Goal: Task Accomplishment & Management: Manage account settings

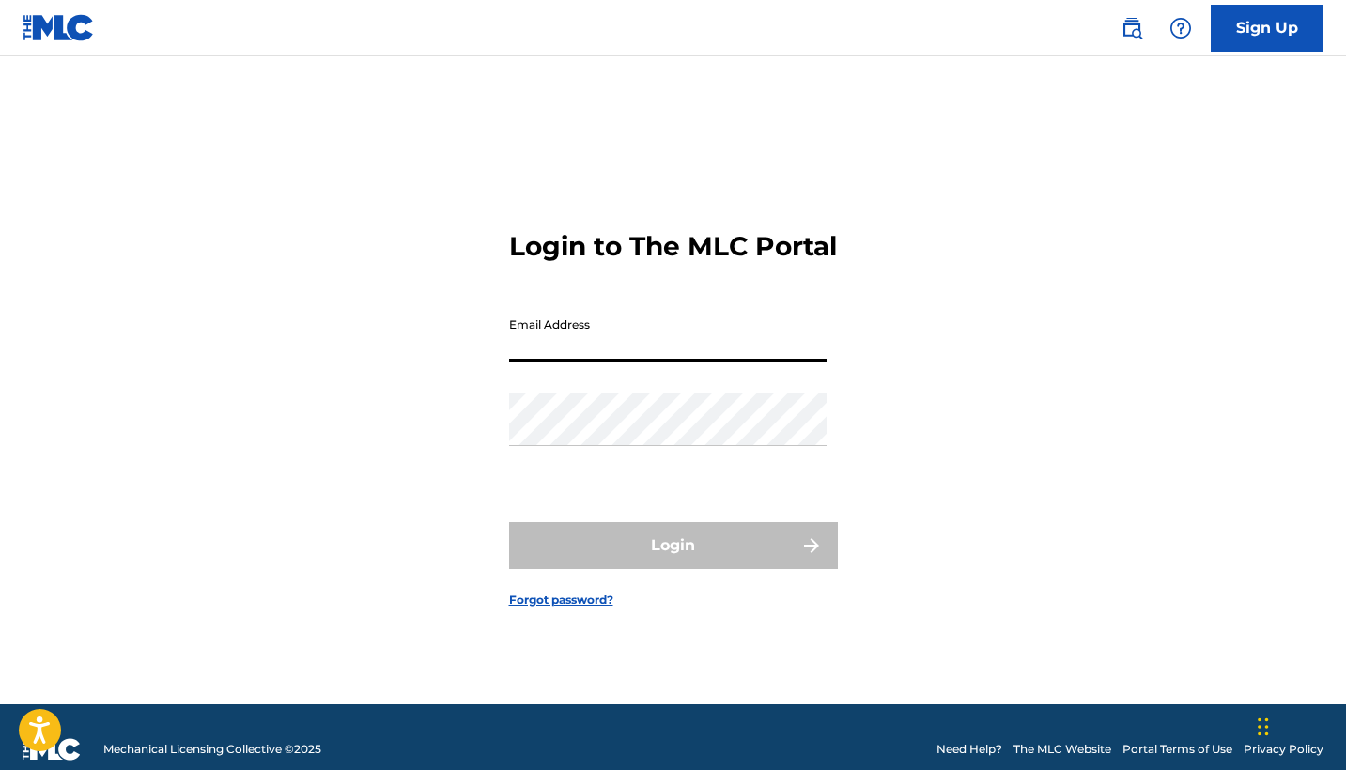
type input "[EMAIL_ADDRESS][DOMAIN_NAME]"
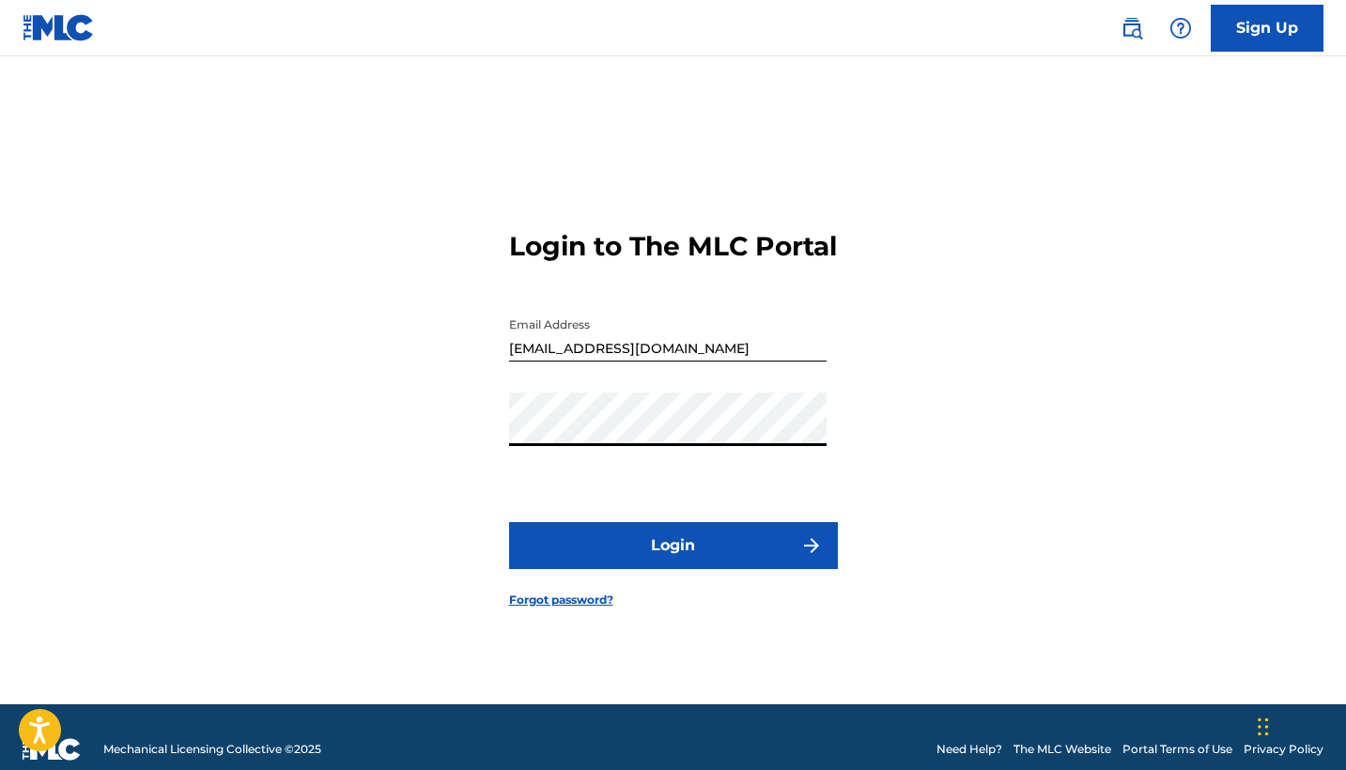
click at [660, 567] on button "Login" at bounding box center [673, 545] width 329 height 47
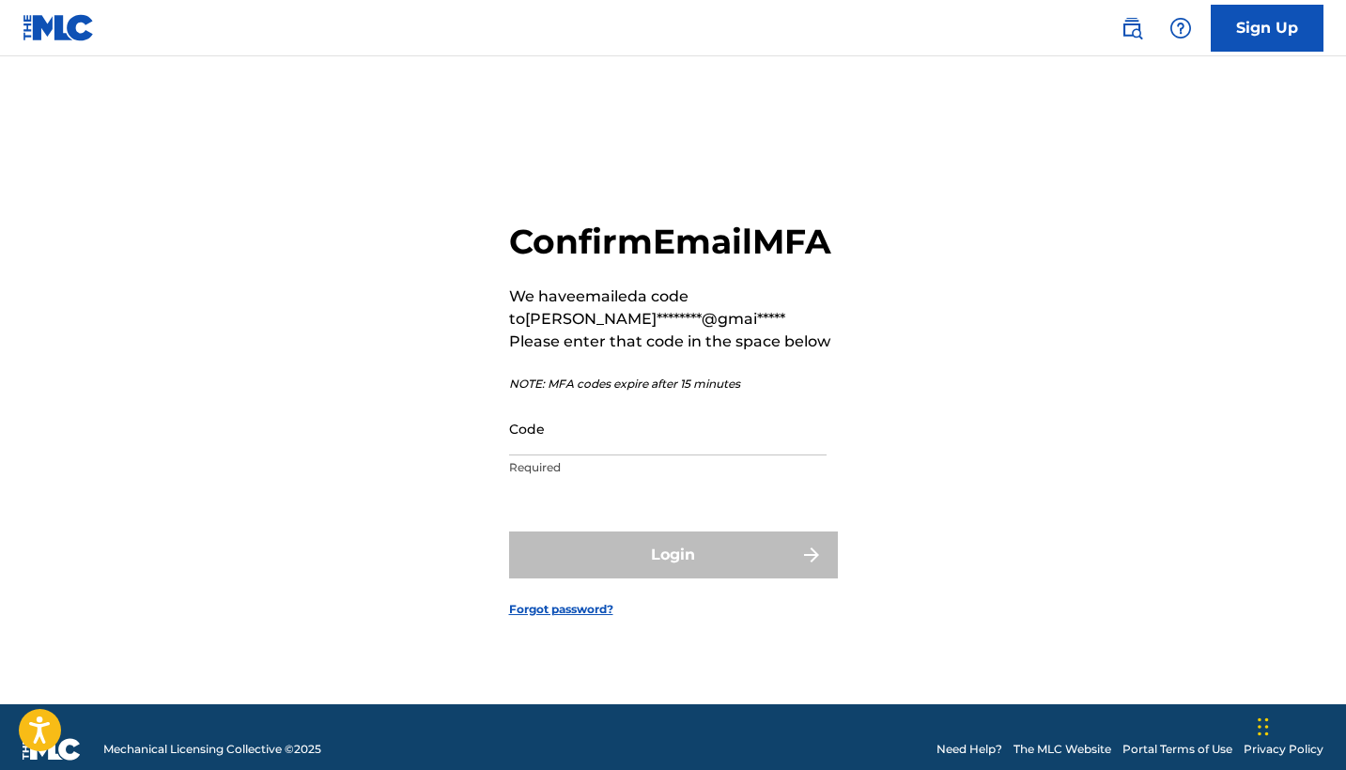
click at [726, 456] on input "Code" at bounding box center [668, 429] width 318 height 54
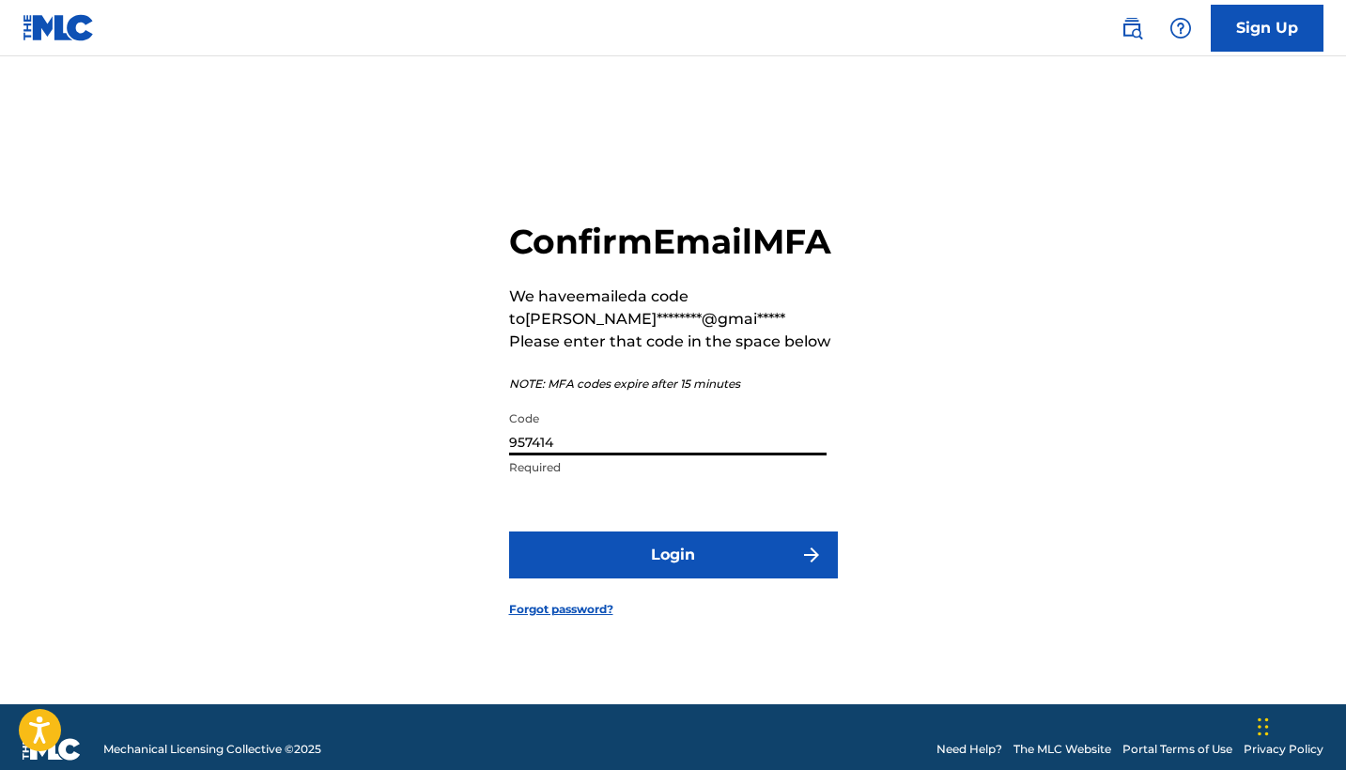
type input "957414"
click at [673, 576] on button "Login" at bounding box center [673, 555] width 329 height 47
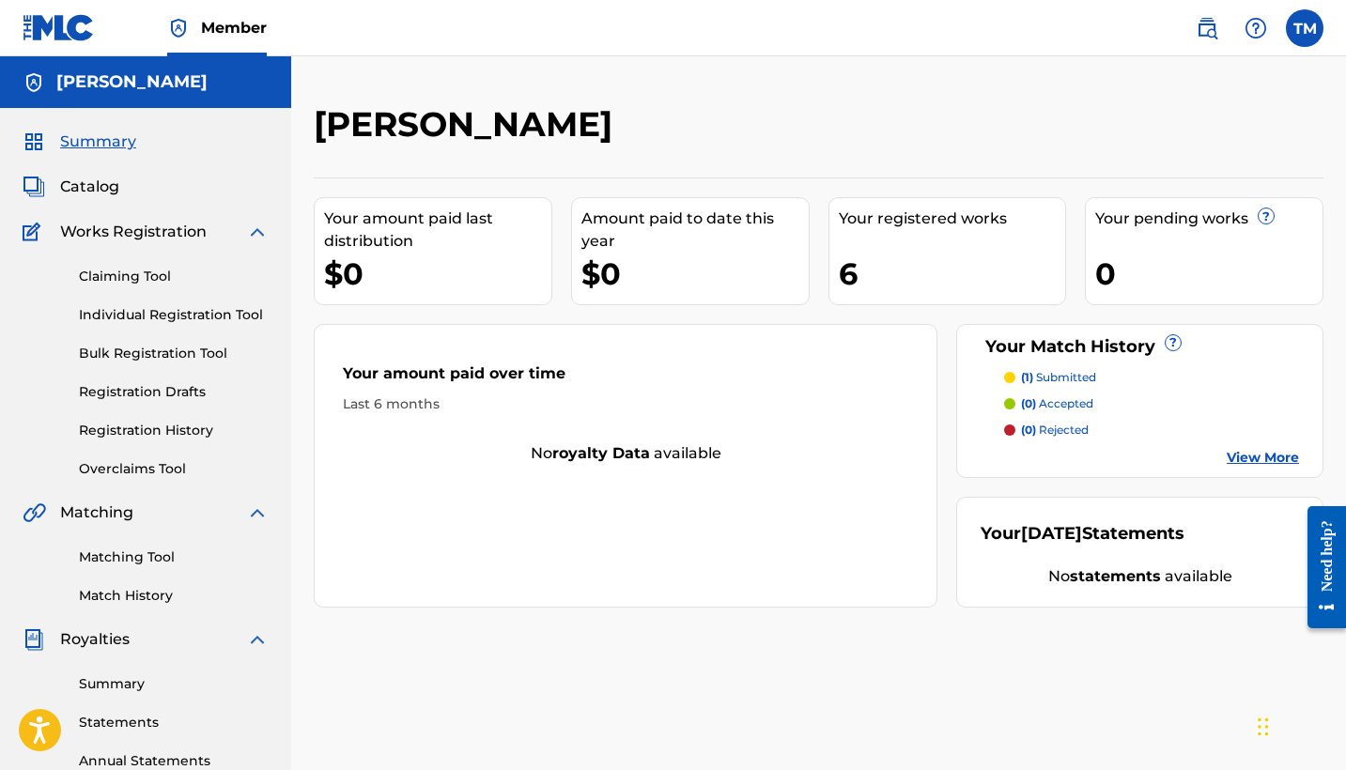
click at [100, 177] on span "Catalog" at bounding box center [89, 187] width 59 height 23
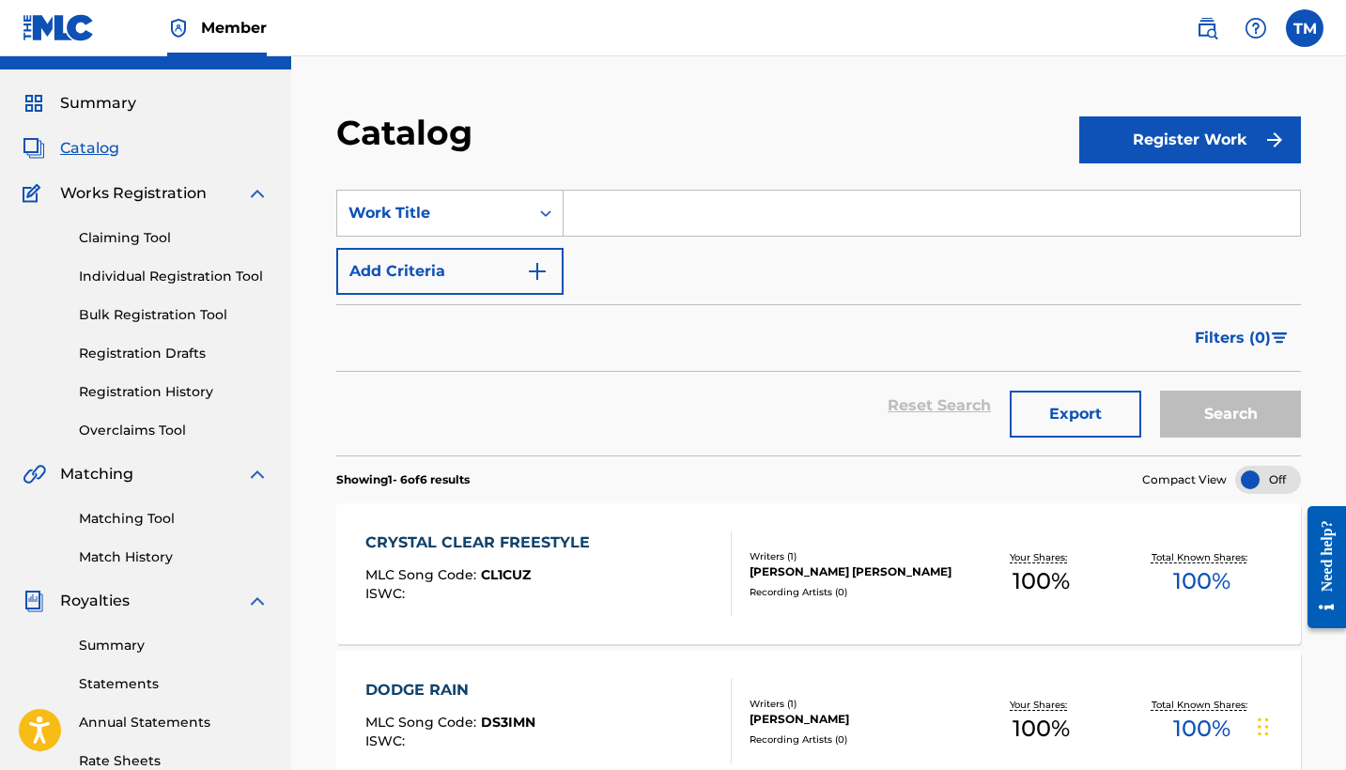
scroll to position [38, 0]
click at [142, 112] on div "Summary" at bounding box center [146, 104] width 246 height 23
click at [142, 108] on div "Summary" at bounding box center [146, 104] width 246 height 23
click at [126, 97] on span "Summary" at bounding box center [98, 104] width 76 height 23
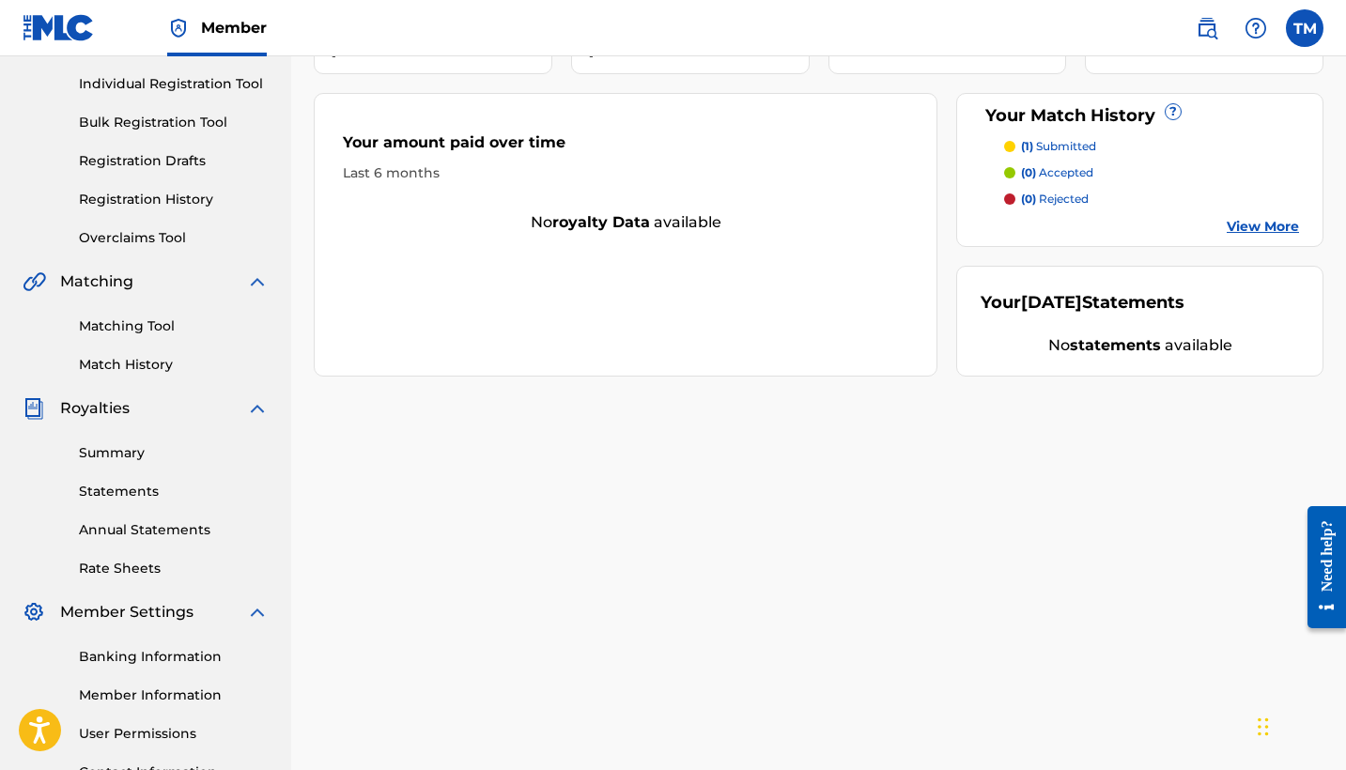
scroll to position [225, 0]
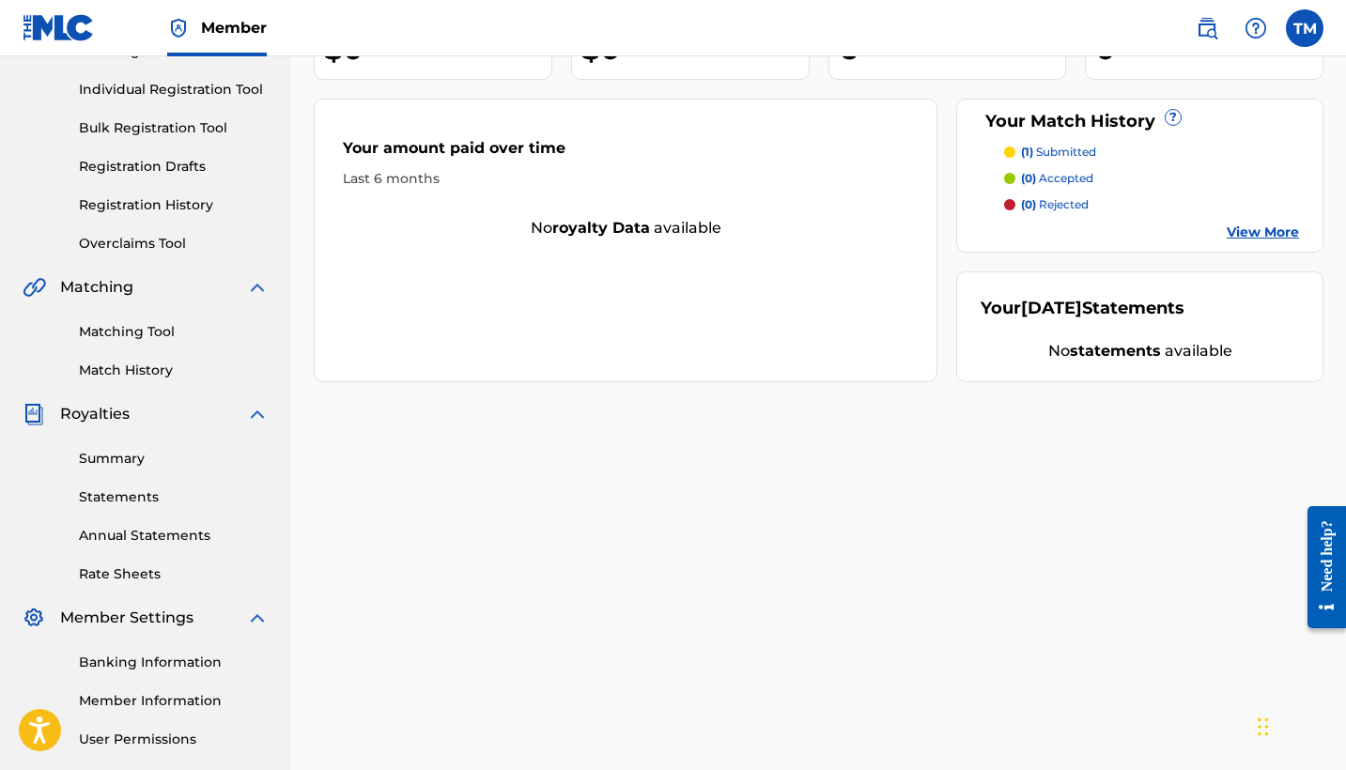
click at [1280, 226] on link "View More" at bounding box center [1263, 233] width 72 height 20
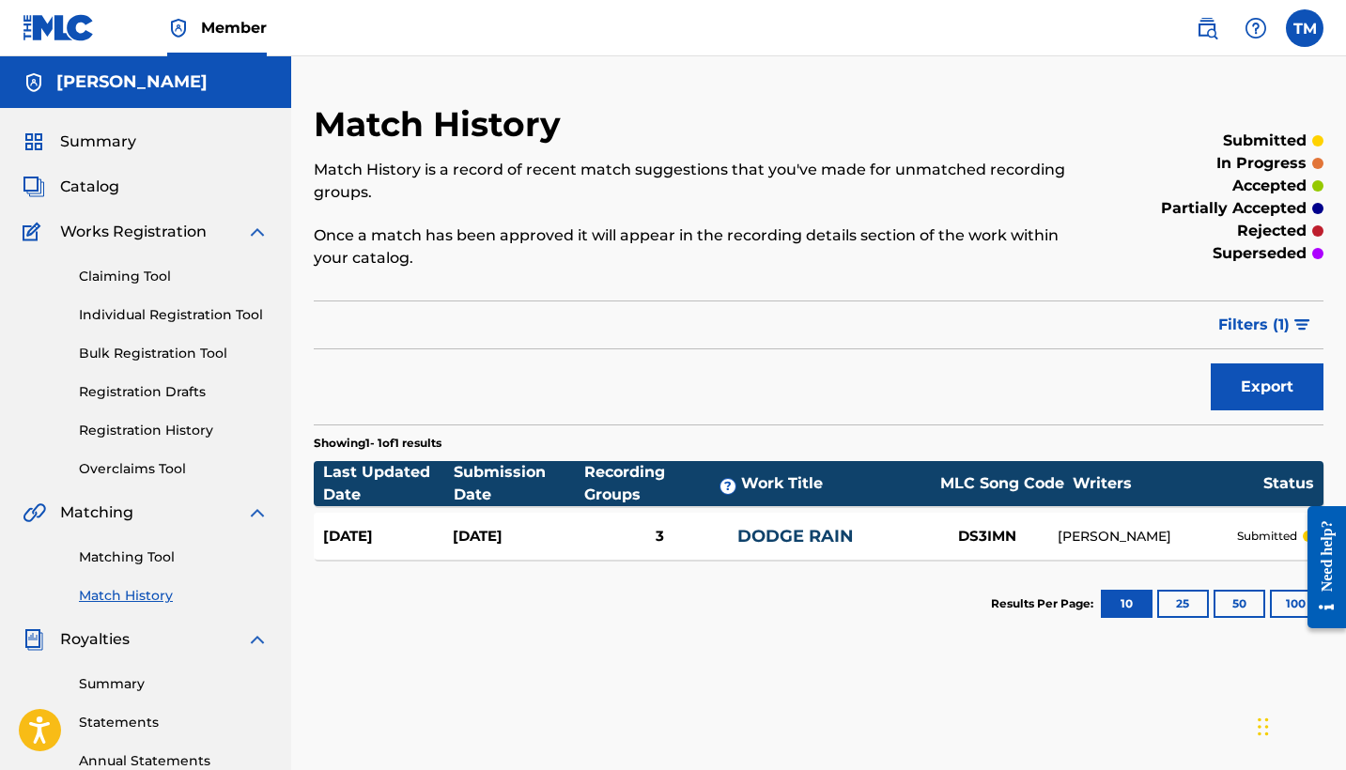
click at [131, 556] on link "Matching Tool" at bounding box center [174, 558] width 190 height 20
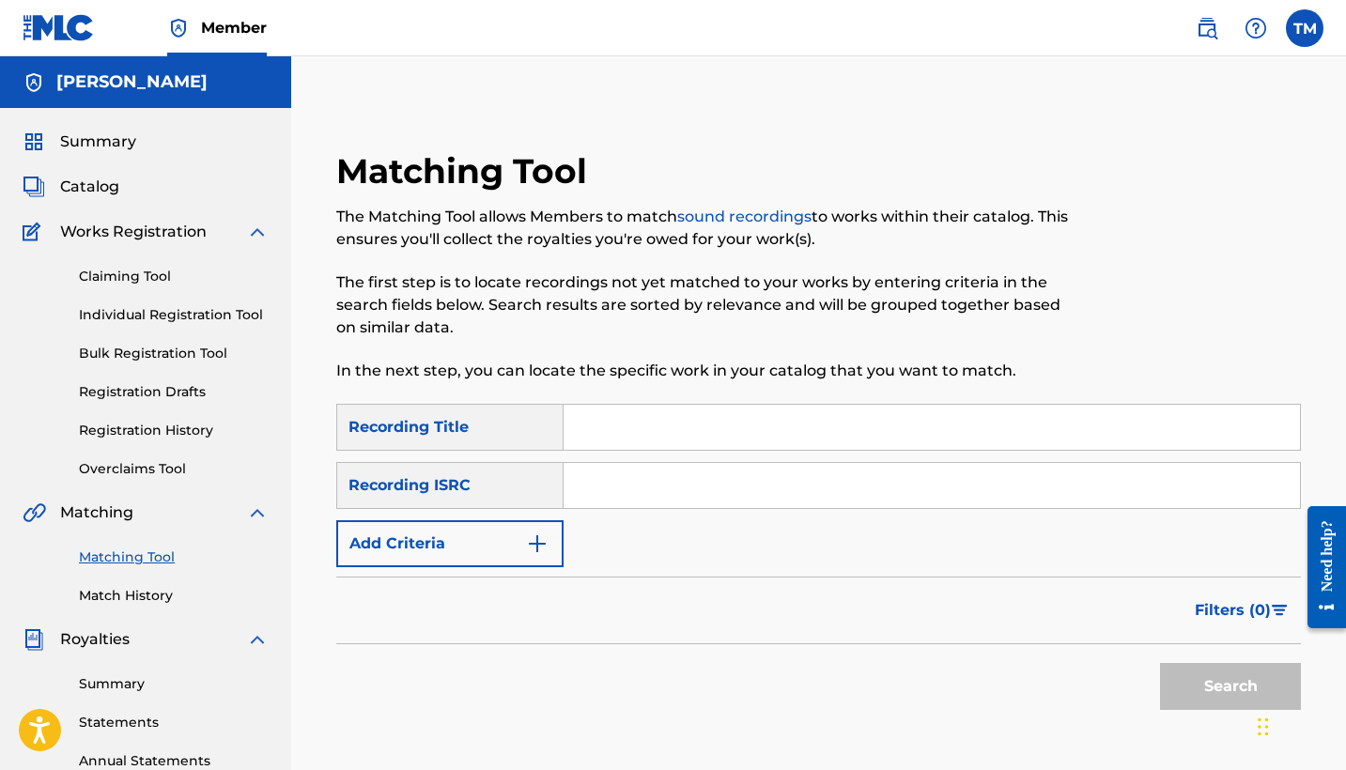
click at [612, 425] on input "Search Form" at bounding box center [932, 427] width 737 height 45
click at [176, 424] on link "Registration History" at bounding box center [174, 431] width 190 height 20
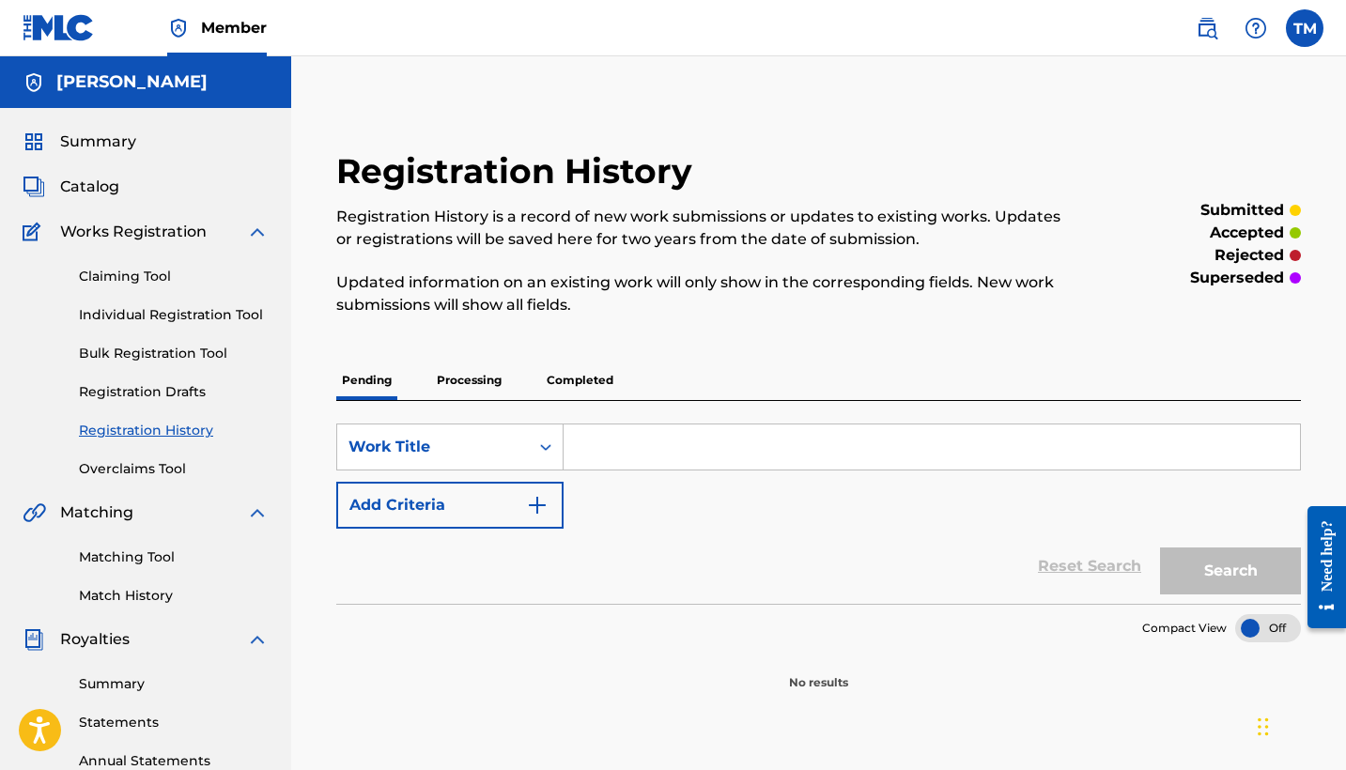
click at [583, 381] on p "Completed" at bounding box center [580, 380] width 78 height 39
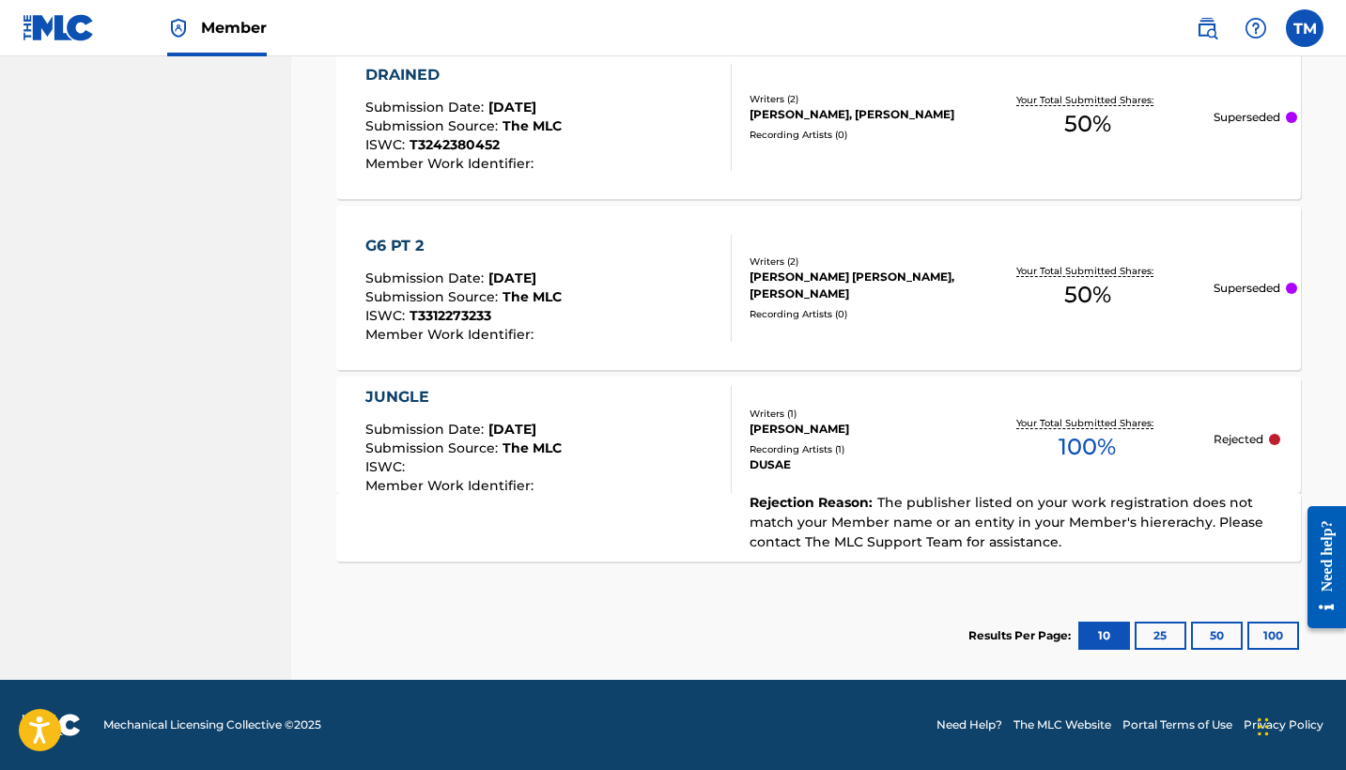
click at [1273, 638] on button "100" at bounding box center [1274, 636] width 52 height 28
click at [1231, 290] on p "Superseded" at bounding box center [1247, 288] width 67 height 17
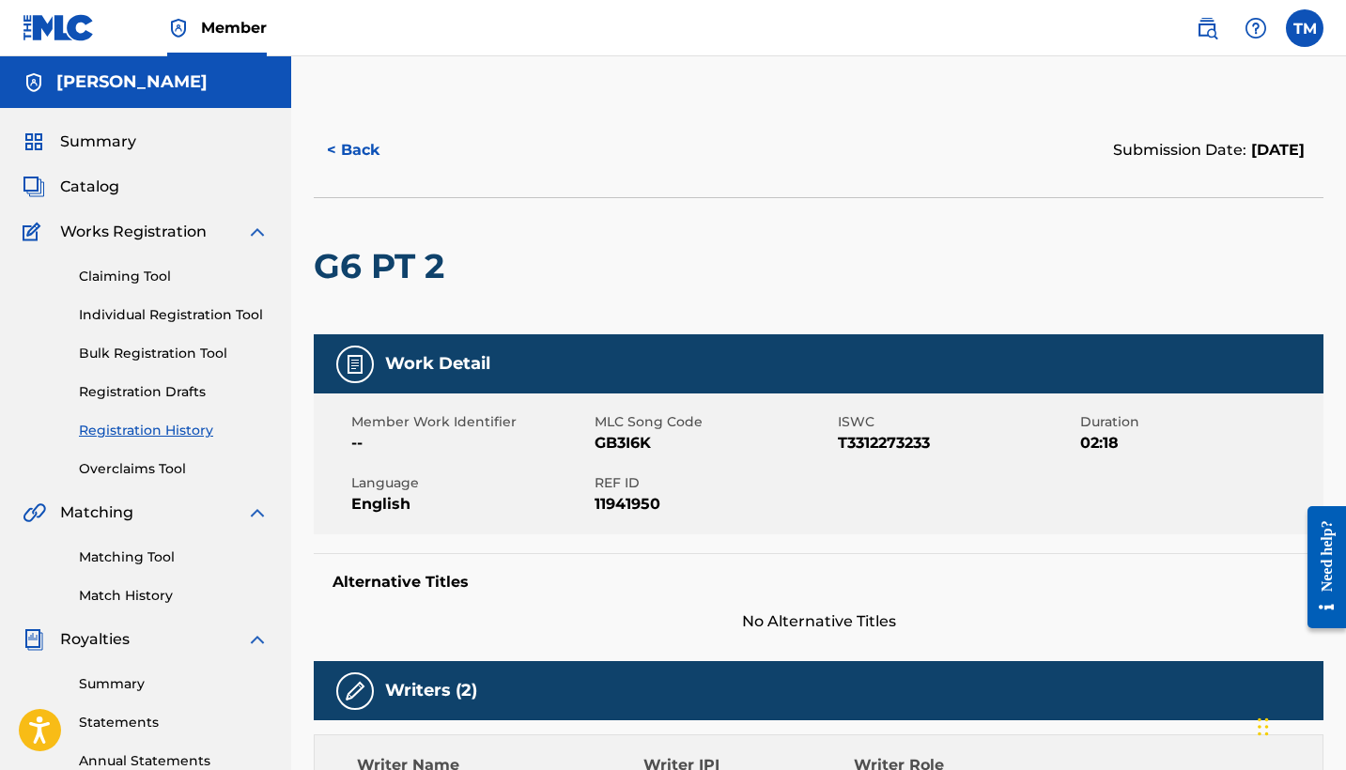
click at [350, 145] on button "< Back" at bounding box center [370, 150] width 113 height 47
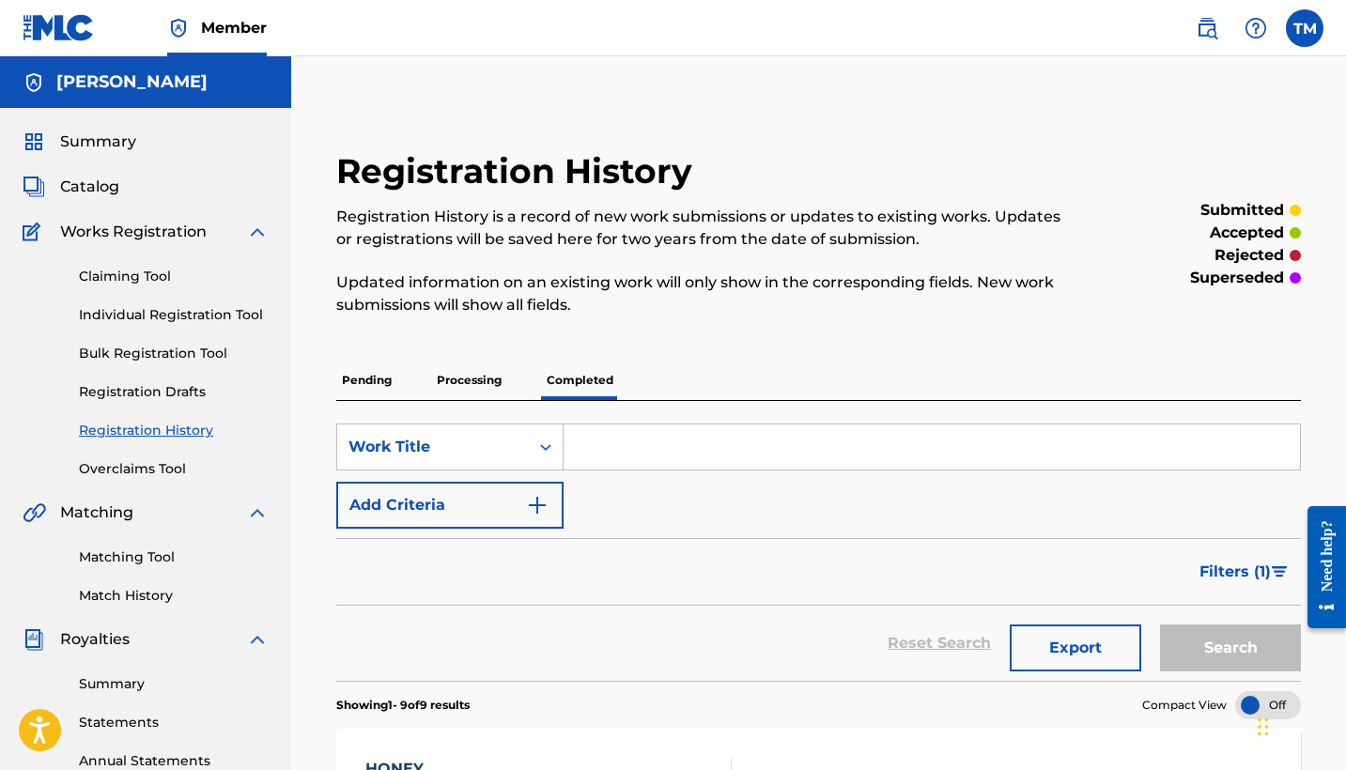
click at [488, 375] on p "Processing" at bounding box center [469, 380] width 76 height 39
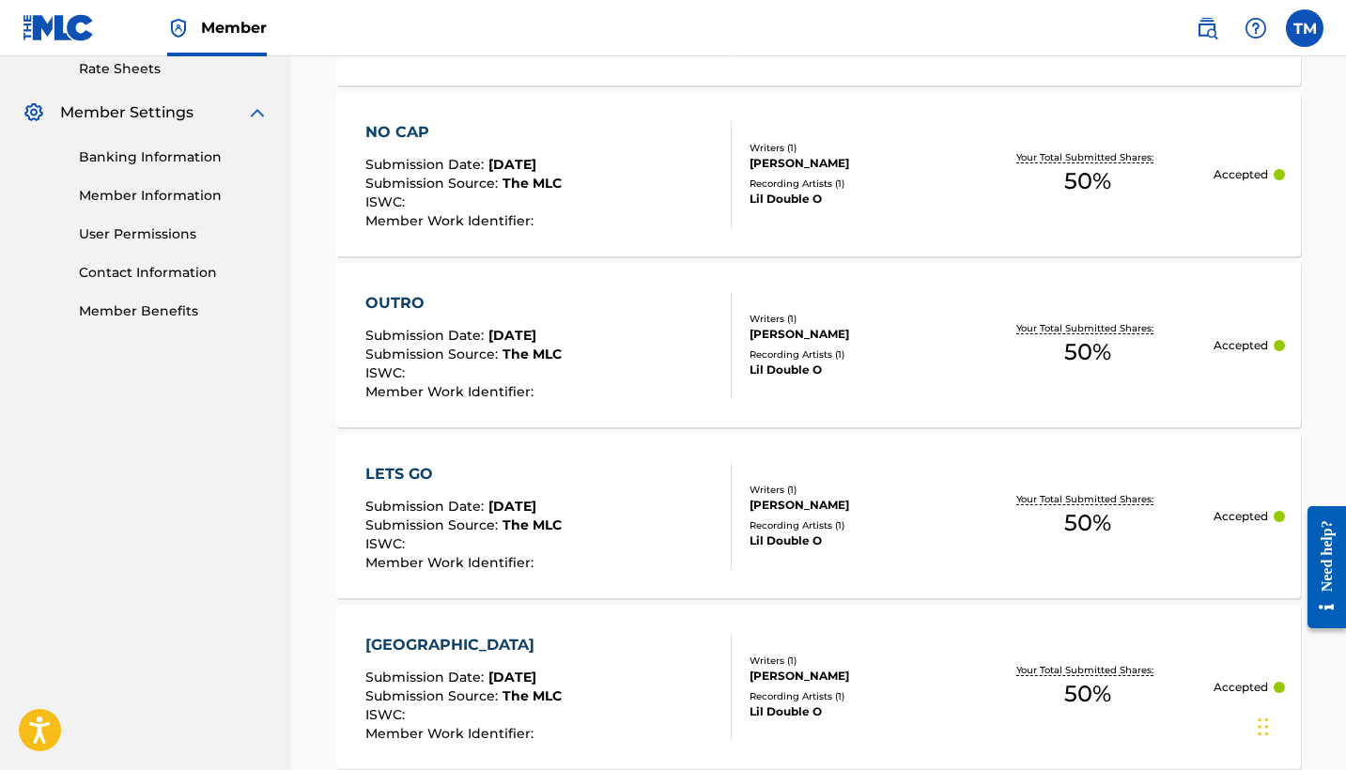
scroll to position [736, 0]
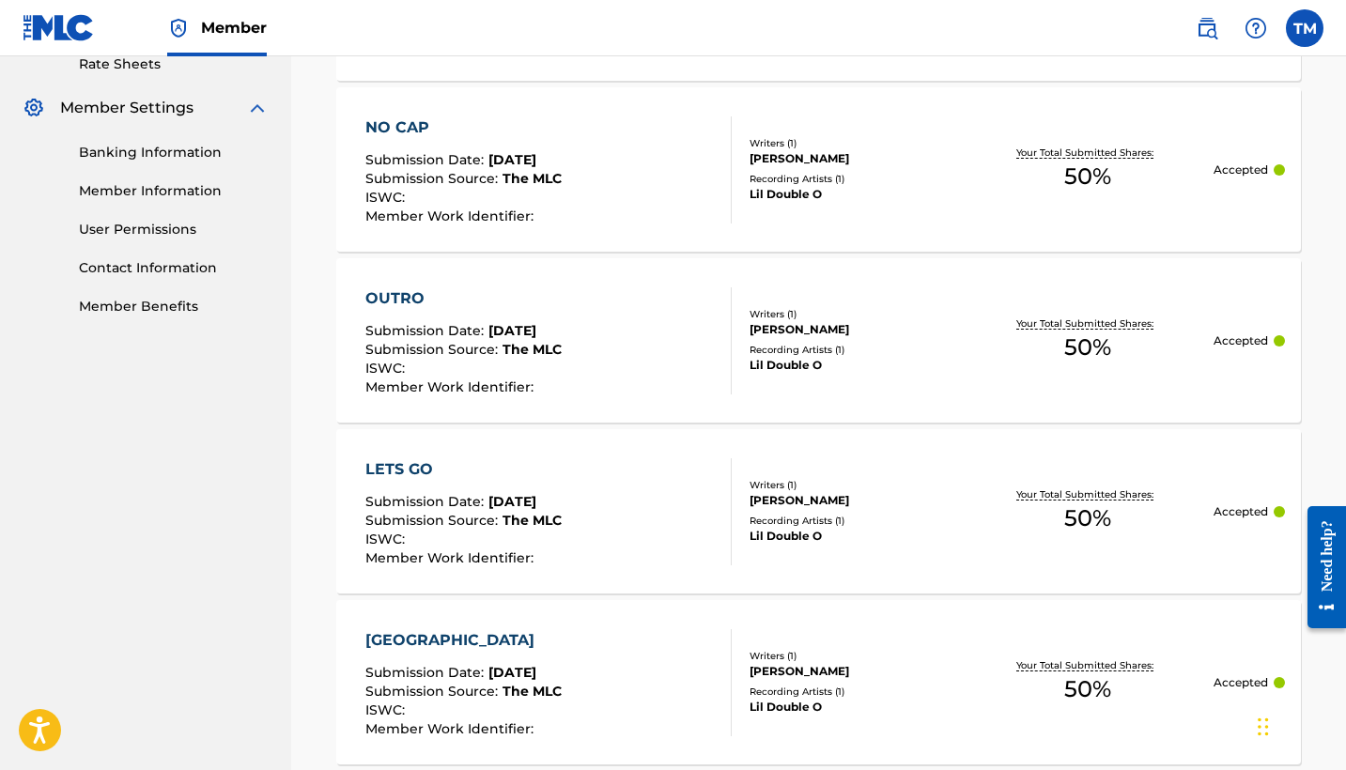
click at [422, 461] on div "LETS GO" at bounding box center [463, 469] width 196 height 23
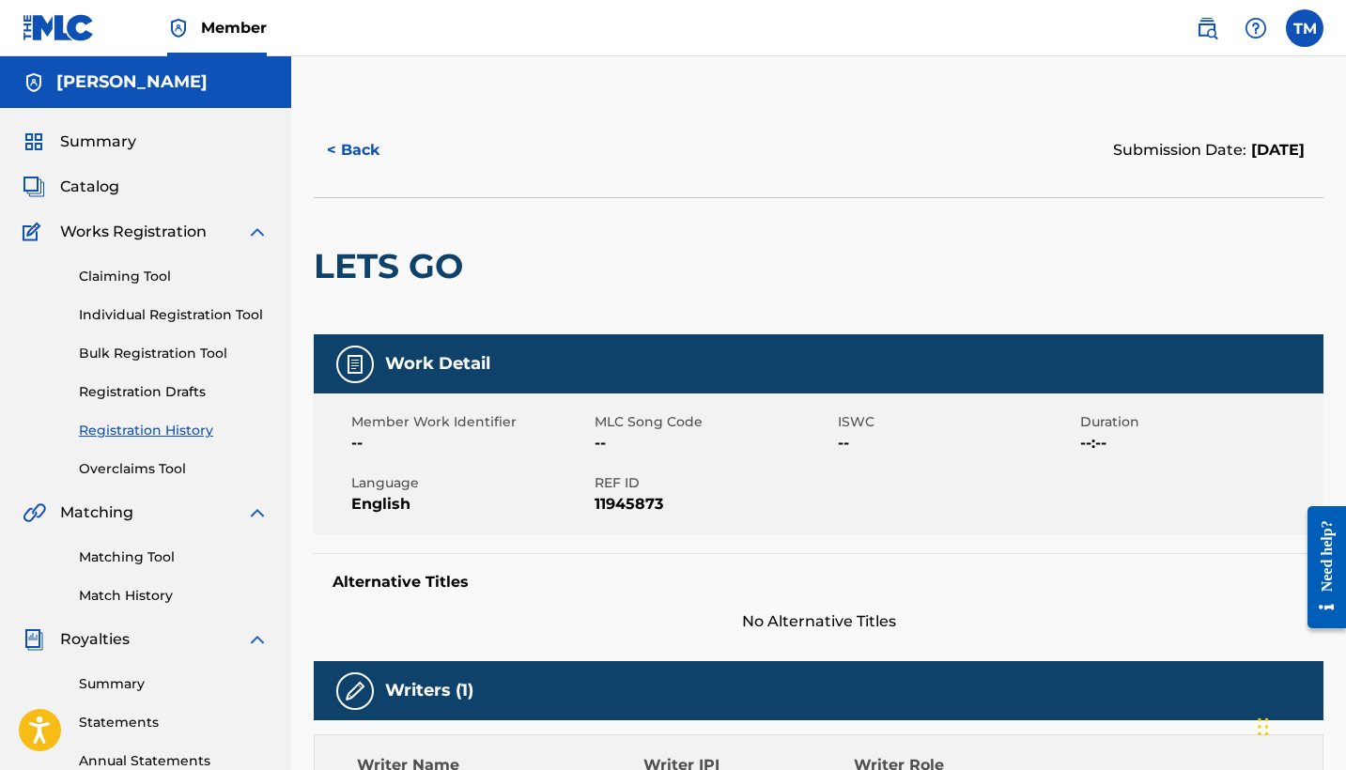
click at [162, 271] on link "Claiming Tool" at bounding box center [174, 277] width 190 height 20
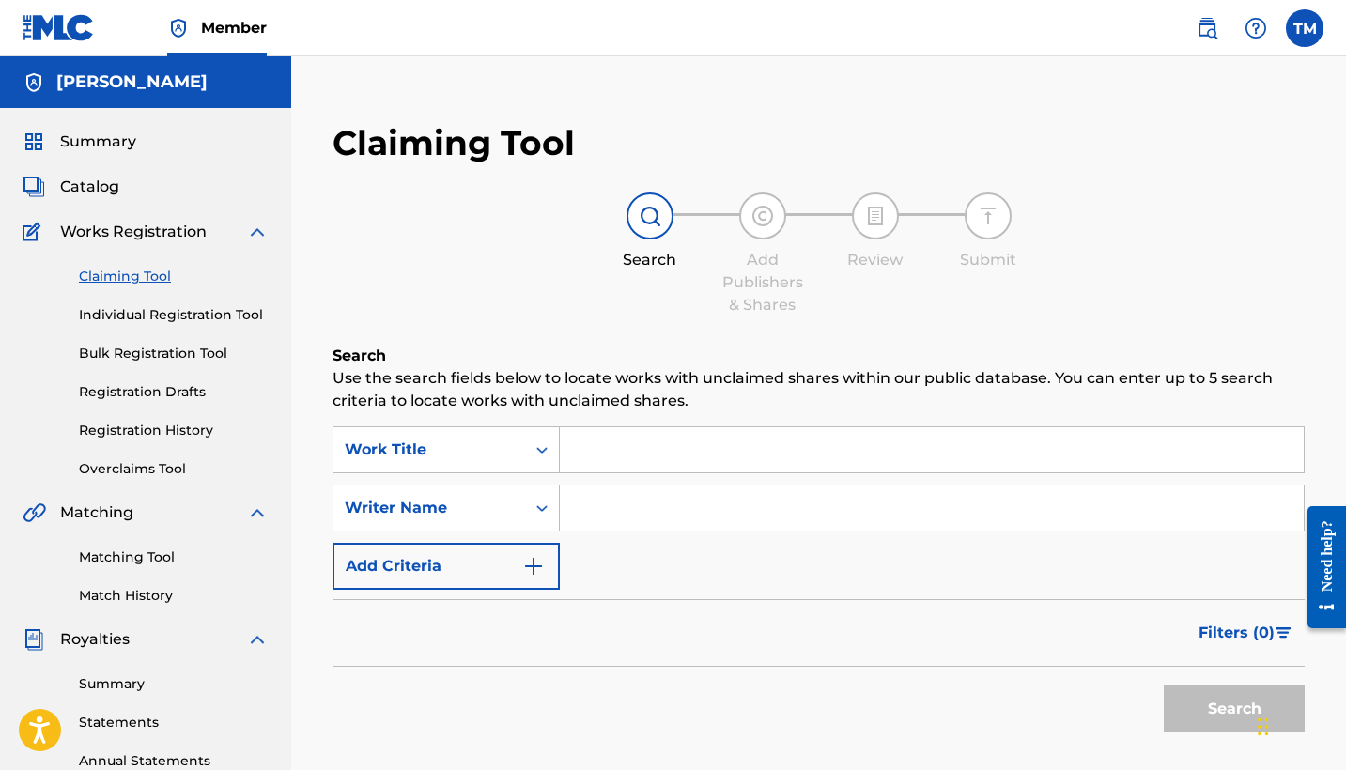
click at [636, 458] on input "Search Form" at bounding box center [932, 449] width 744 height 45
click at [148, 568] on div "Matching Tool Match History" at bounding box center [146, 565] width 246 height 82
click at [154, 564] on link "Matching Tool" at bounding box center [174, 558] width 190 height 20
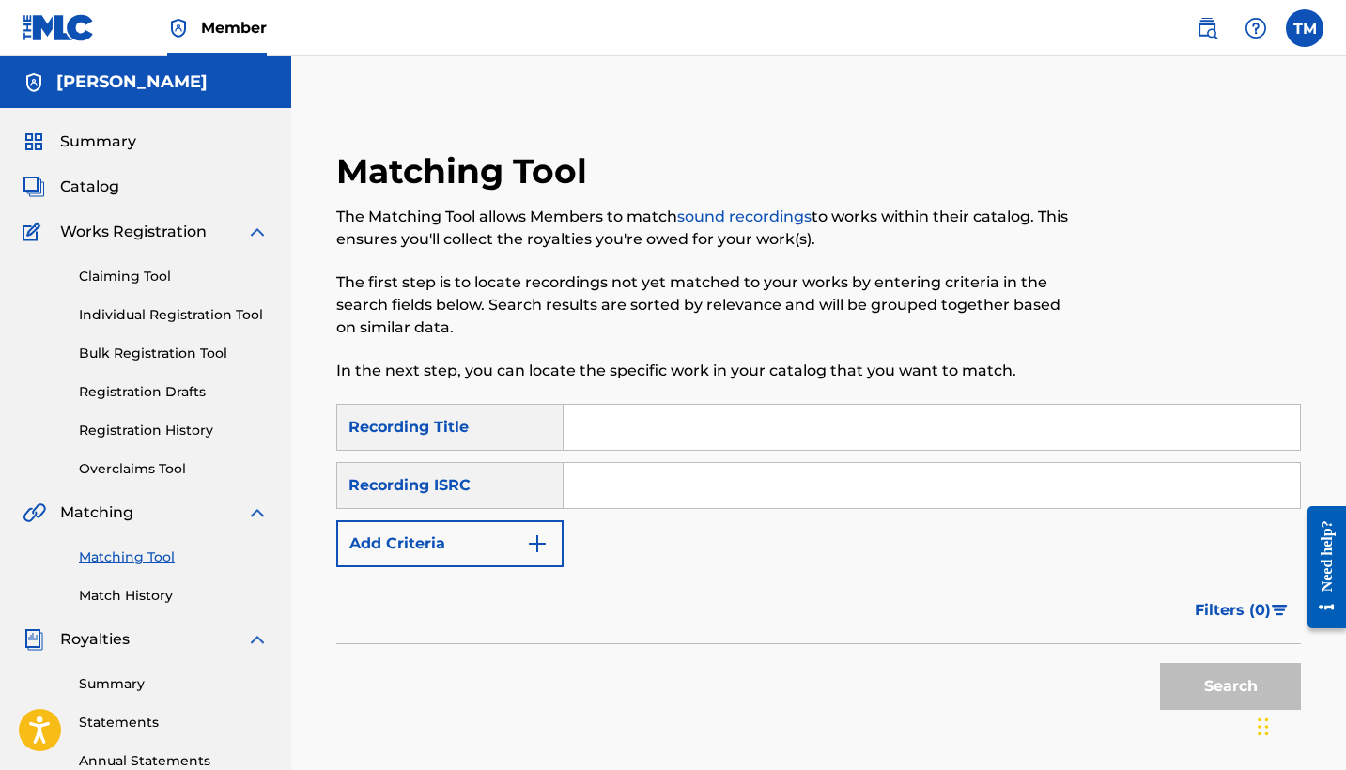
click at [611, 427] on input "Search Form" at bounding box center [932, 427] width 737 height 45
type input "lets go"
click at [1231, 687] on button "Search" at bounding box center [1230, 686] width 141 height 47
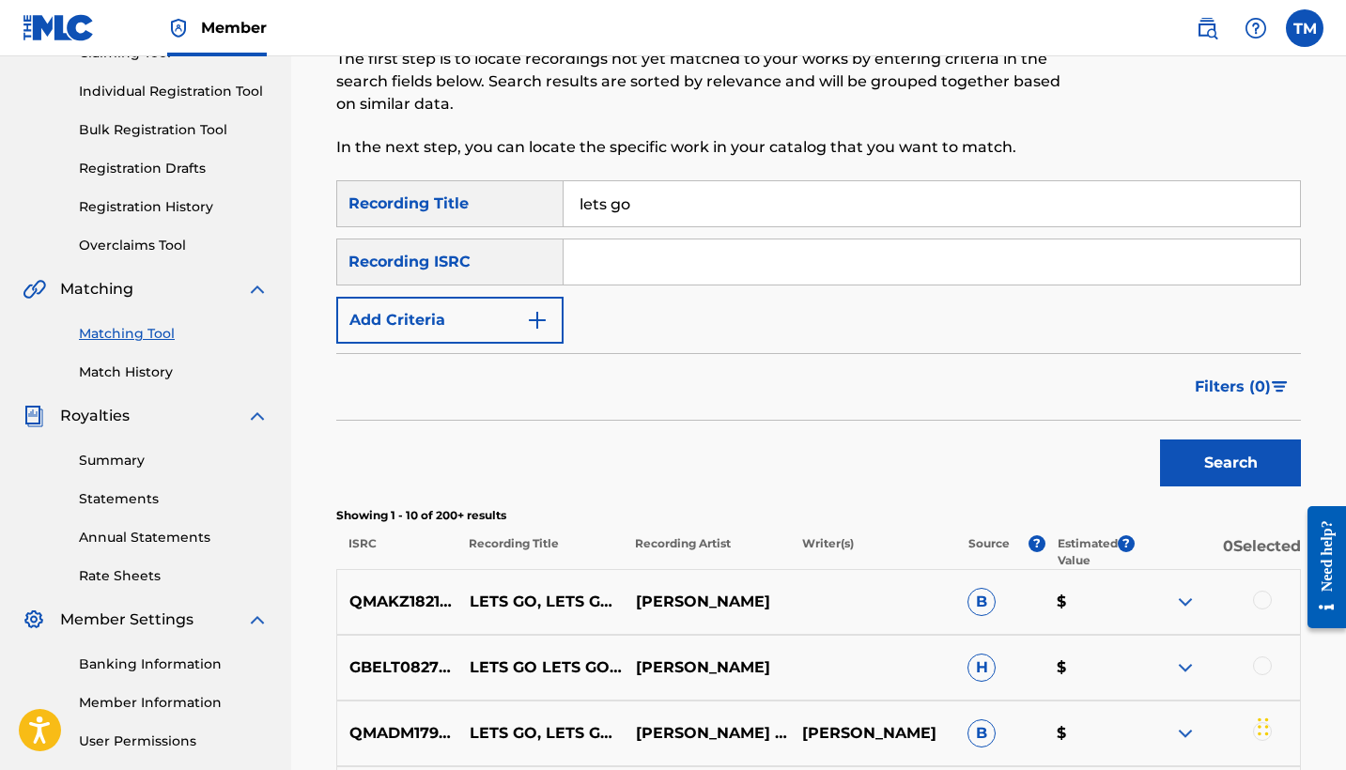
scroll to position [229, 0]
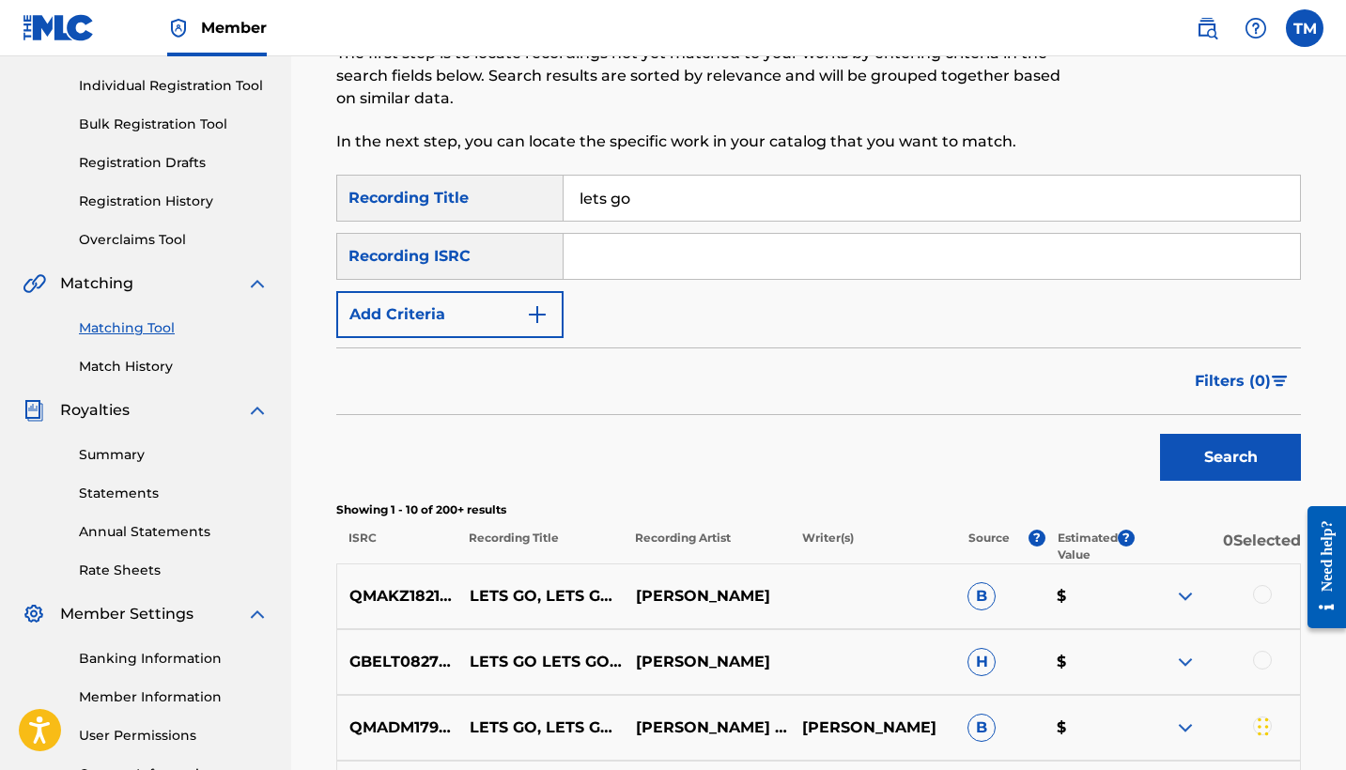
click at [547, 308] on img "Search Form" at bounding box center [537, 314] width 23 height 23
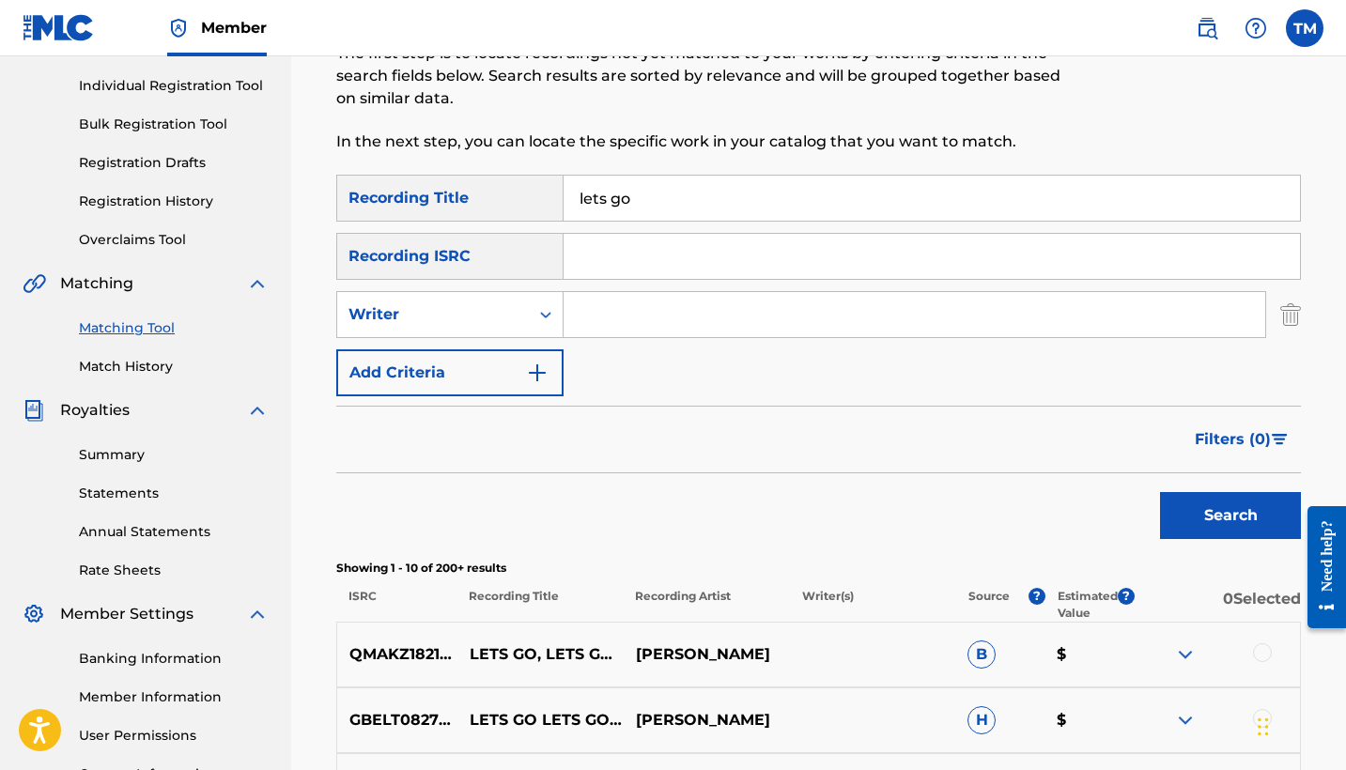
click at [613, 319] on input "Search Form" at bounding box center [915, 314] width 702 height 45
click at [1231, 516] on button "Search" at bounding box center [1230, 515] width 141 height 47
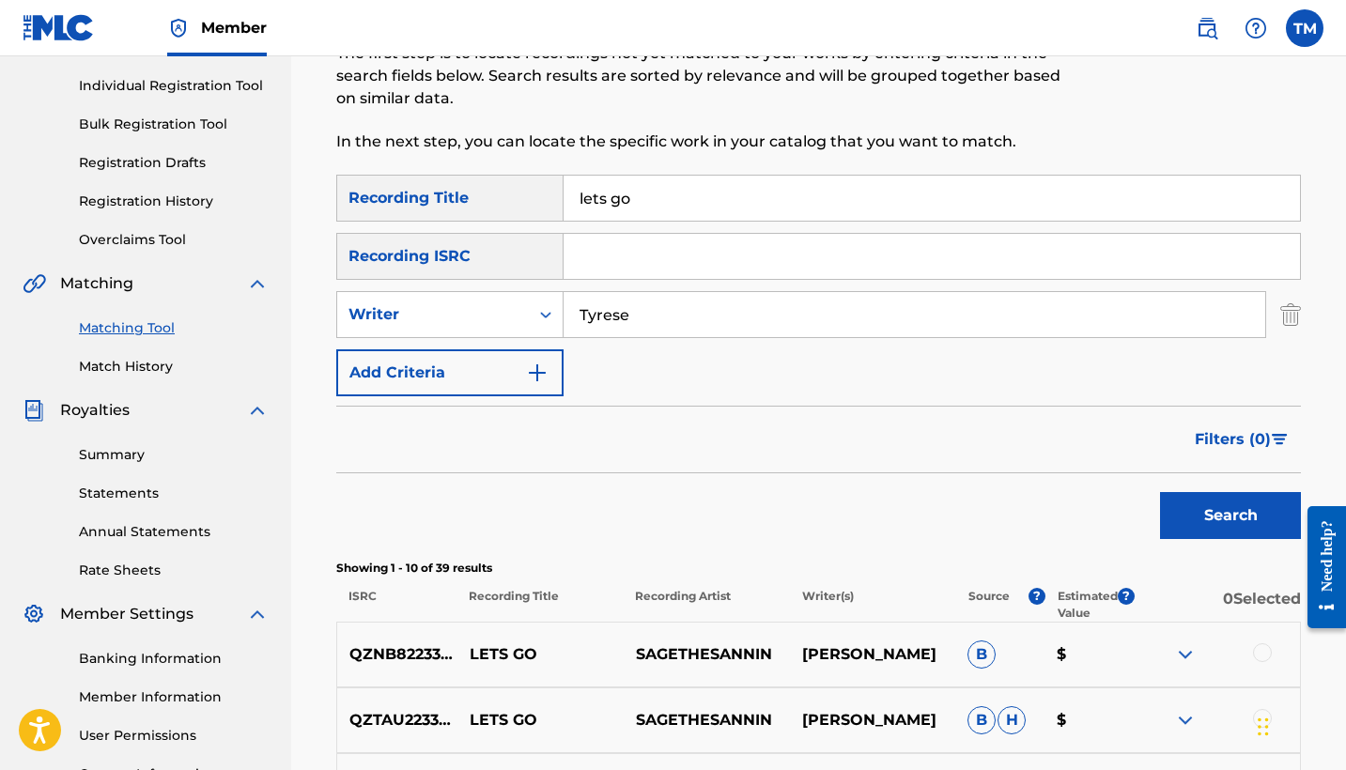
click at [691, 354] on div "SearchWithCriteriaee30a479-221b-49ee-a732-2b63c075a4af Recording Title lets go …" at bounding box center [818, 286] width 965 height 222
click at [653, 320] on input "Tyrese" at bounding box center [915, 314] width 702 height 45
click at [1231, 516] on button "Search" at bounding box center [1230, 515] width 141 height 47
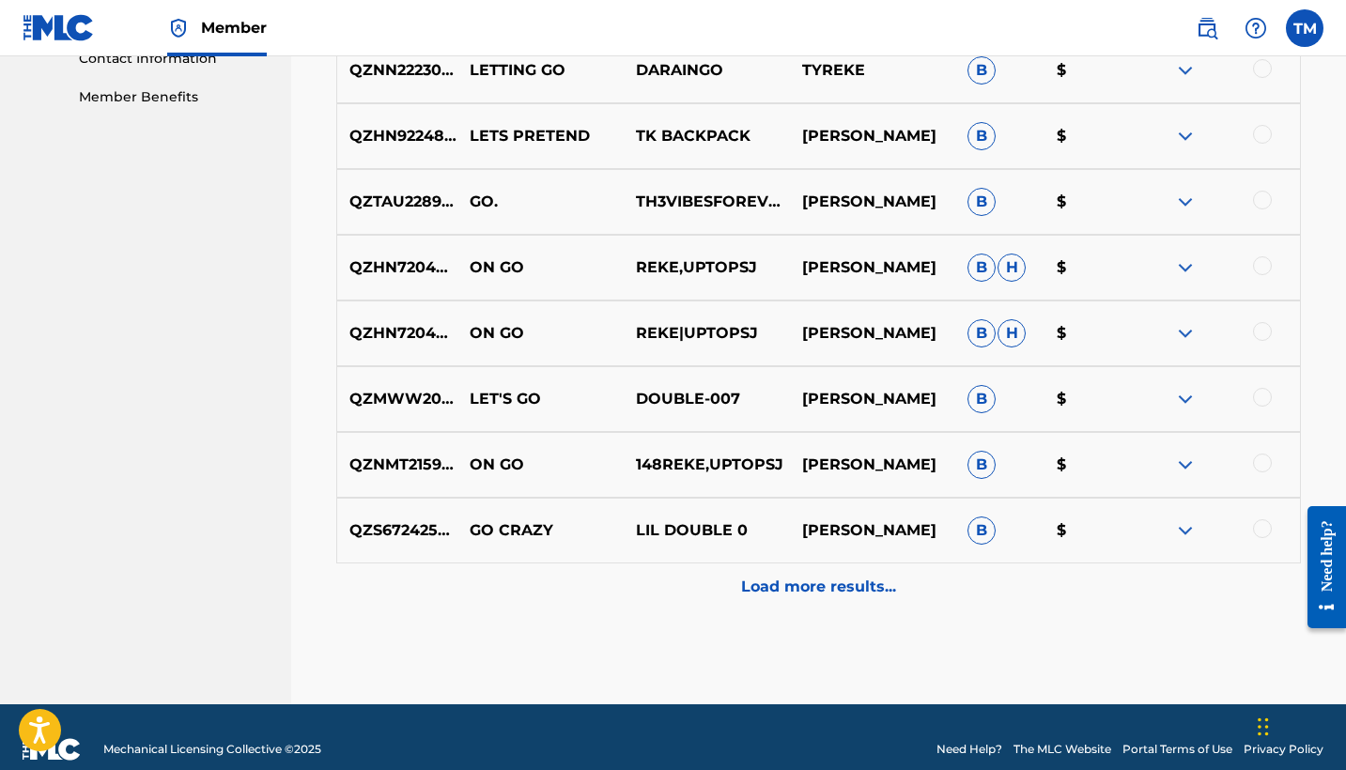
scroll to position [938, 0]
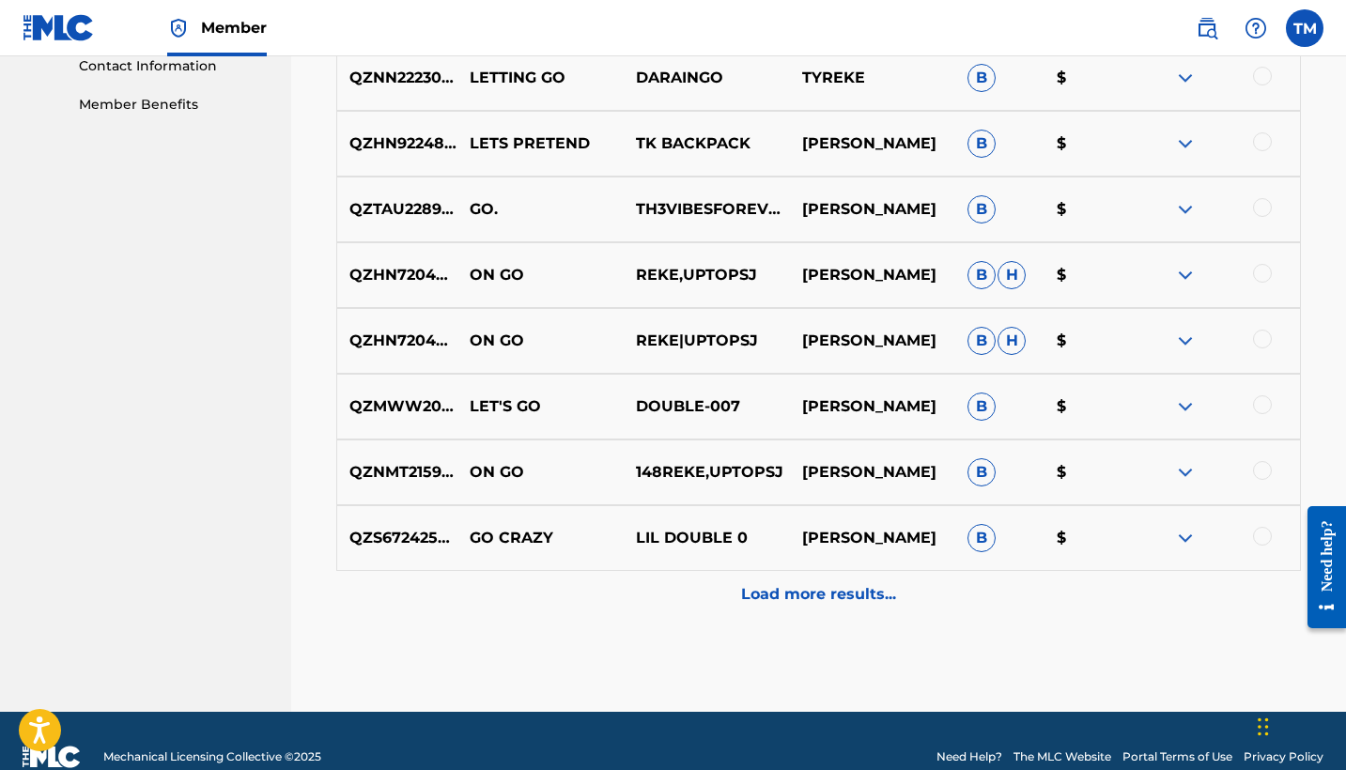
click at [1267, 414] on div at bounding box center [1217, 407] width 166 height 23
click at [1266, 404] on div at bounding box center [1262, 405] width 19 height 19
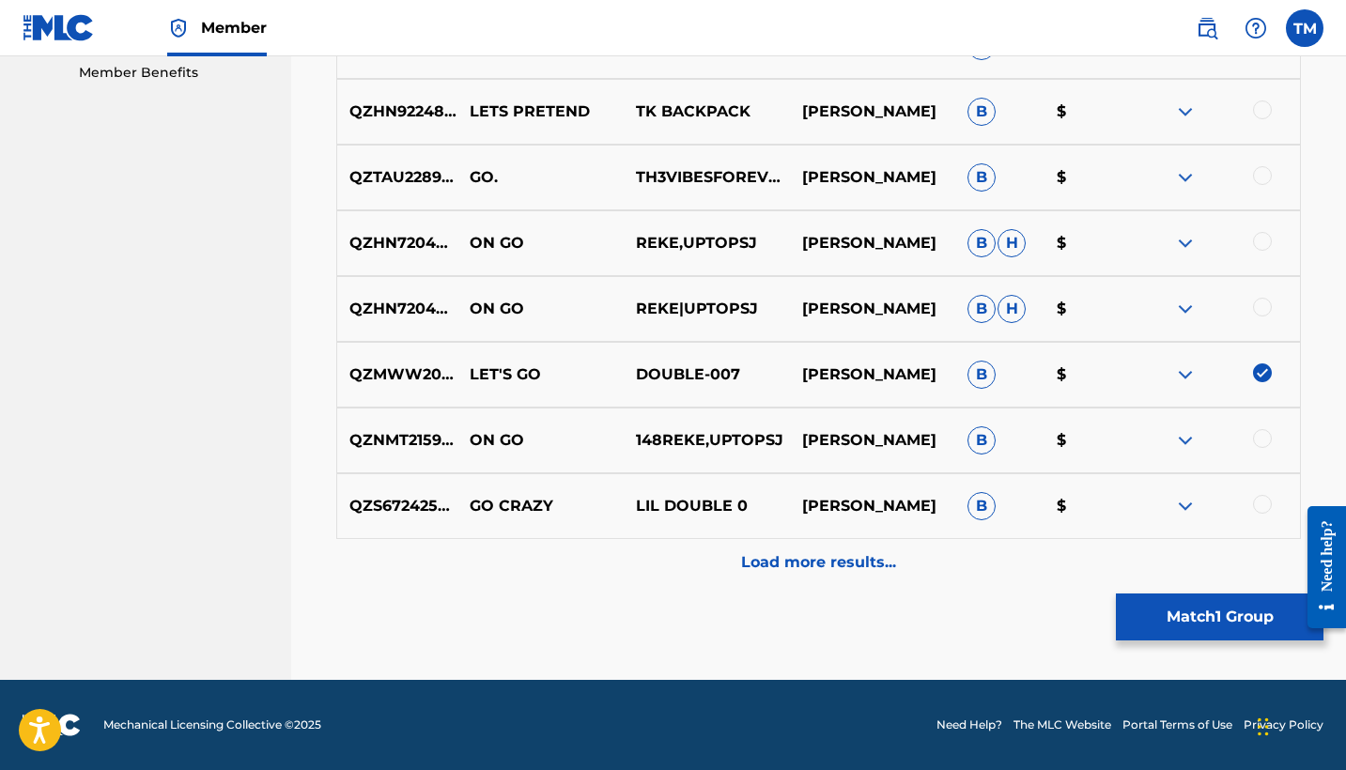
scroll to position [970, 0]
click at [858, 566] on p "Load more results..." at bounding box center [818, 563] width 155 height 23
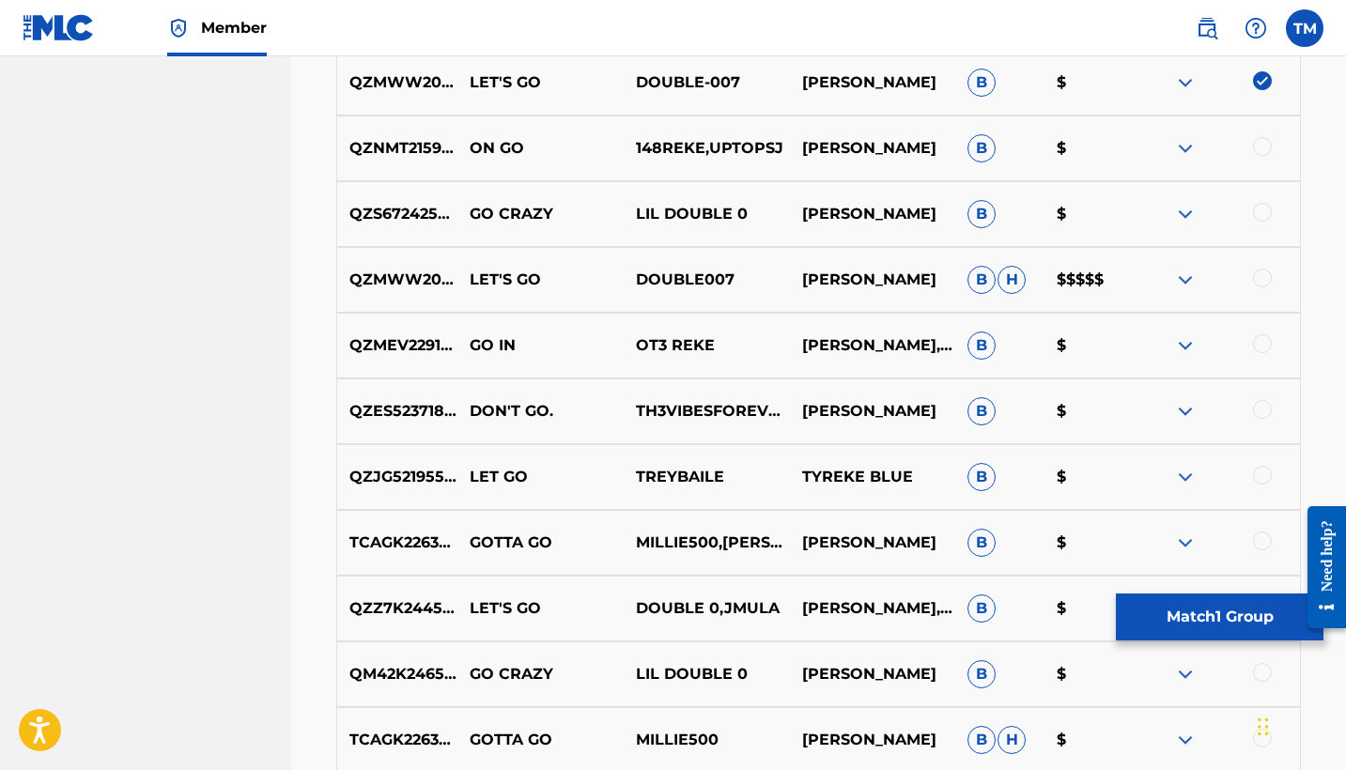
scroll to position [1257, 0]
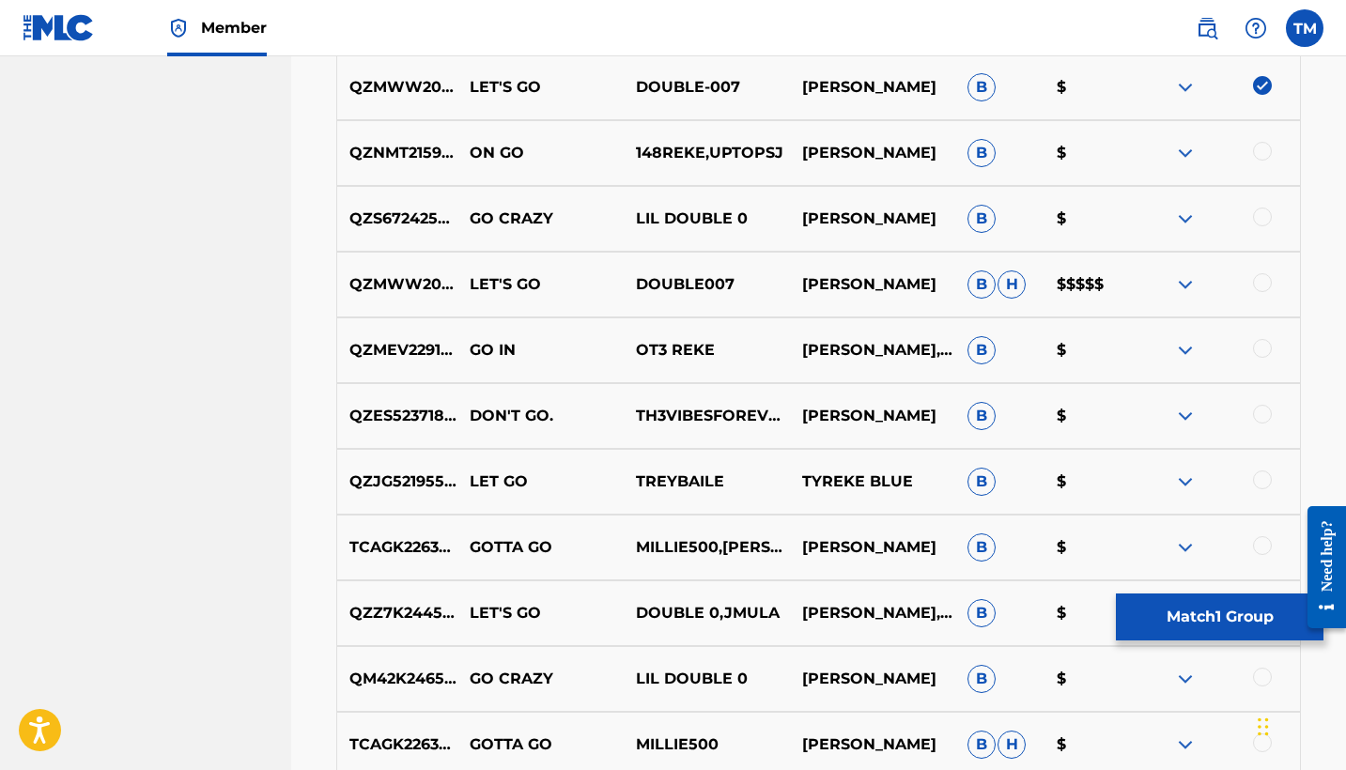
click at [1264, 286] on div at bounding box center [1262, 282] width 19 height 19
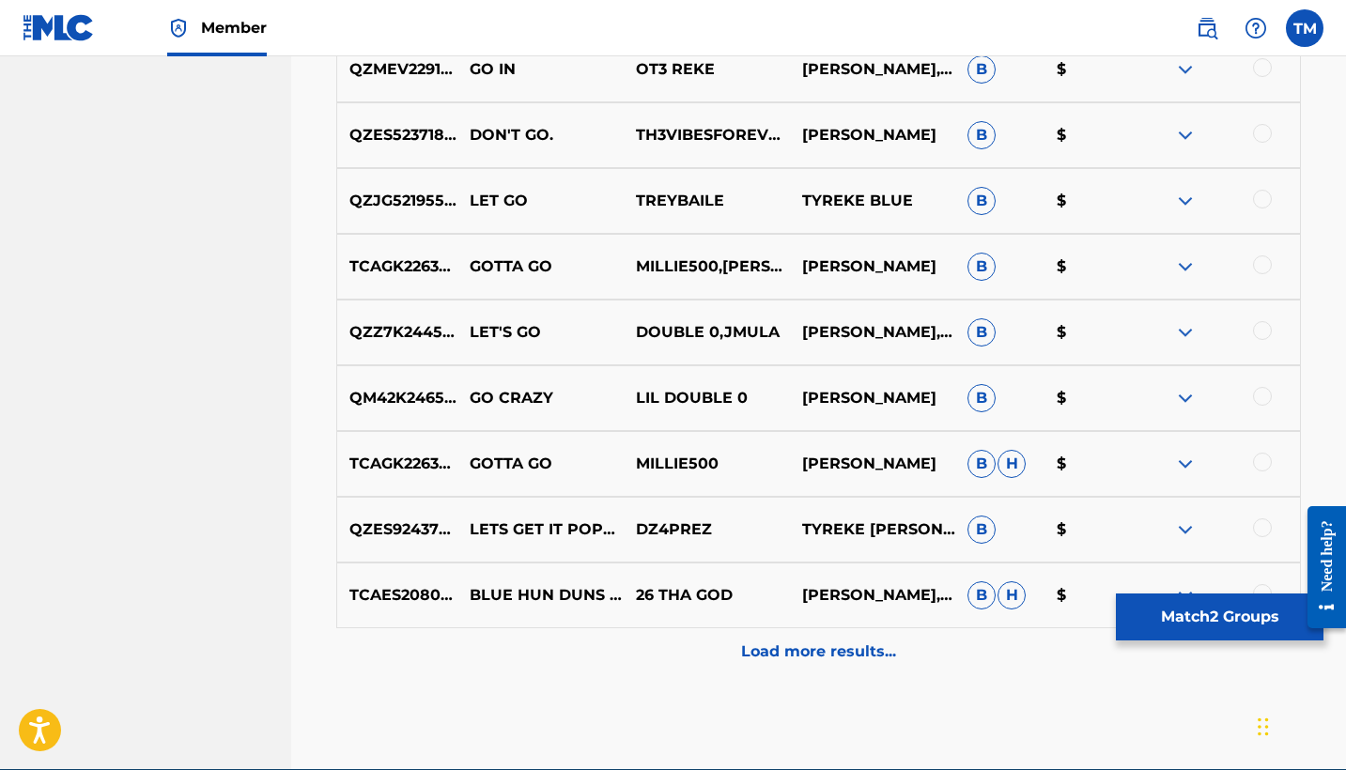
scroll to position [1539, 0]
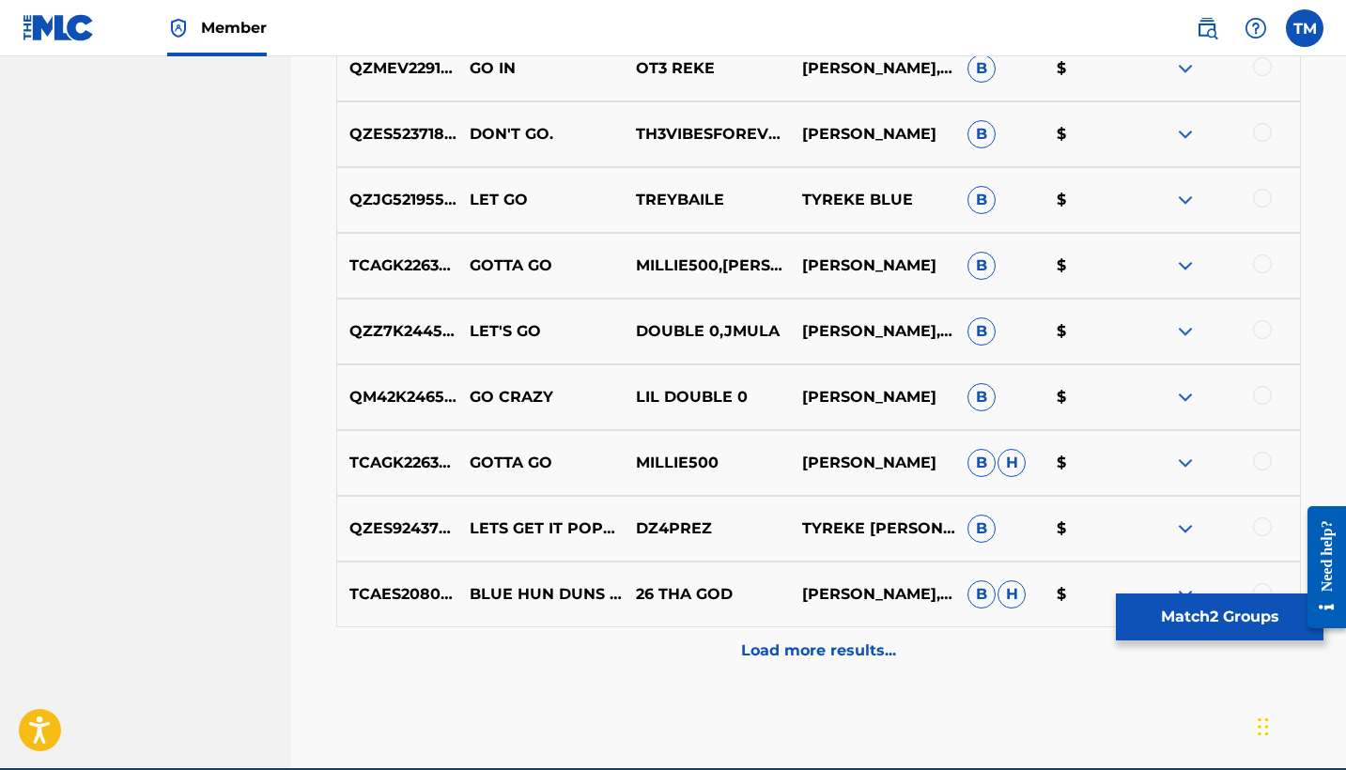
click at [765, 644] on p "Load more results..." at bounding box center [818, 651] width 155 height 23
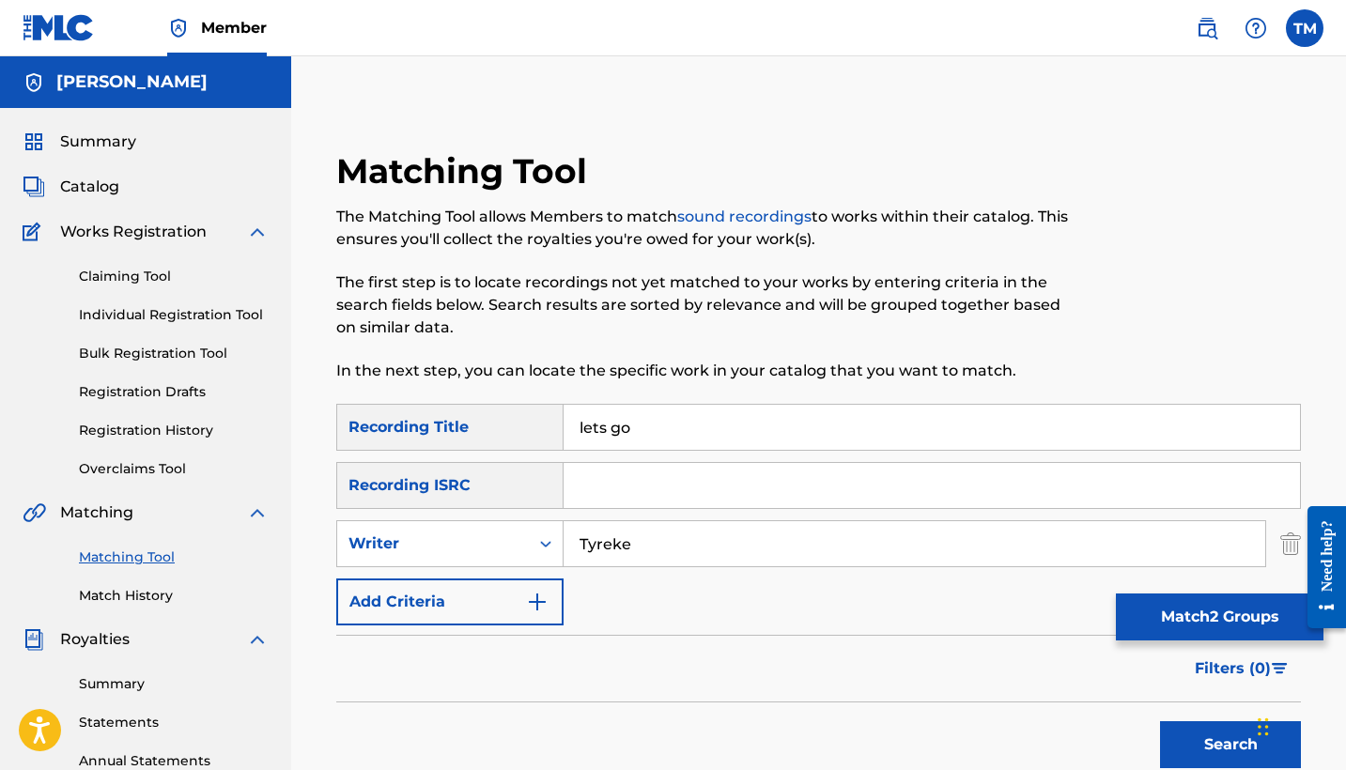
scroll to position [0, 0]
click at [720, 556] on input "Tyreke" at bounding box center [915, 543] width 702 height 45
type input "[PERSON_NAME]"
click at [1231, 745] on button "Search" at bounding box center [1230, 745] width 141 height 47
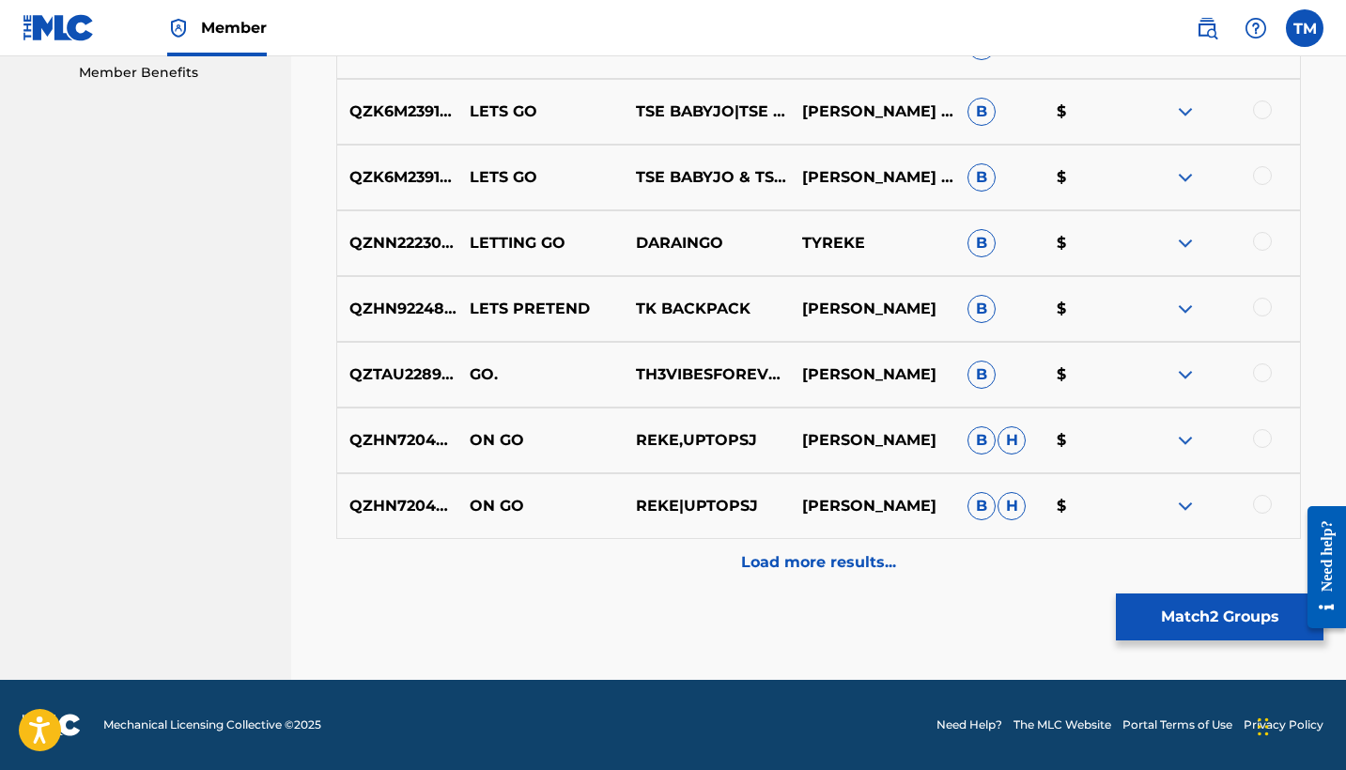
click at [809, 553] on p "Load more results..." at bounding box center [818, 563] width 155 height 23
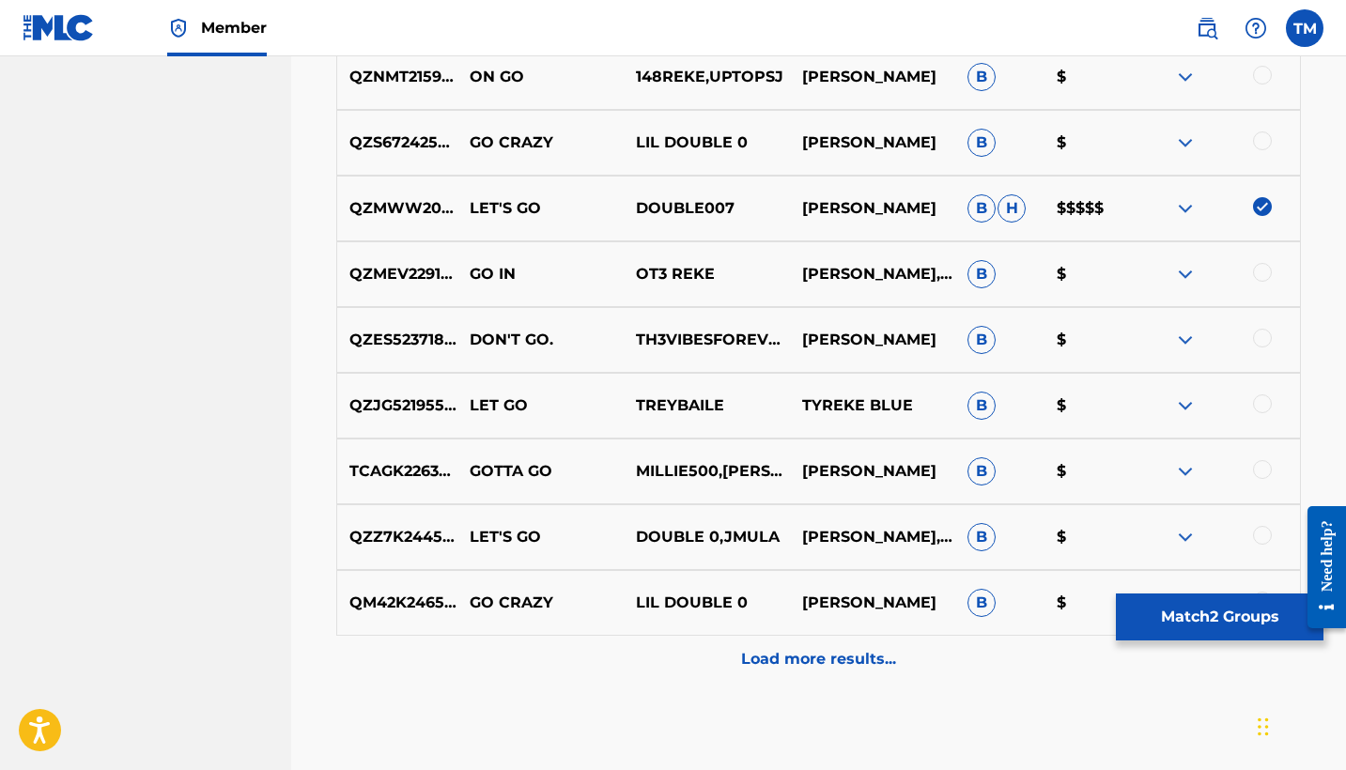
scroll to position [1534, 0]
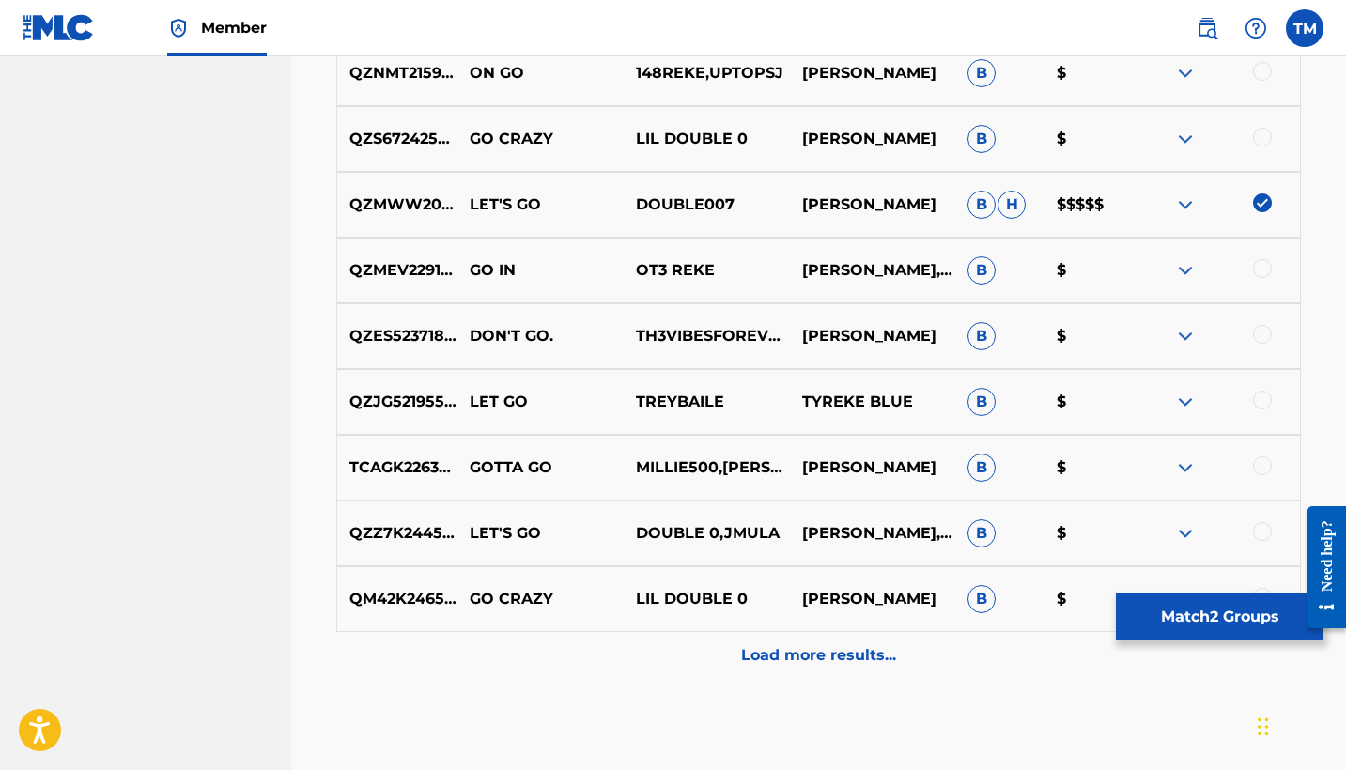
click at [837, 657] on p "Load more results..." at bounding box center [818, 656] width 155 height 23
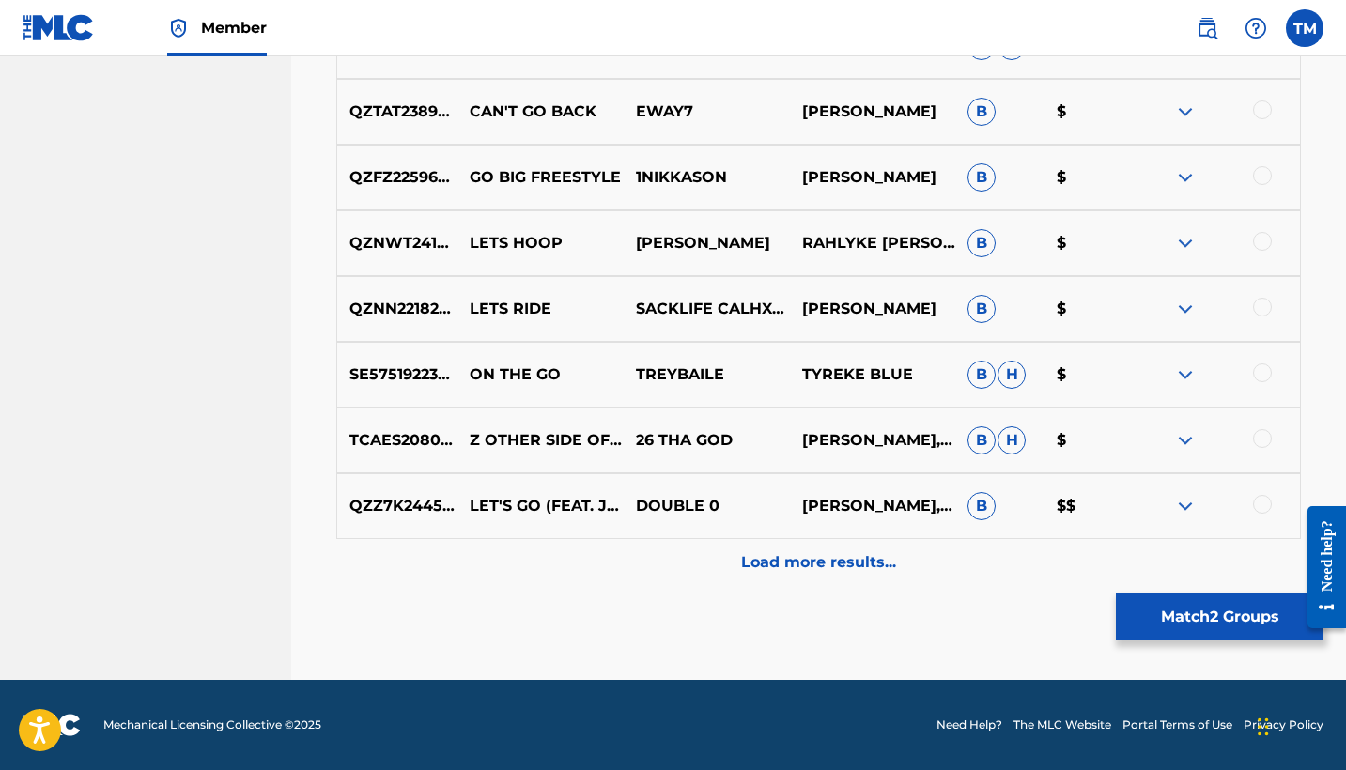
scroll to position [2285, 0]
click at [858, 570] on p "Load more results..." at bounding box center [818, 563] width 155 height 23
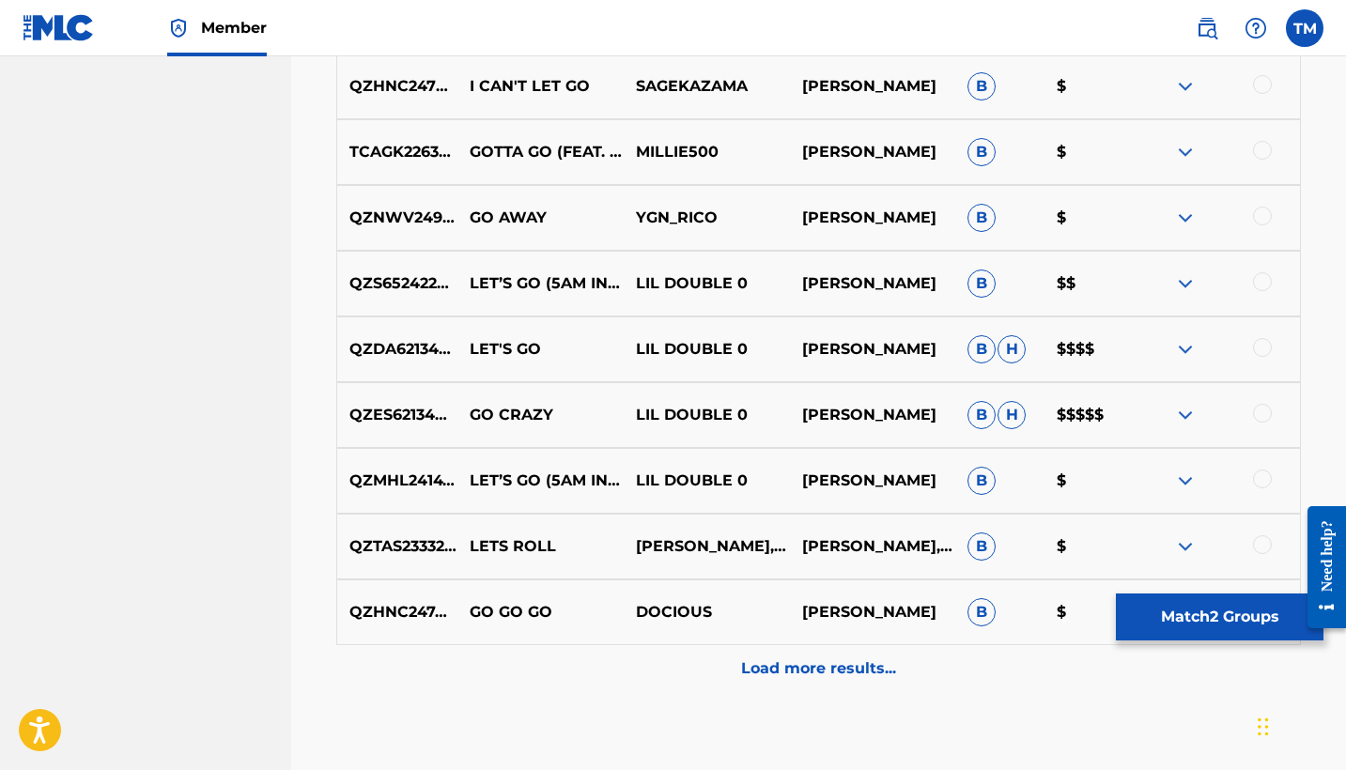
scroll to position [2839, 0]
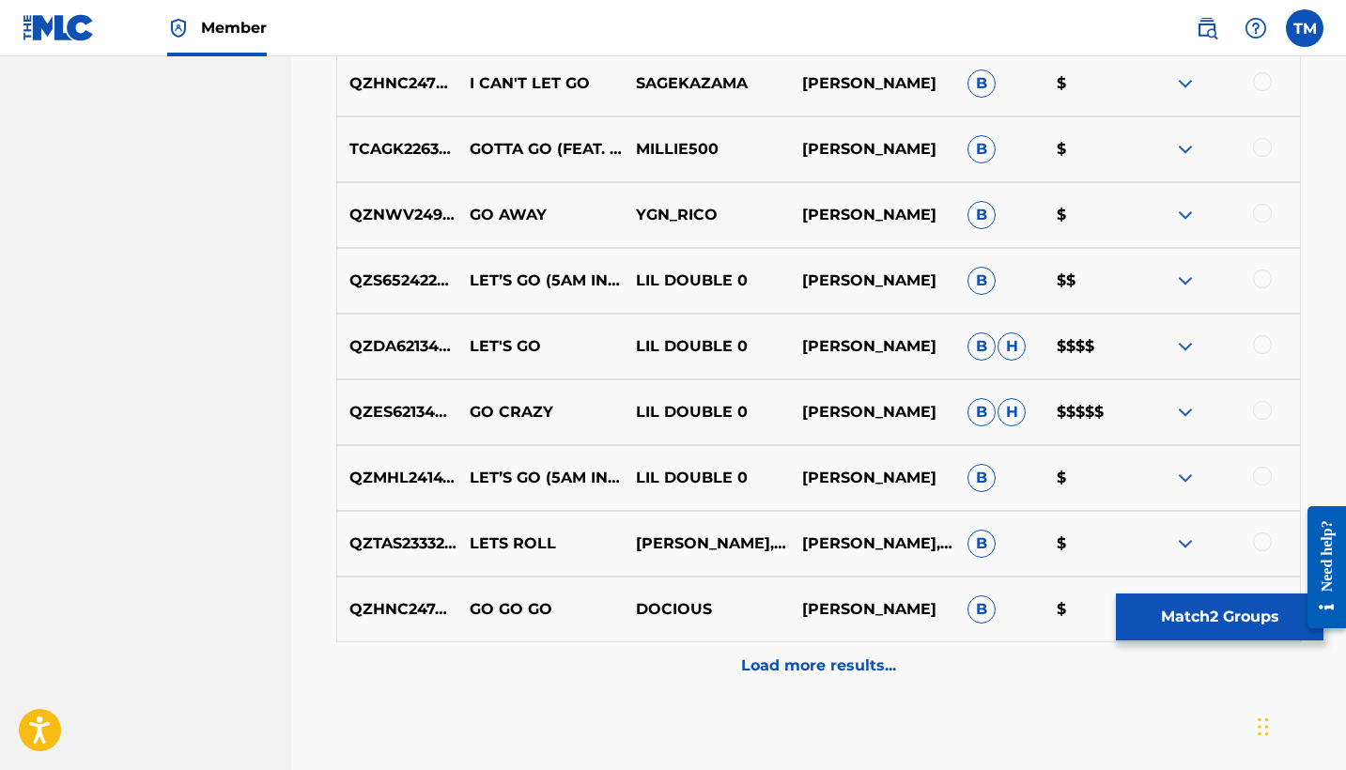
click at [1257, 348] on div at bounding box center [1262, 344] width 19 height 19
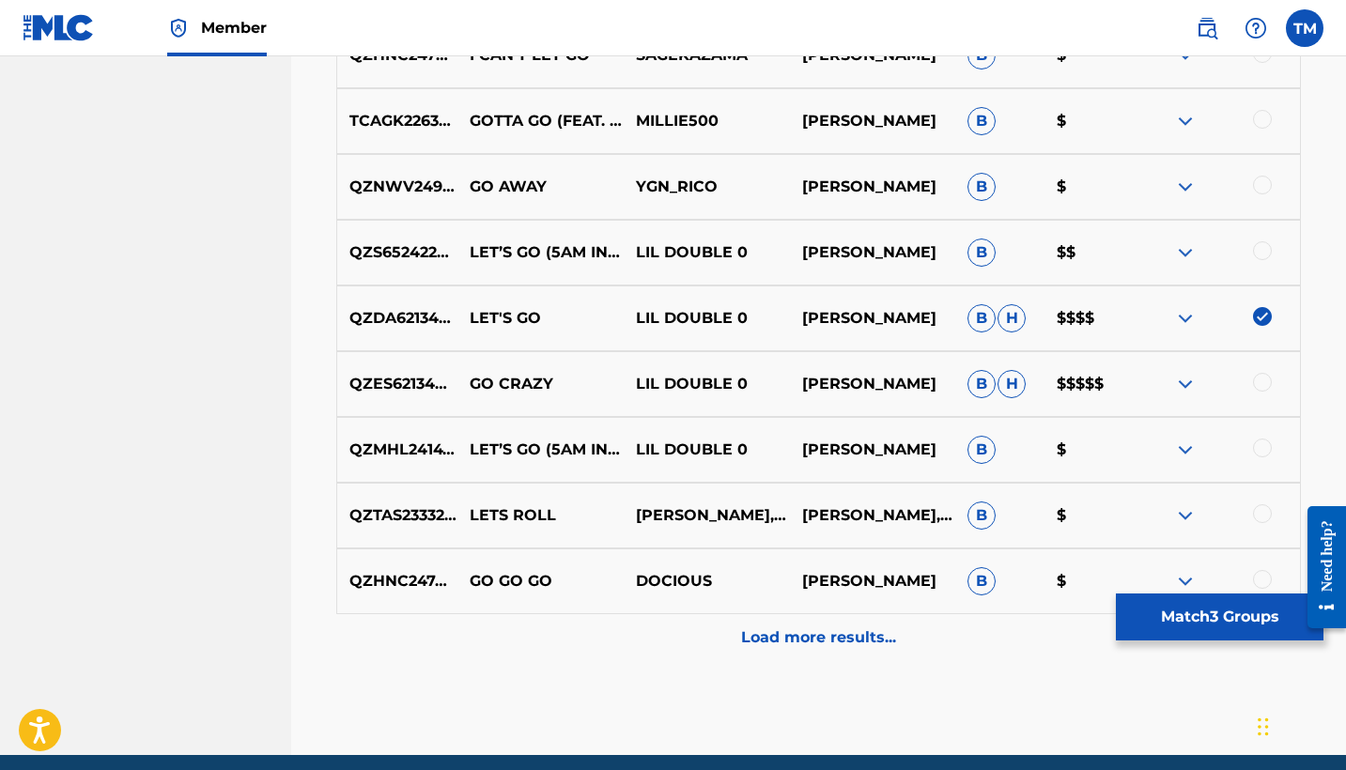
scroll to position [2882, 0]
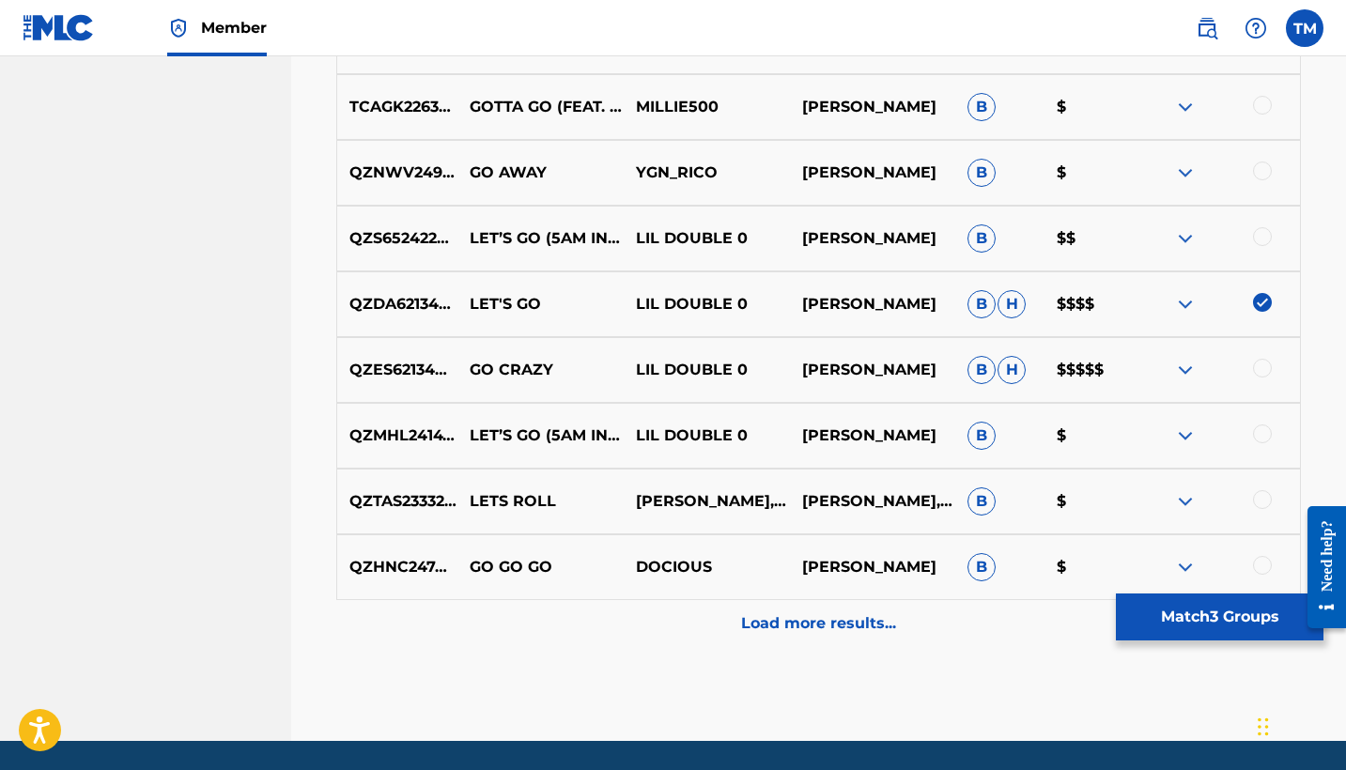
click at [858, 622] on p "Load more results..." at bounding box center [818, 624] width 155 height 23
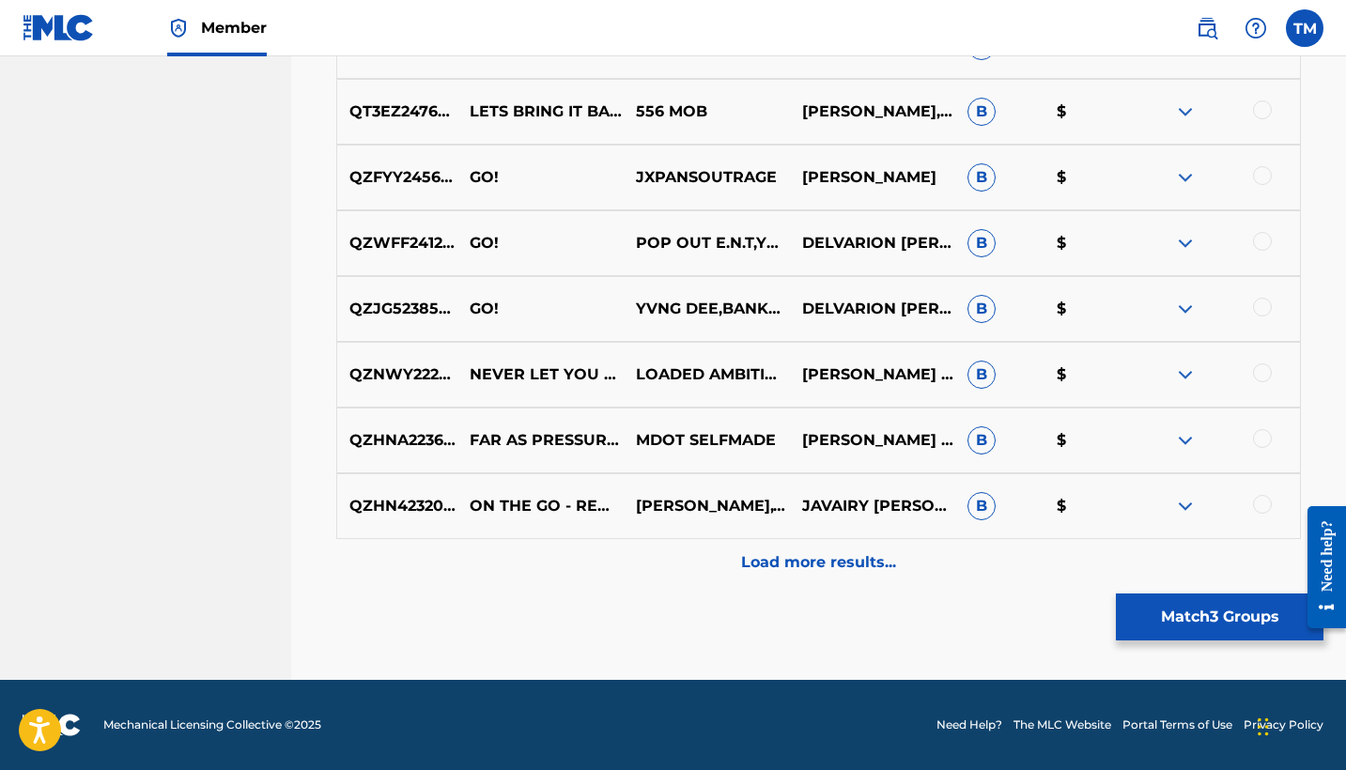
scroll to position [3600, 0]
click at [1158, 618] on button "Match 3 Groups" at bounding box center [1220, 617] width 208 height 47
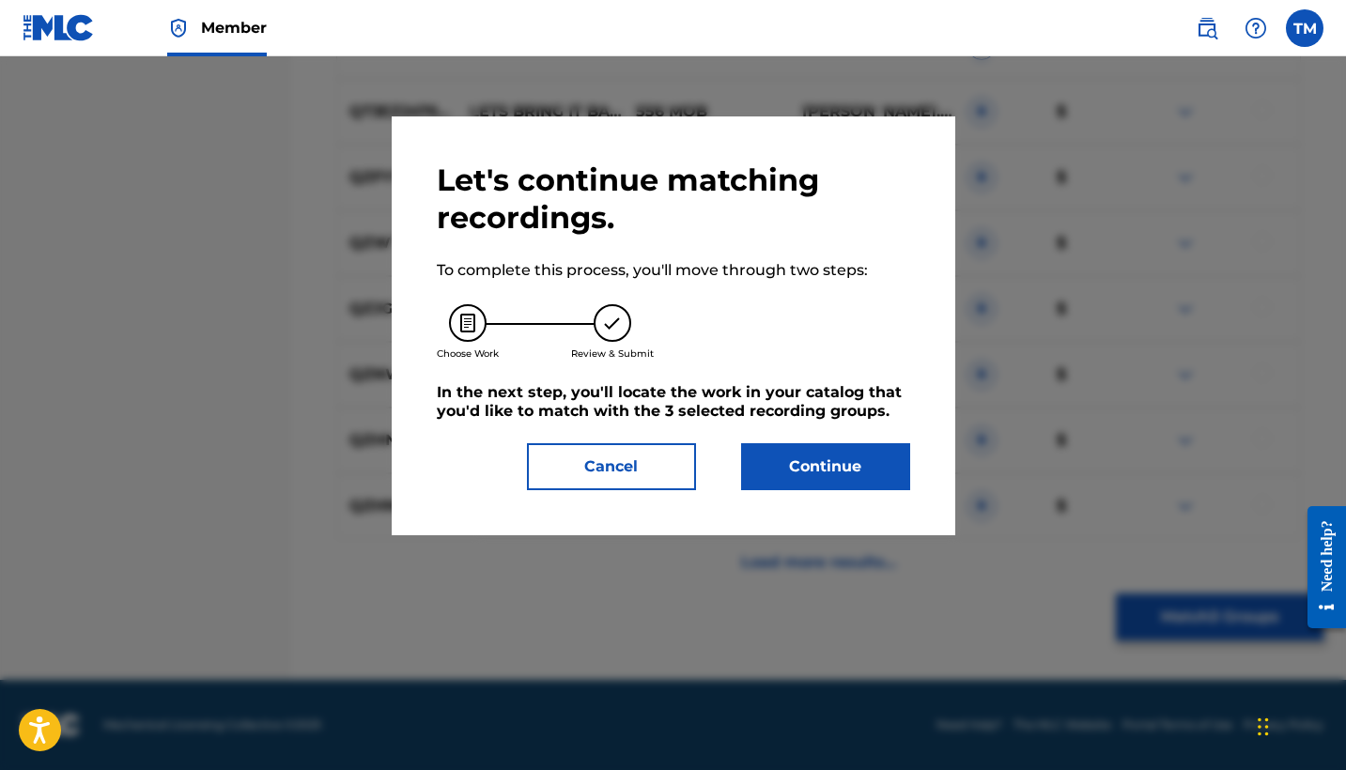
click at [876, 467] on button "Continue" at bounding box center [825, 466] width 169 height 47
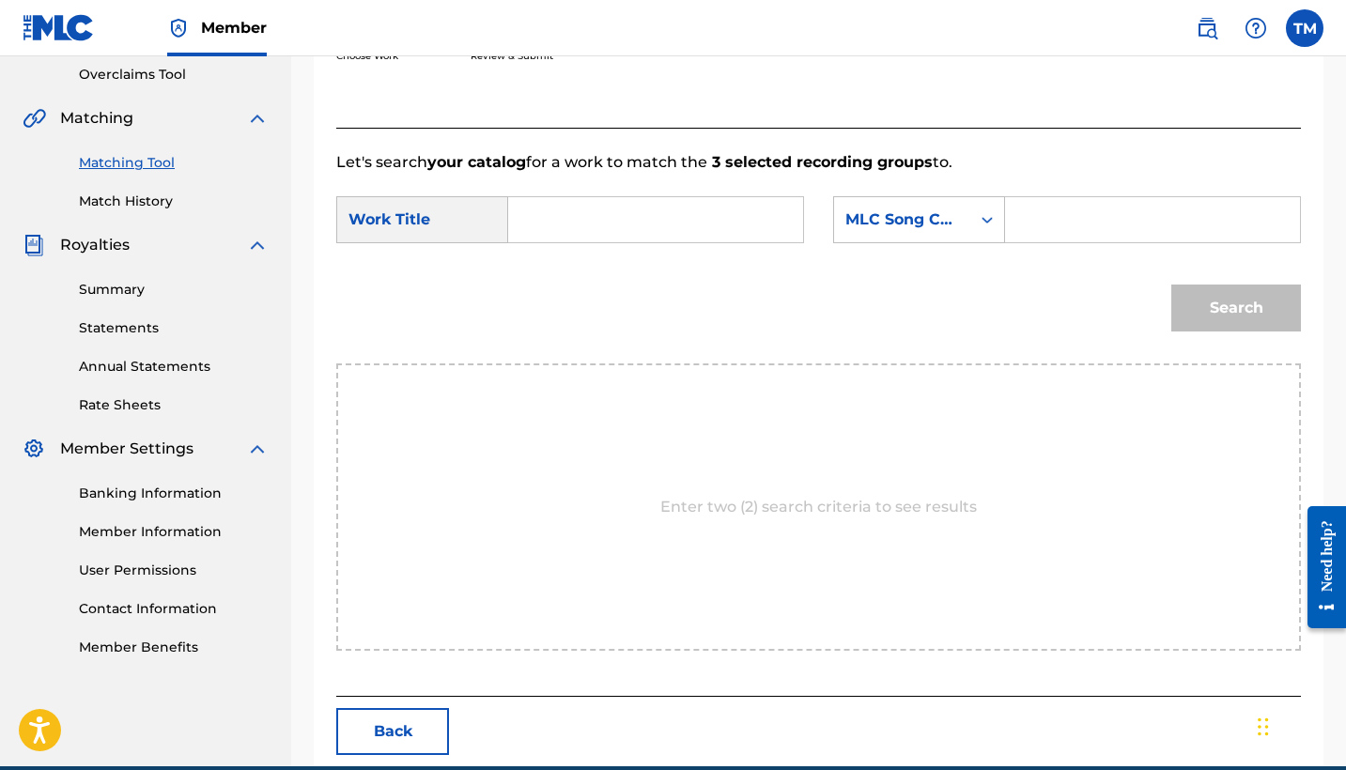
click at [643, 231] on input "Search Form" at bounding box center [655, 219] width 263 height 45
type input "lets go"
click at [1048, 225] on input "Search Form" at bounding box center [1152, 219] width 263 height 45
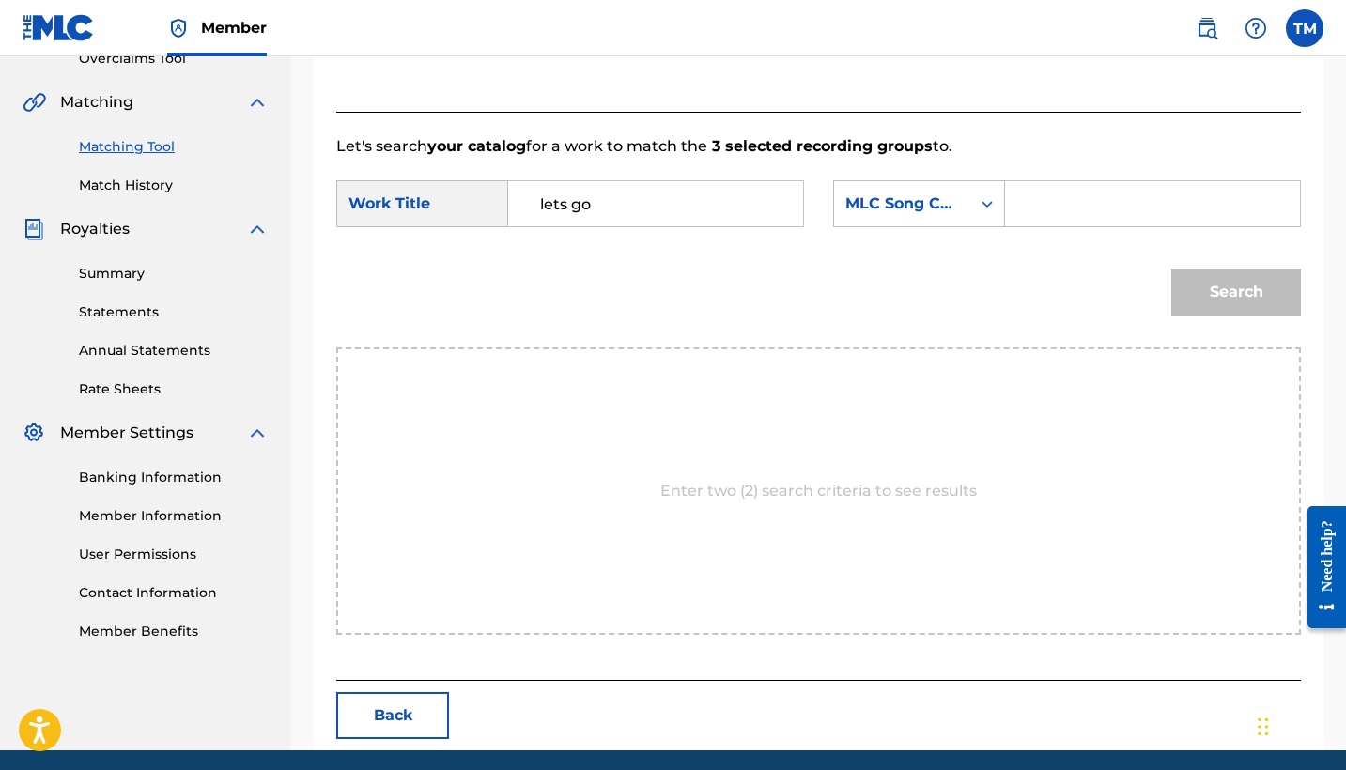
scroll to position [336, 0]
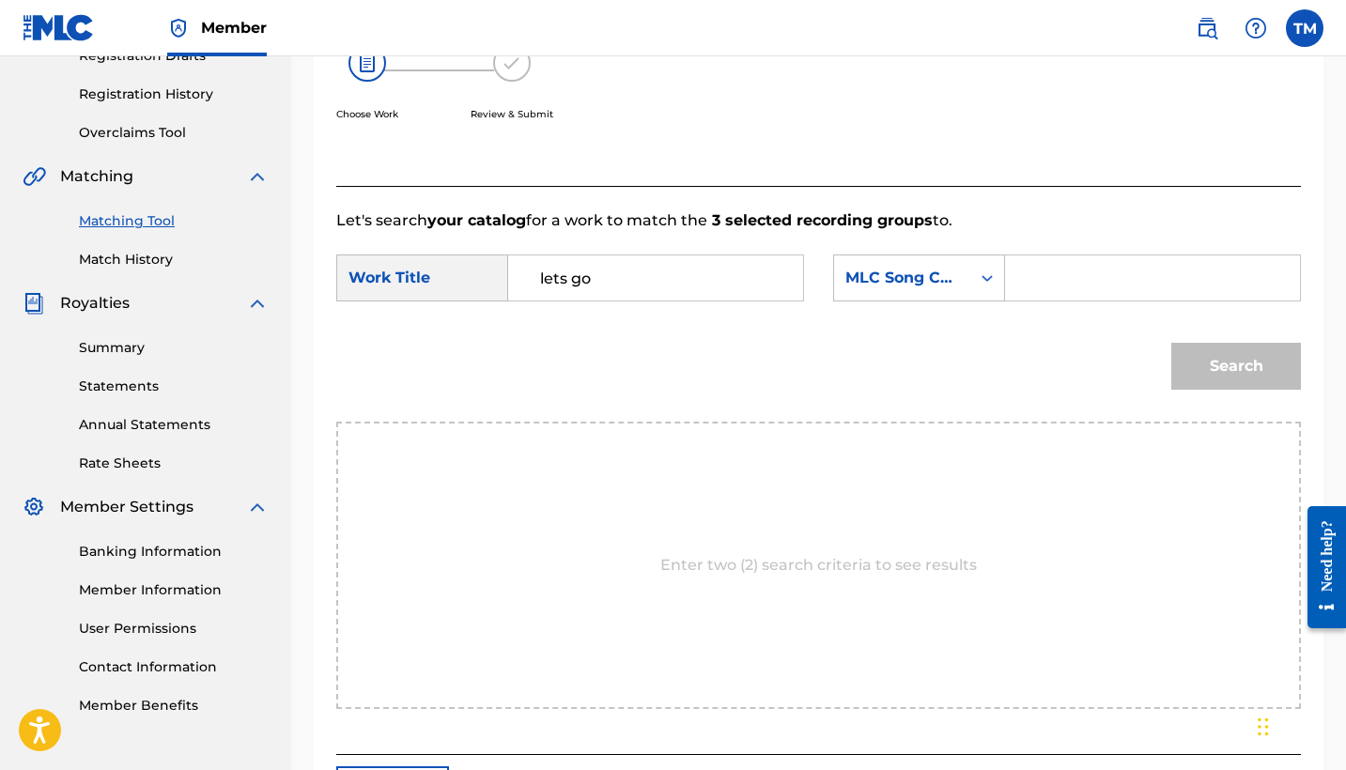
click at [1233, 365] on div "Search" at bounding box center [1231, 361] width 139 height 75
click at [140, 135] on link "Overclaims Tool" at bounding box center [174, 133] width 190 height 20
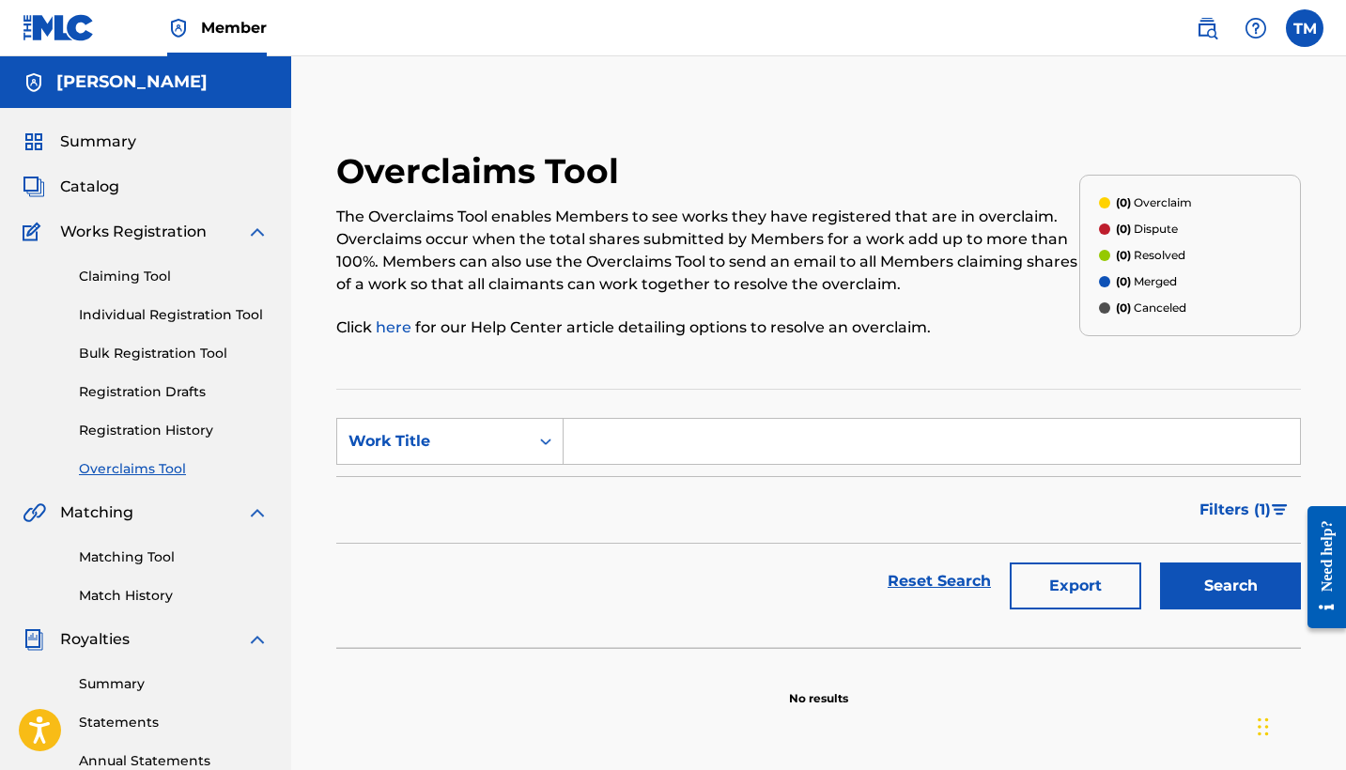
click at [164, 273] on link "Claiming Tool" at bounding box center [174, 277] width 190 height 20
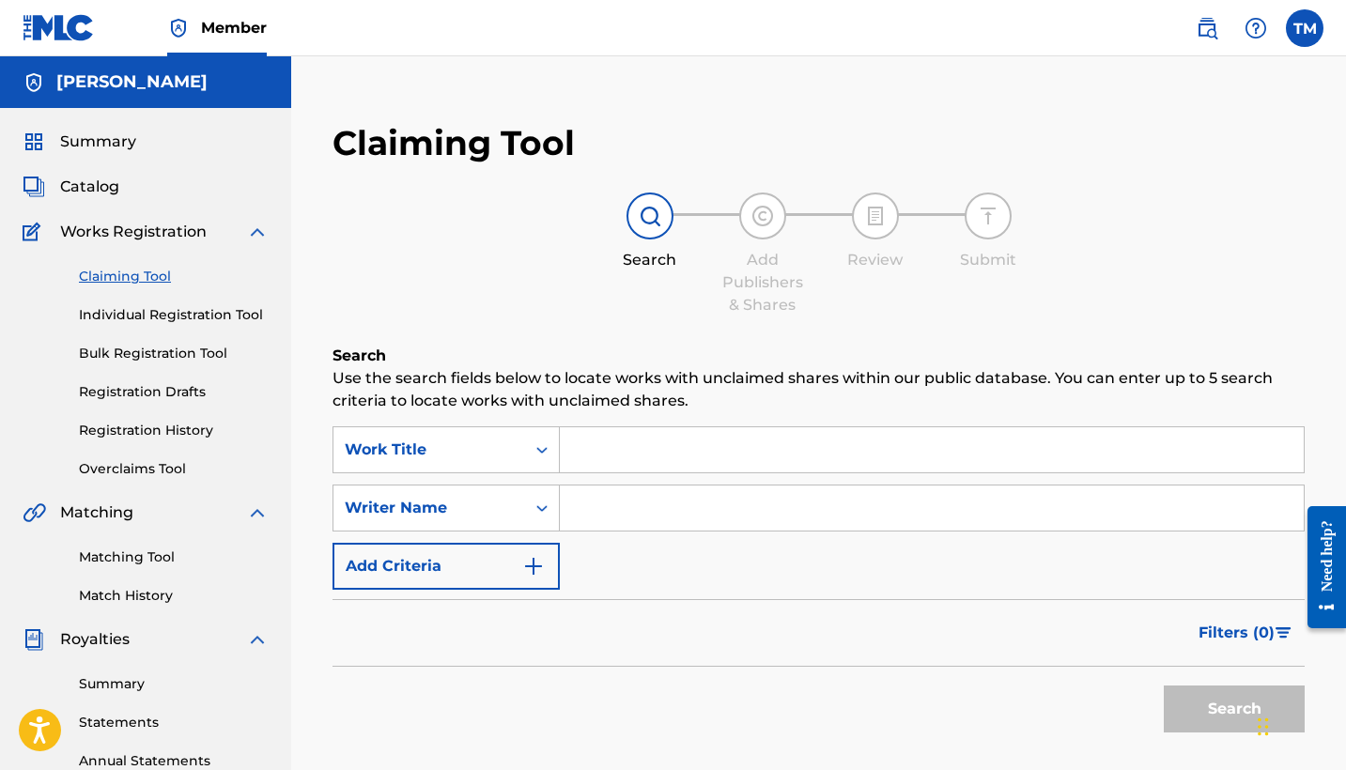
click at [180, 350] on link "Bulk Registration Tool" at bounding box center [174, 354] width 190 height 20
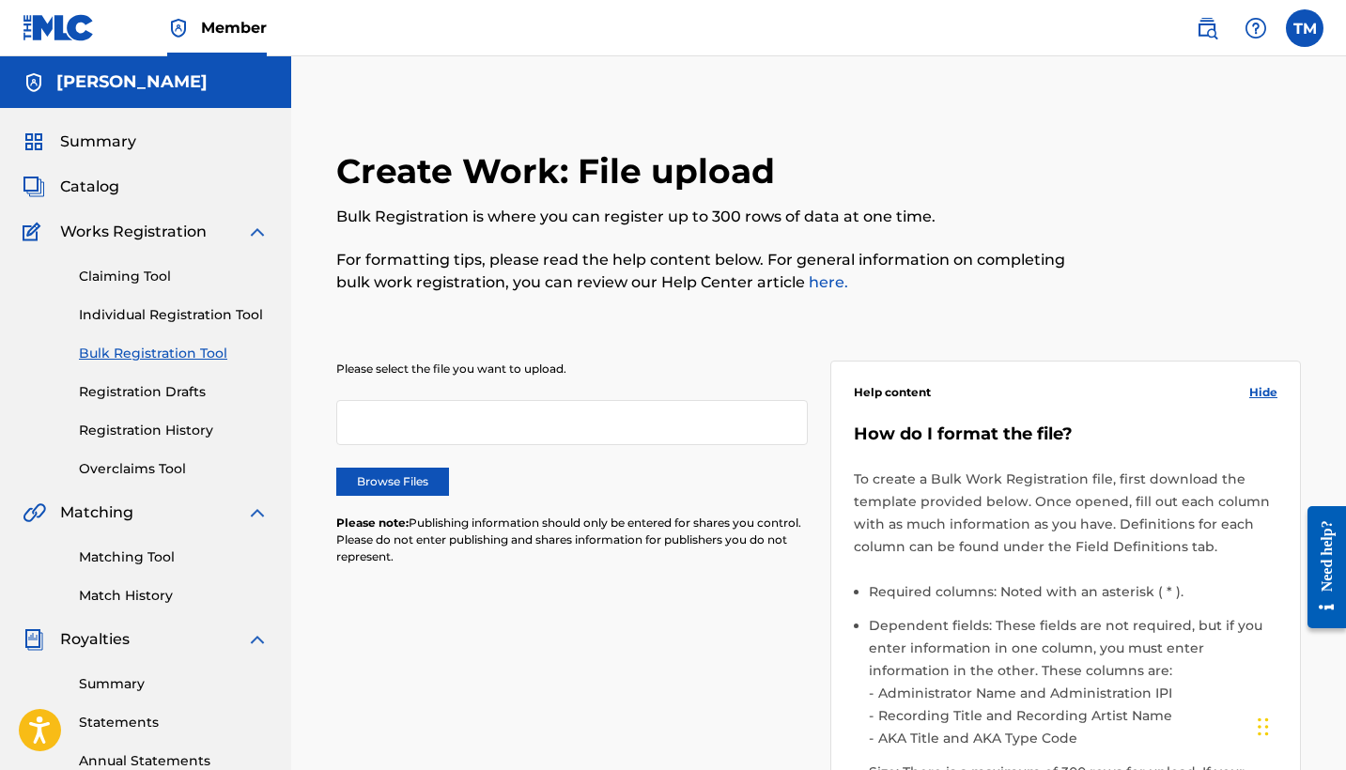
click at [207, 309] on link "Individual Registration Tool" at bounding box center [174, 315] width 190 height 20
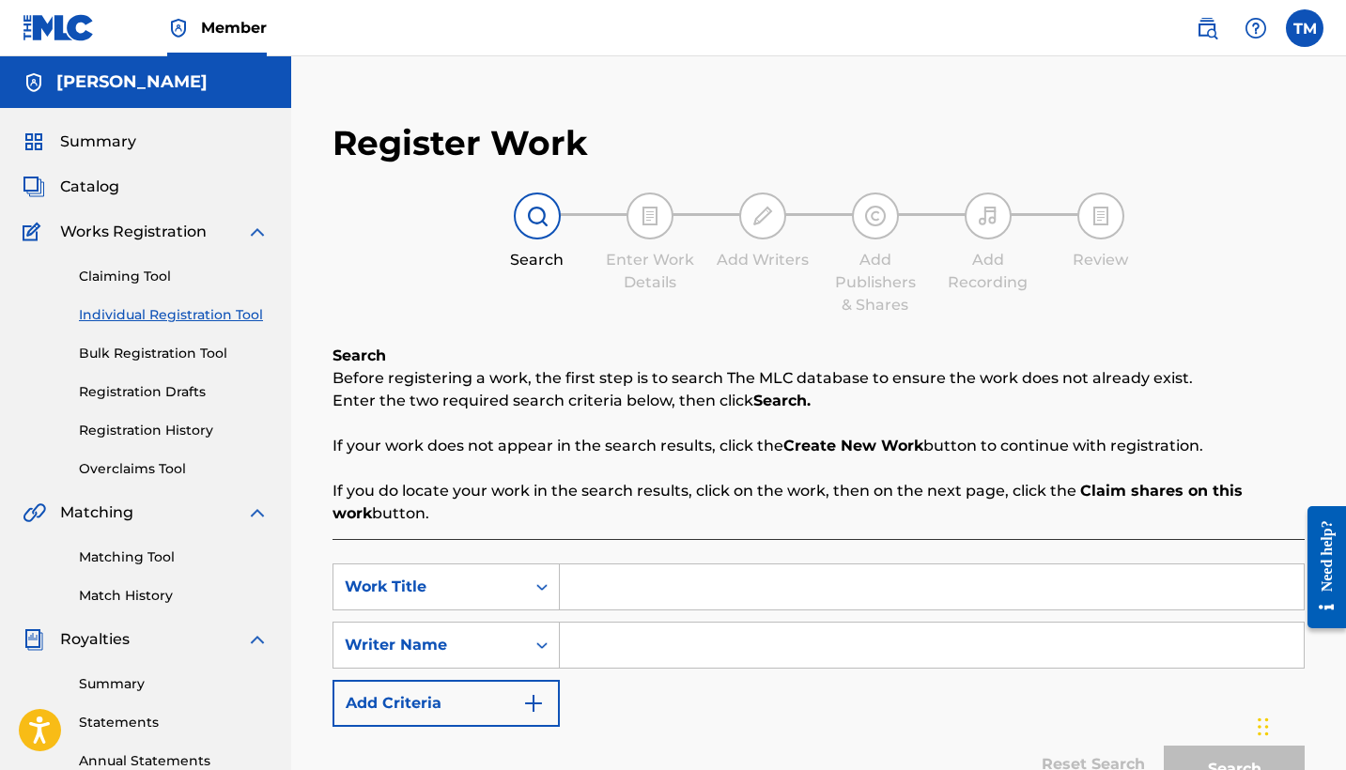
click at [184, 404] on div "Claiming Tool Individual Registration Tool Bulk Registration Tool Registration …" at bounding box center [146, 361] width 246 height 236
click at [184, 394] on link "Registration Drafts" at bounding box center [174, 392] width 190 height 20
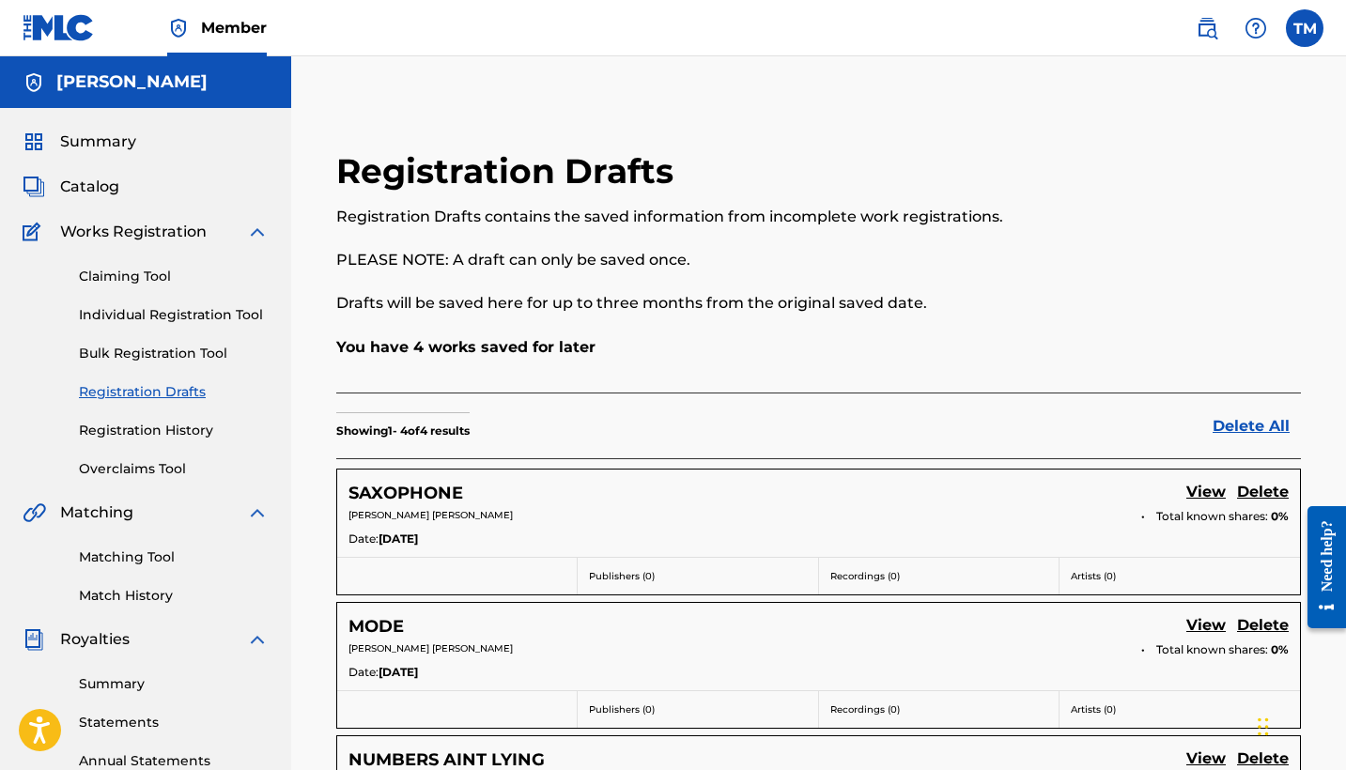
click at [187, 432] on link "Registration History" at bounding box center [174, 431] width 190 height 20
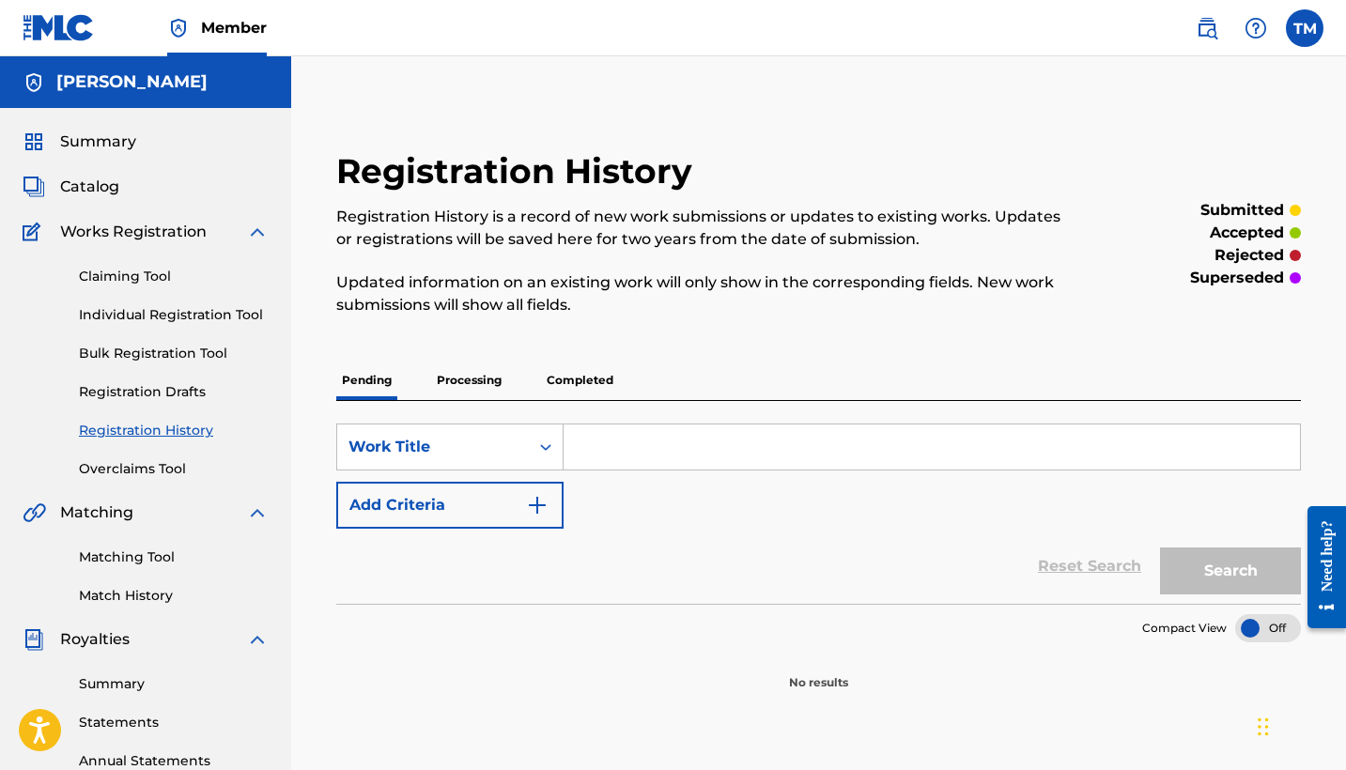
click at [444, 363] on p "Processing" at bounding box center [469, 380] width 76 height 39
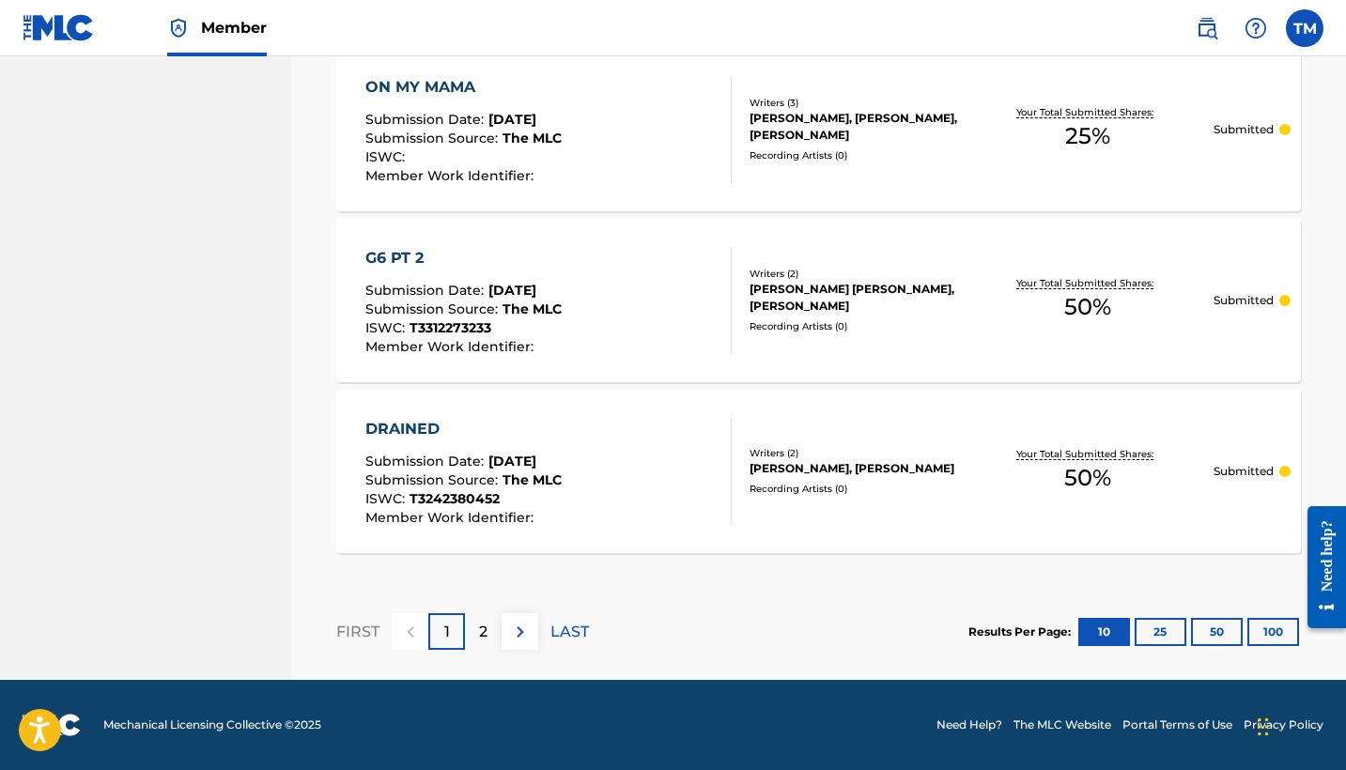
scroll to position [1802, 0]
click at [475, 638] on div "2" at bounding box center [483, 632] width 37 height 37
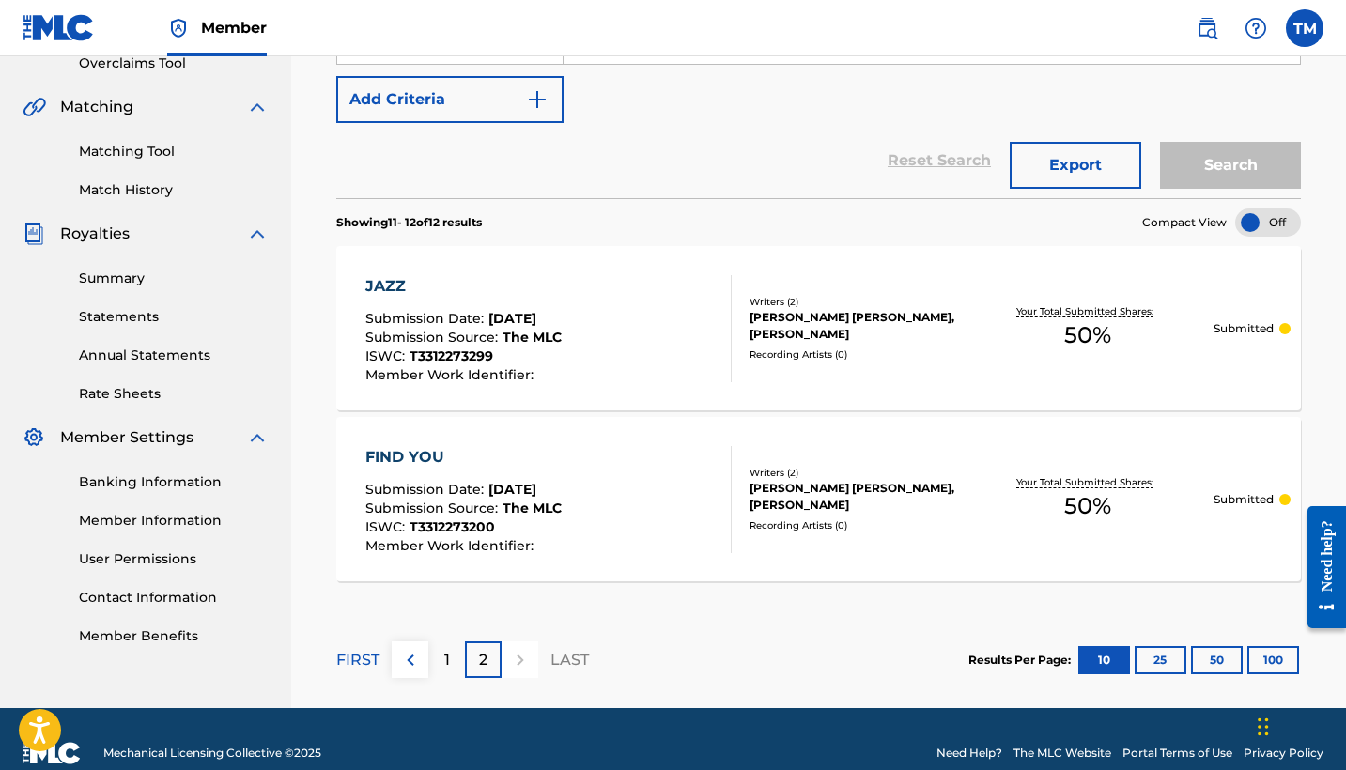
scroll to position [409, 0]
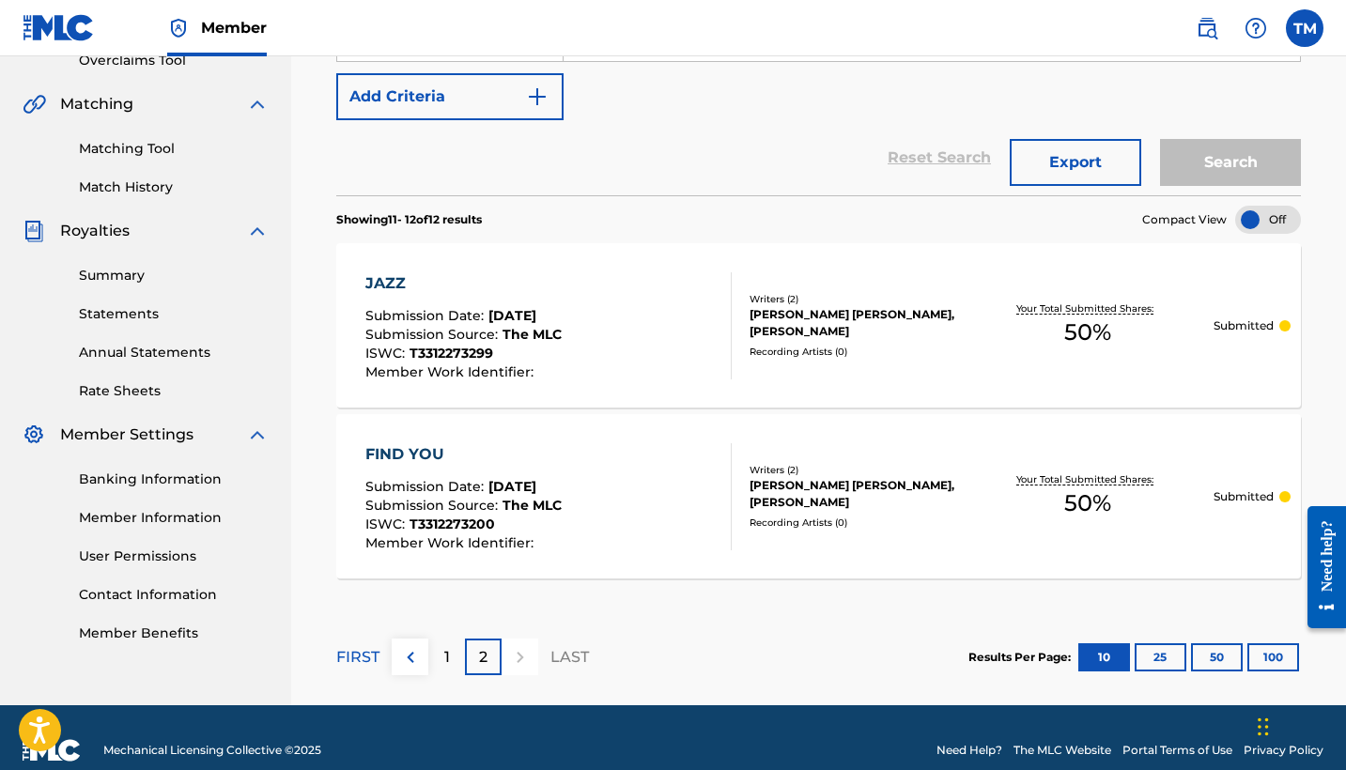
click at [442, 650] on div "1" at bounding box center [446, 657] width 37 height 37
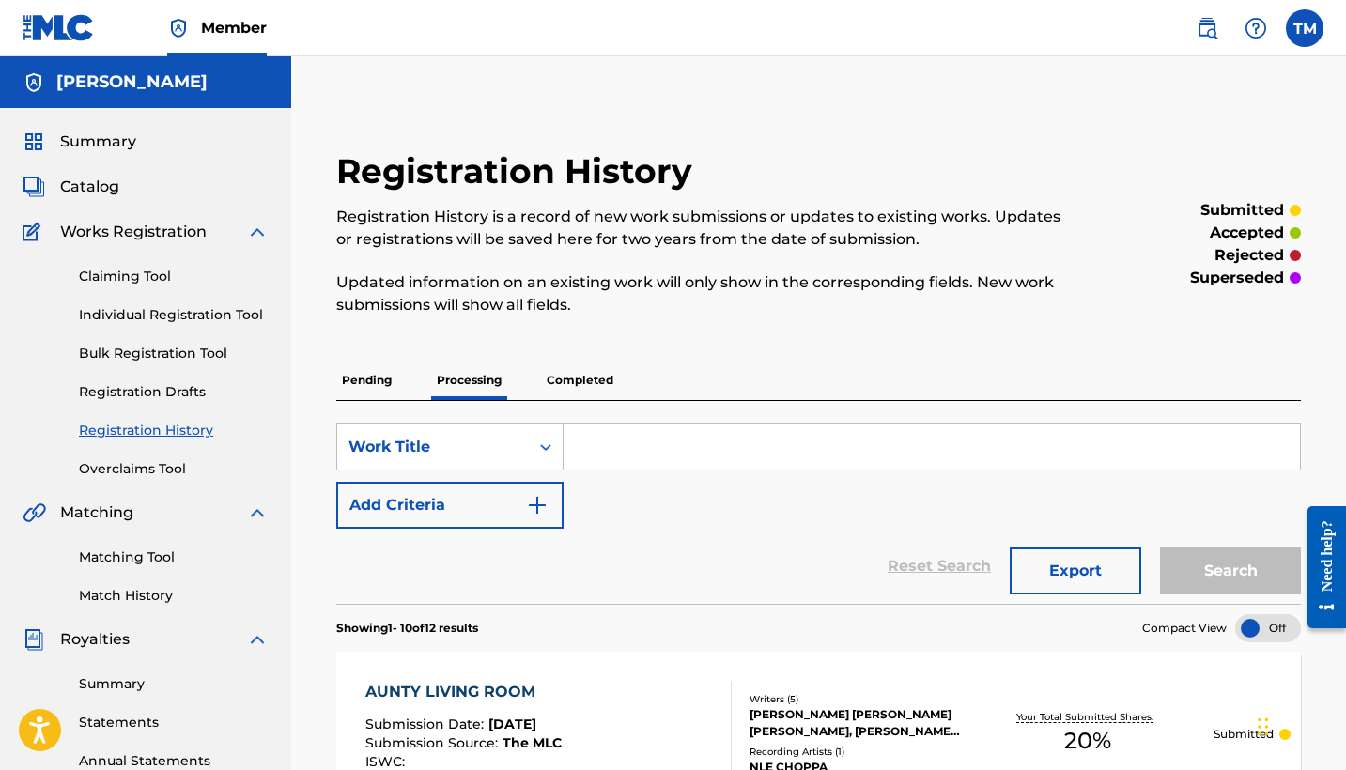
scroll to position [0, 0]
click at [580, 380] on p "Completed" at bounding box center [580, 380] width 78 height 39
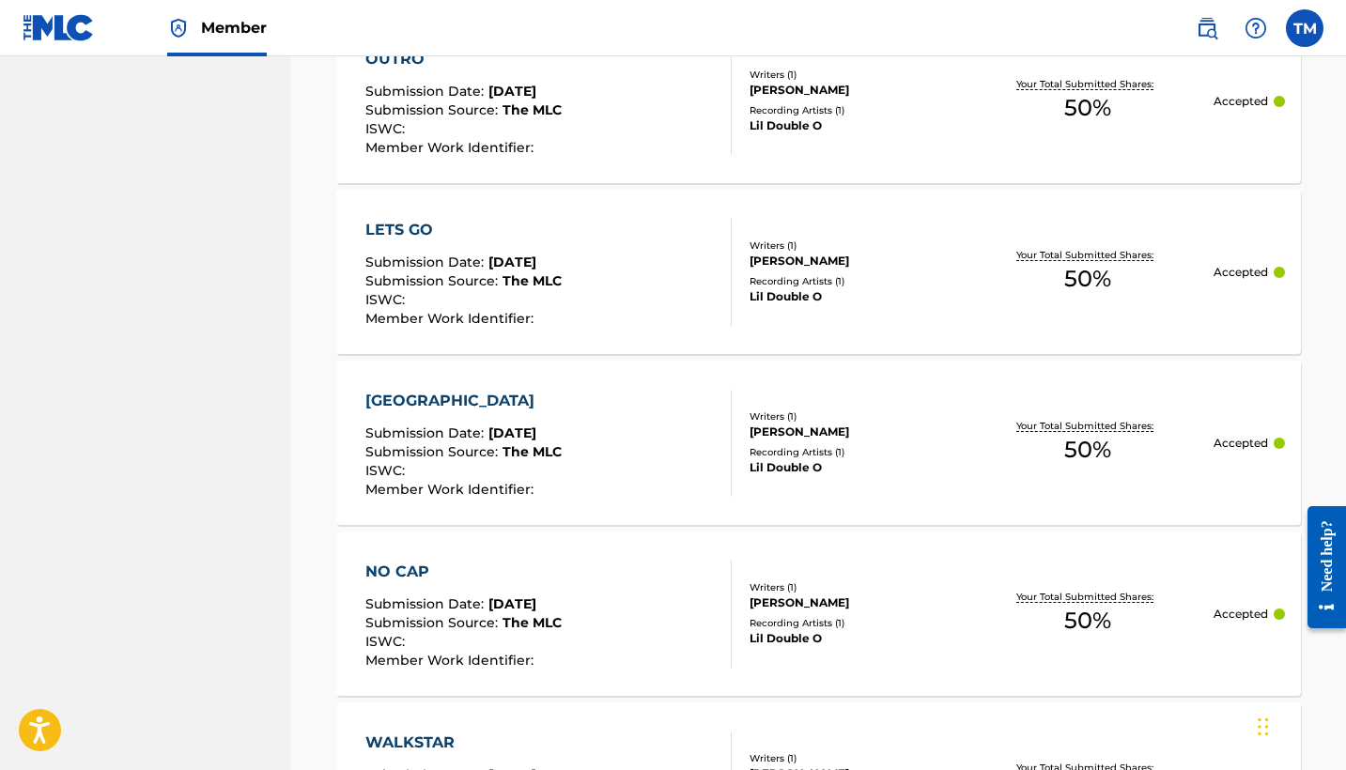
scroll to position [1404, 0]
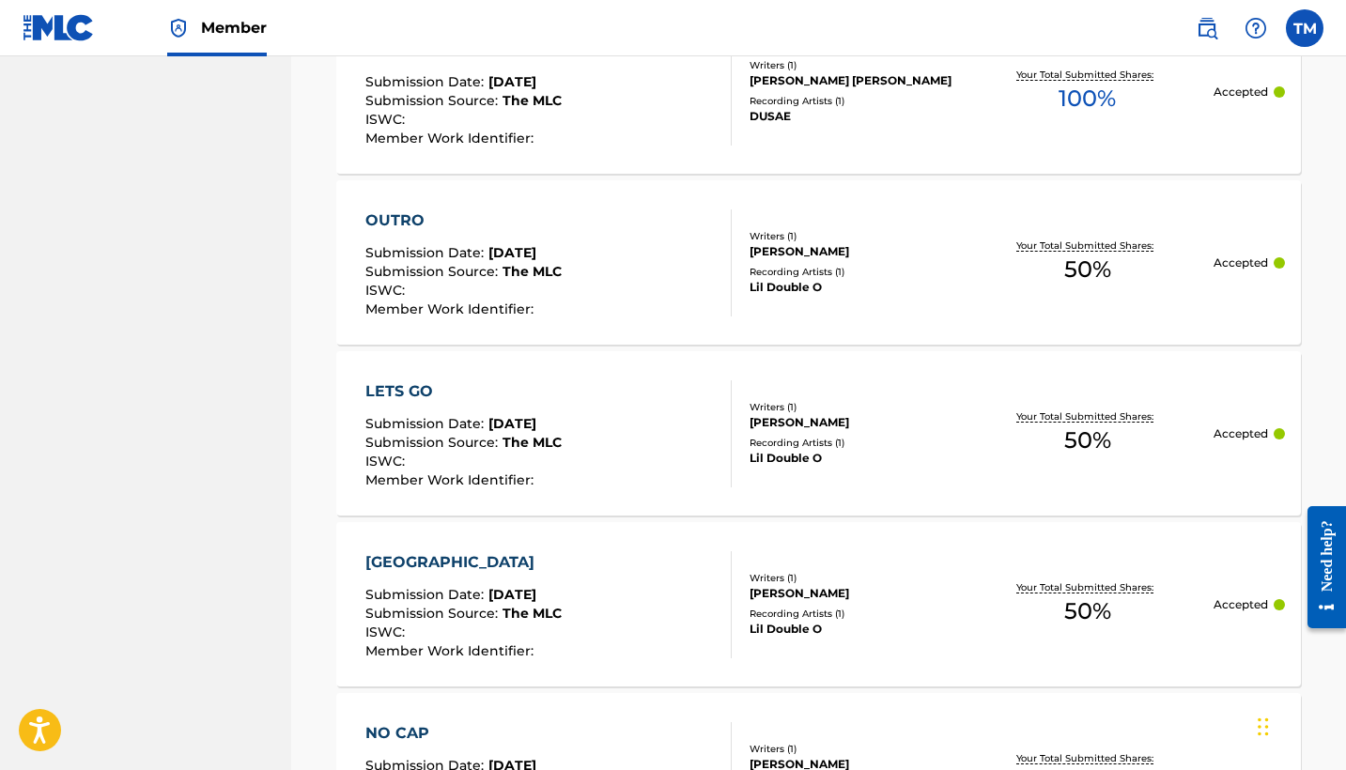
click at [406, 386] on div "LETS GO" at bounding box center [463, 392] width 196 height 23
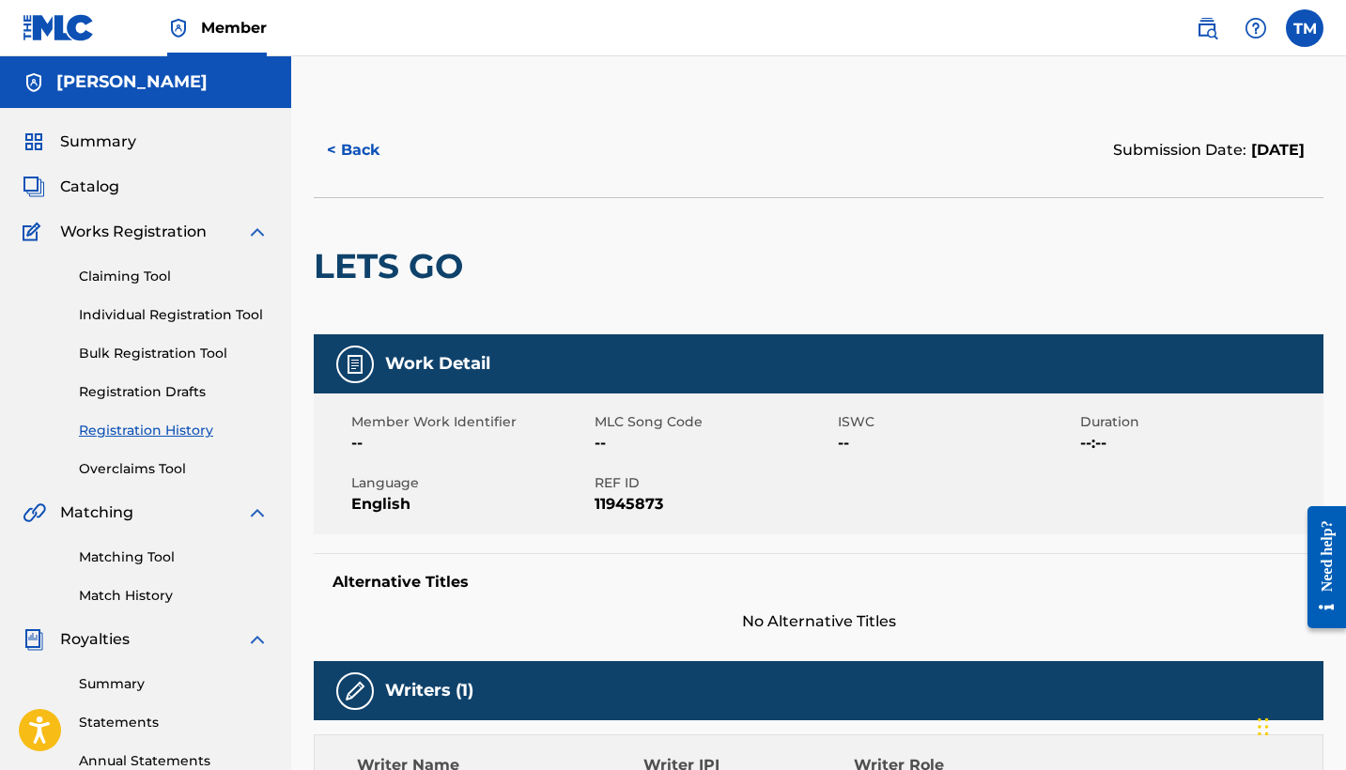
click at [360, 365] on img at bounding box center [355, 364] width 23 height 23
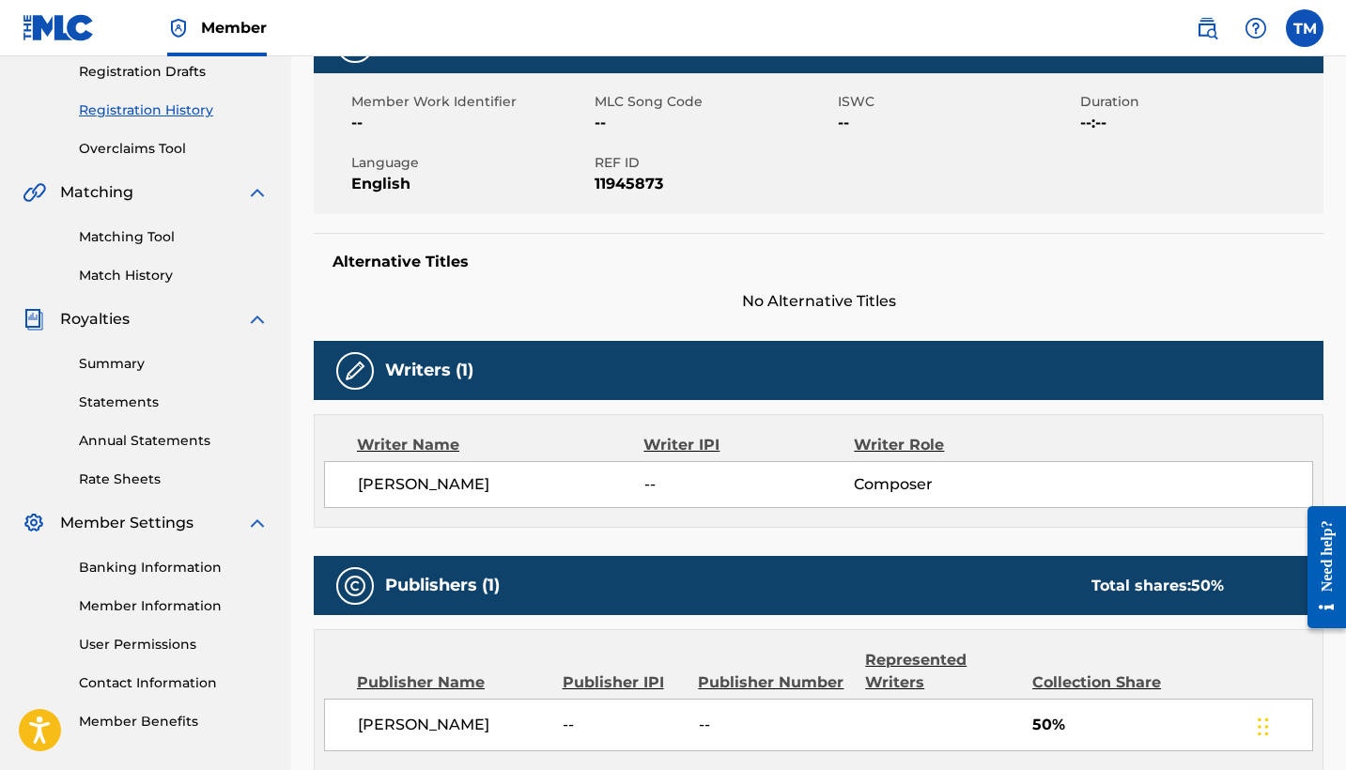
scroll to position [319, 0]
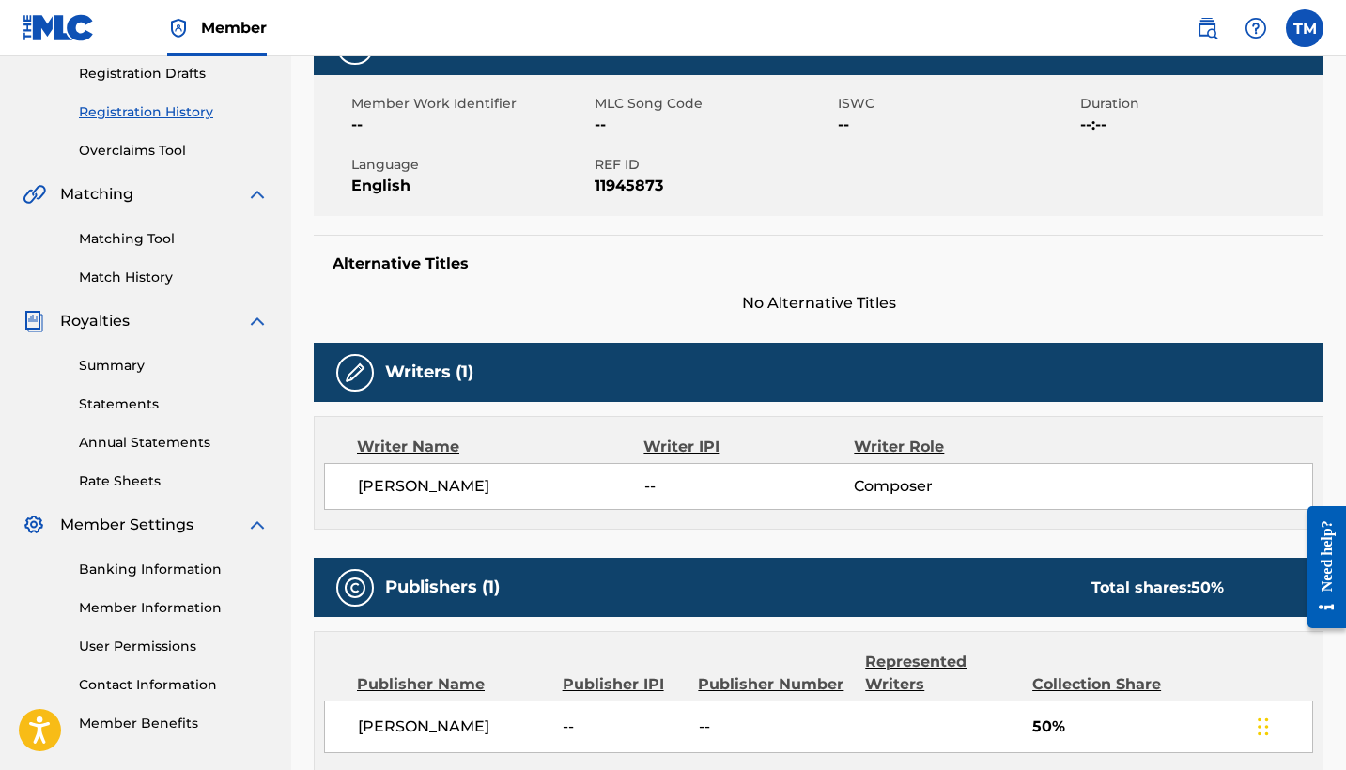
click at [144, 372] on link "Summary" at bounding box center [174, 366] width 190 height 20
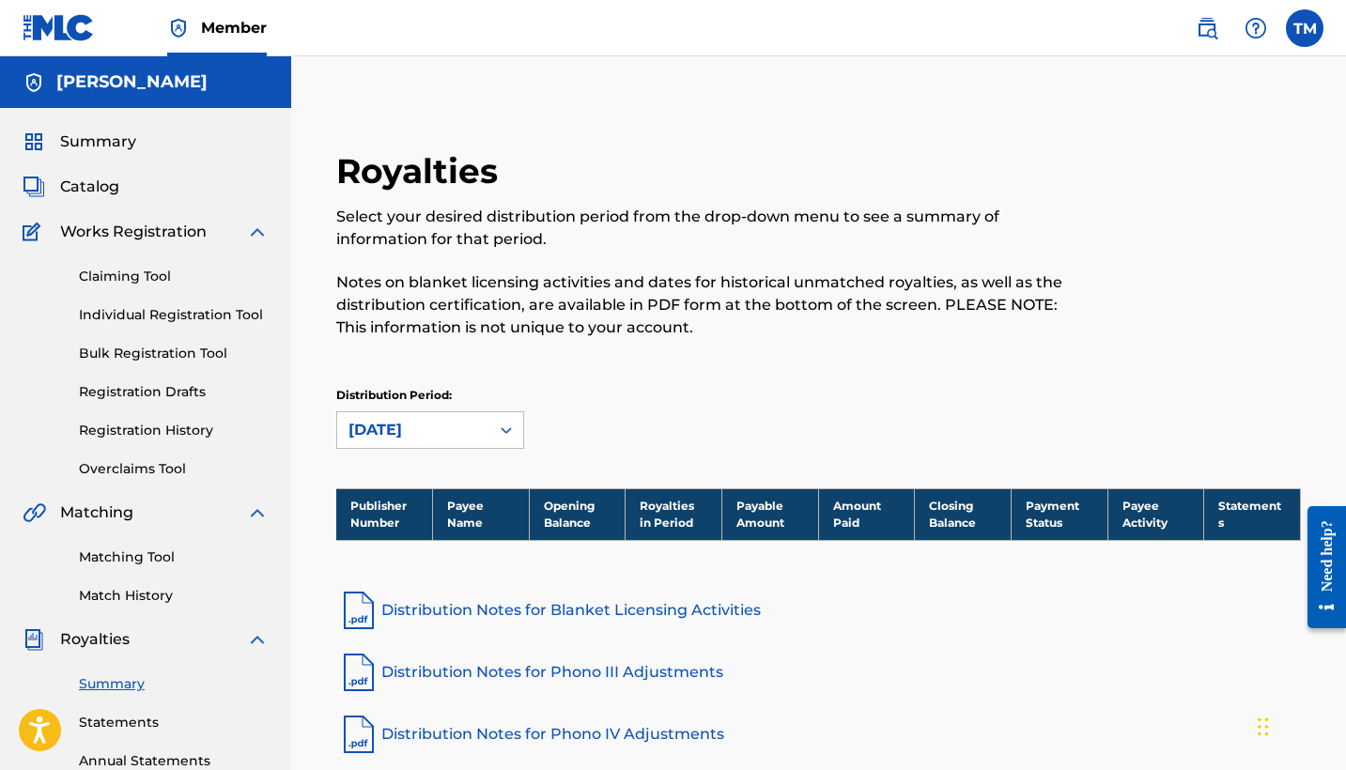
click at [148, 174] on div "Summary Catalog Works Registration Claiming Tool Individual Registration Tool B…" at bounding box center [145, 591] width 291 height 967
click at [135, 174] on div "Summary Catalog Works Registration Claiming Tool Individual Registration Tool B…" at bounding box center [145, 591] width 291 height 967
click at [113, 174] on div "Summary Catalog Works Registration Claiming Tool Individual Registration Tool B…" at bounding box center [145, 591] width 291 height 967
click at [113, 175] on div "Summary Catalog Works Registration Claiming Tool Individual Registration Tool B…" at bounding box center [145, 591] width 291 height 967
click at [113, 176] on span "Catalog" at bounding box center [89, 187] width 59 height 23
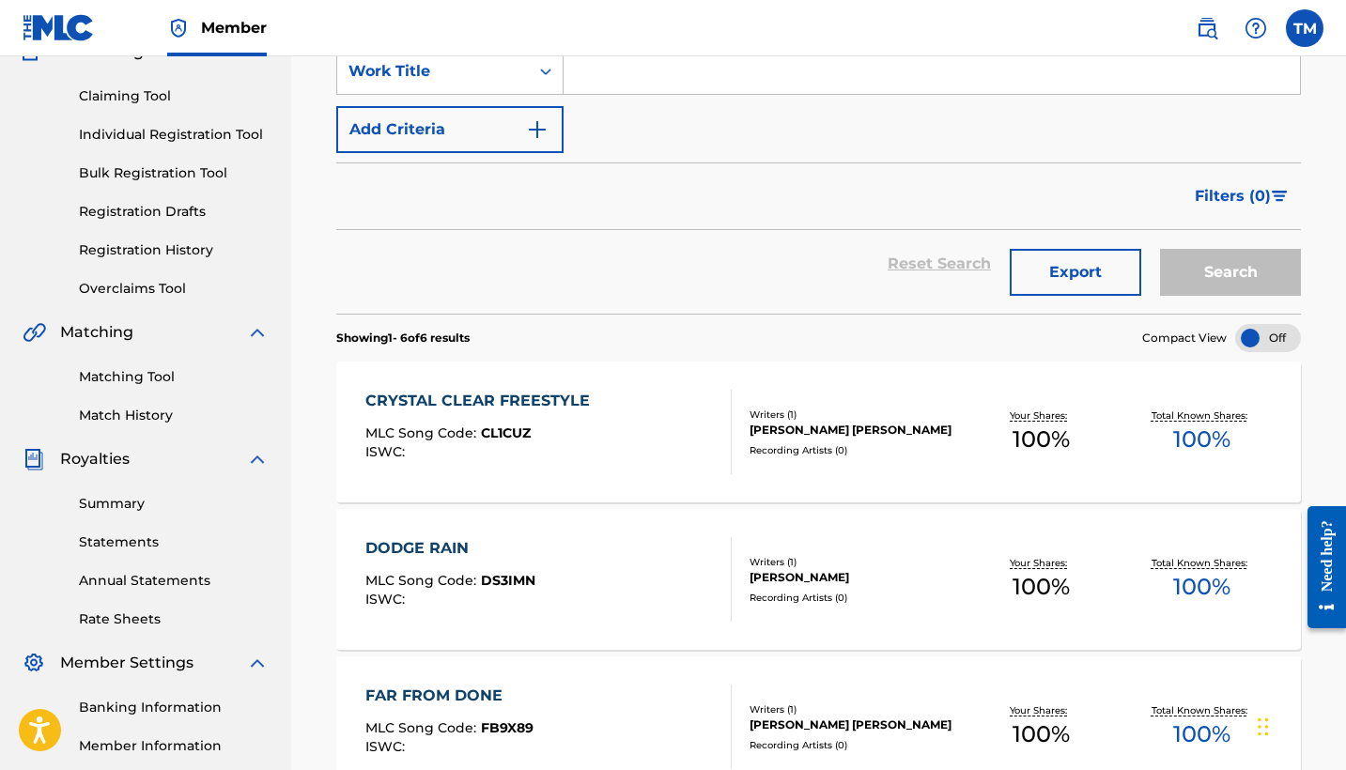
scroll to position [198, 0]
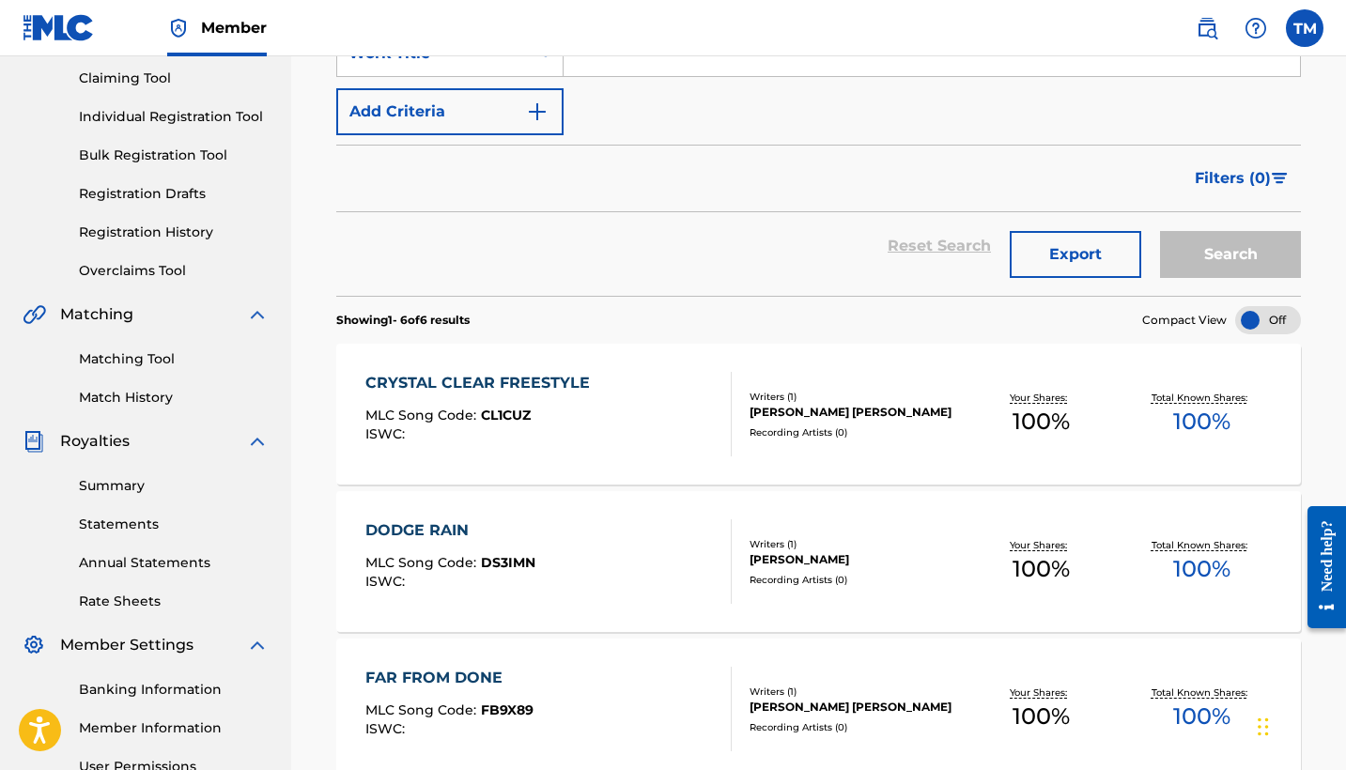
click at [473, 380] on div "CRYSTAL CLEAR FREESTYLE" at bounding box center [482, 383] width 234 height 23
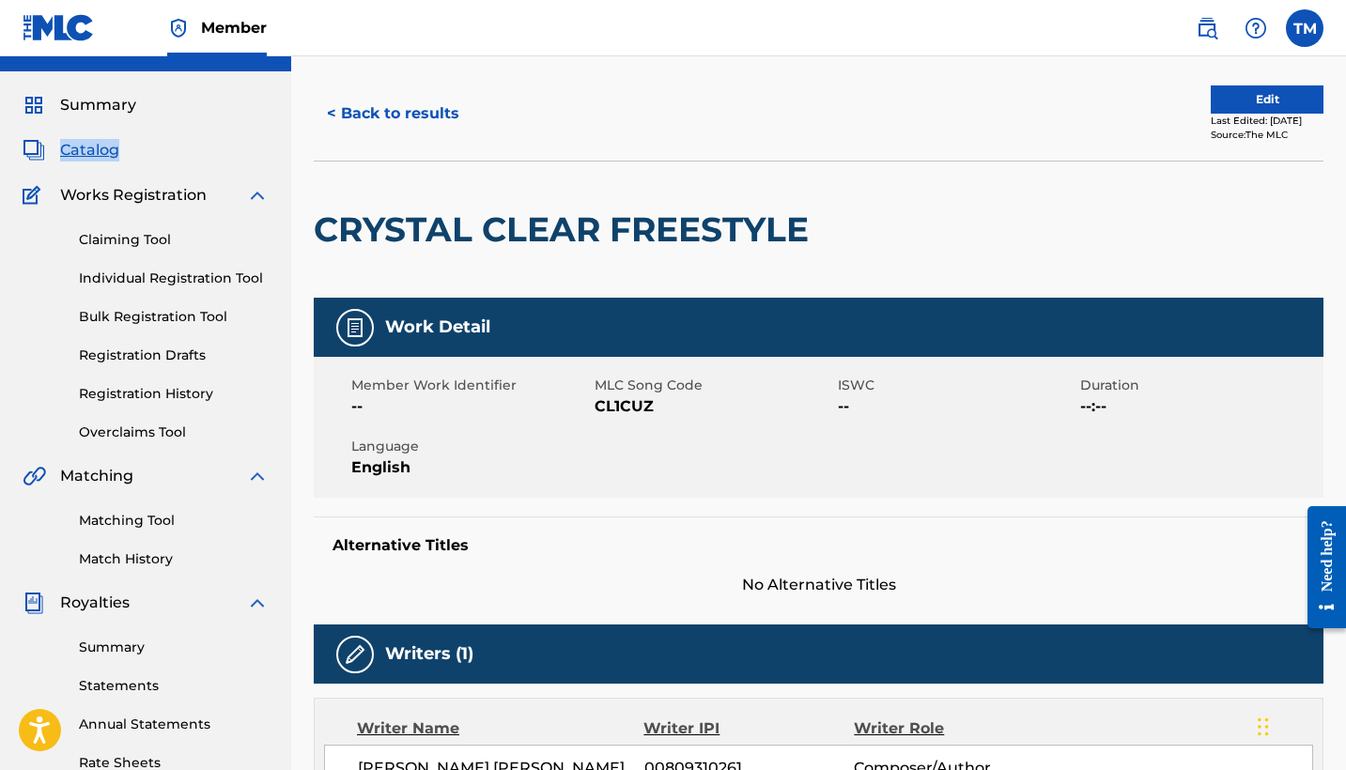
scroll to position [45, 0]
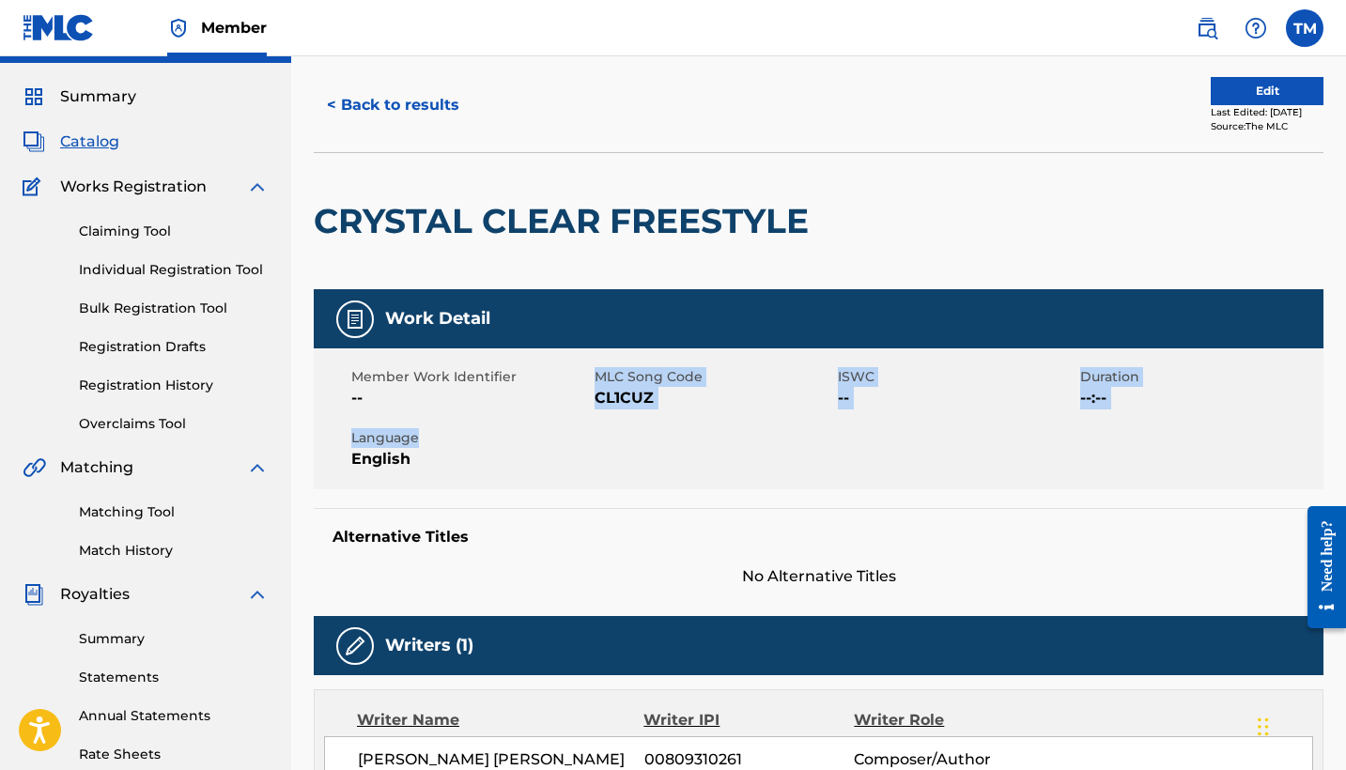
drag, startPoint x: 593, startPoint y: 394, endPoint x: 598, endPoint y: 441, distance: 47.3
click at [598, 441] on div "Member Work Identifier -- MLC Song Code CL1CUZ ISWC -- Duration --:-- Language …" at bounding box center [819, 419] width 1010 height 141
drag, startPoint x: 593, startPoint y: 398, endPoint x: 660, endPoint y: 398, distance: 66.7
click at [660, 398] on div "Member Work Identifier -- MLC Song Code CL1CUZ ISWC -- Duration --:-- Language …" at bounding box center [819, 419] width 1010 height 141
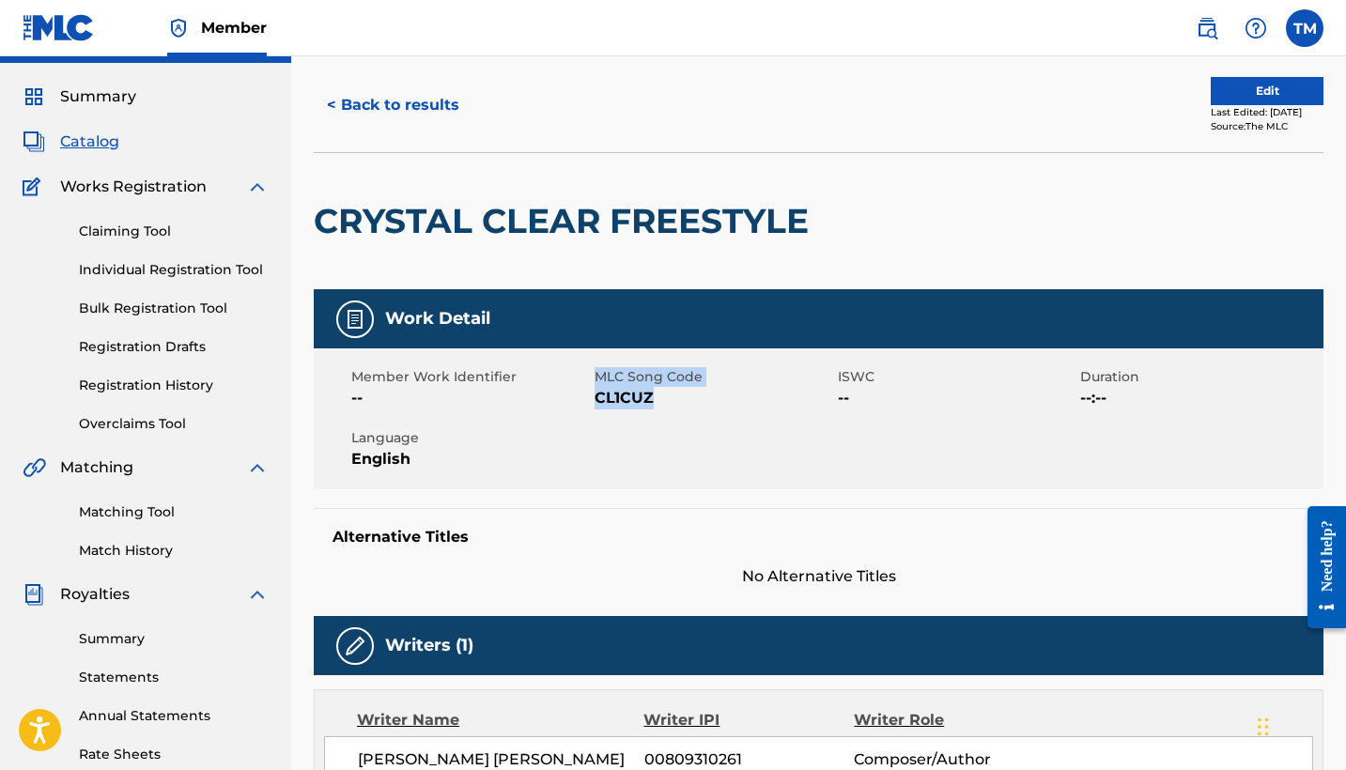
click at [660, 398] on span "CL1CUZ" at bounding box center [714, 398] width 239 height 23
drag, startPoint x: 595, startPoint y: 397, endPoint x: 676, endPoint y: 405, distance: 81.1
click at [676, 405] on span "CL1CUZ" at bounding box center [714, 398] width 239 height 23
copy span "CL1CUZ"
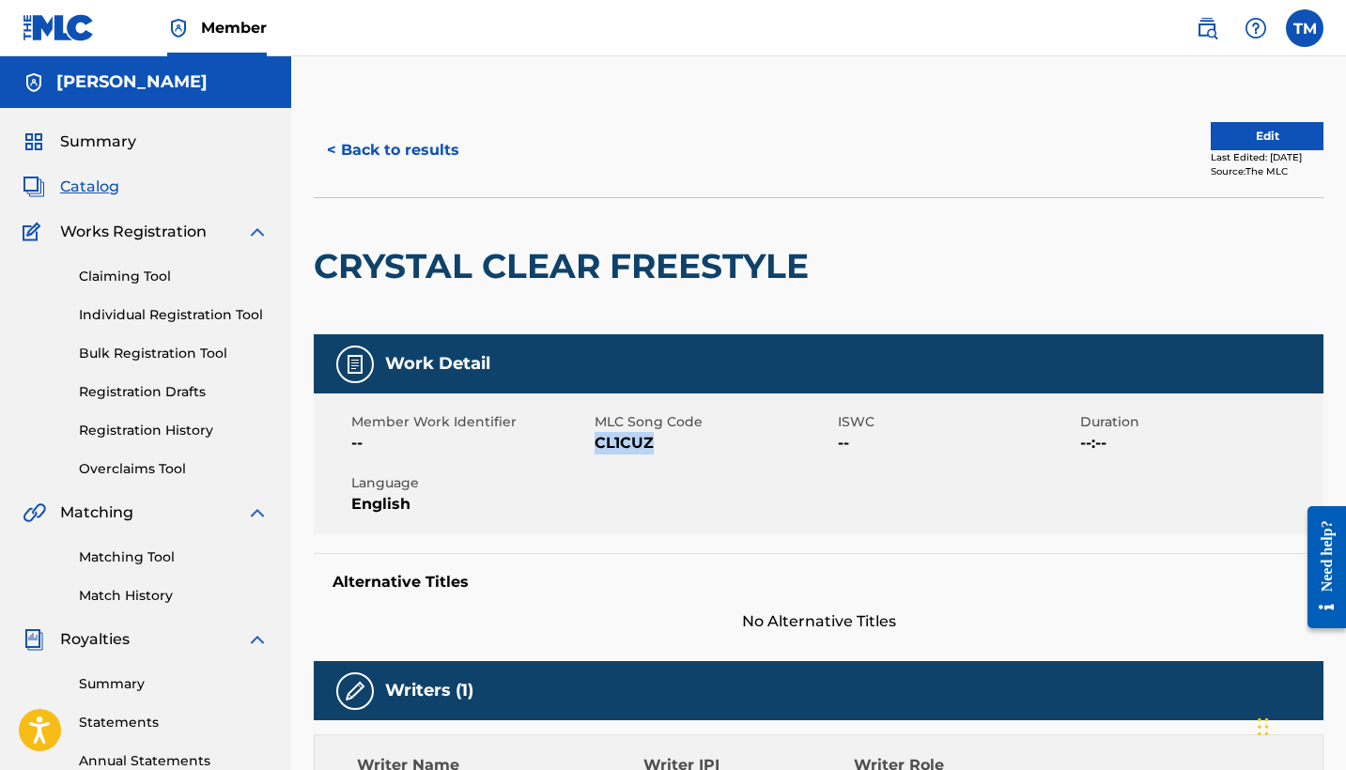
scroll to position [0, 0]
click at [142, 552] on link "Matching Tool" at bounding box center [174, 558] width 190 height 20
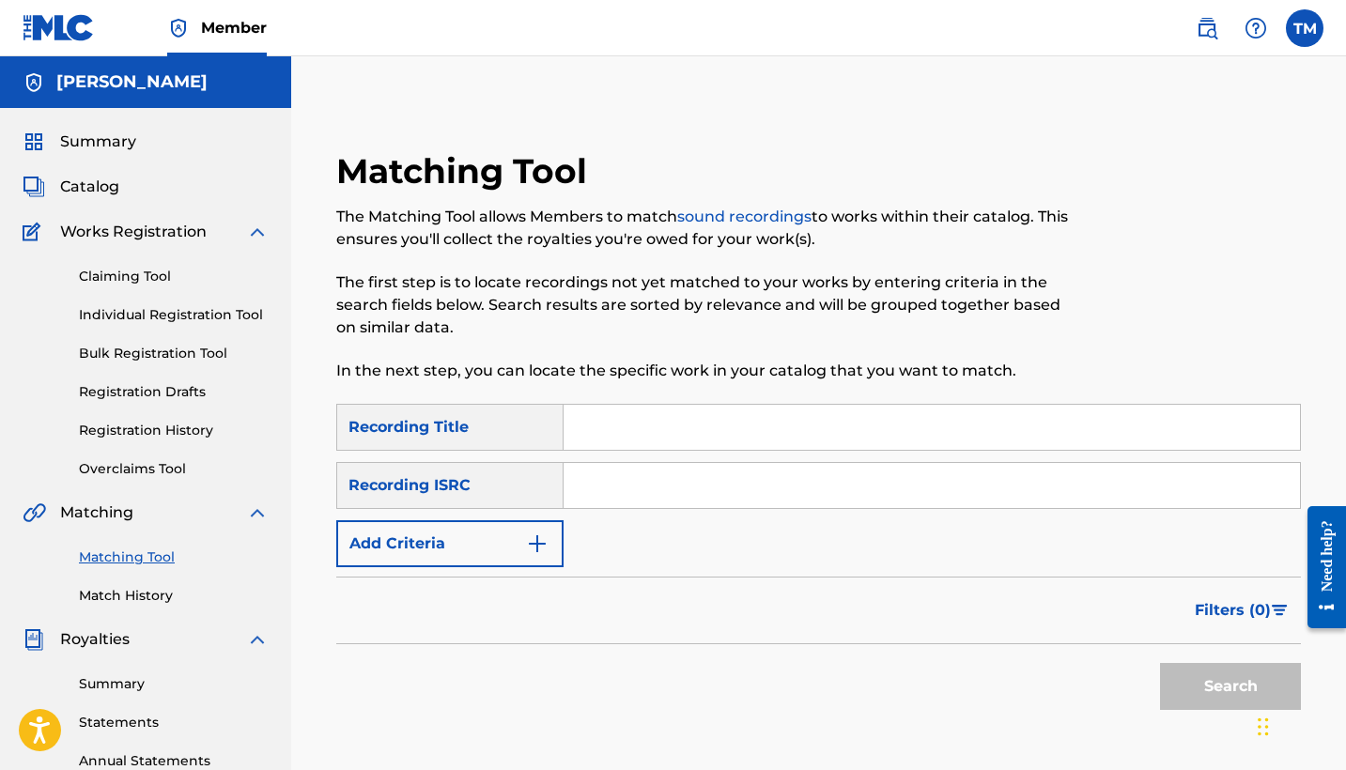
click at [605, 430] on input "Search Form" at bounding box center [932, 427] width 737 height 45
type input "crystal clear freestyle"
click at [588, 489] on input "Search Form" at bounding box center [932, 485] width 737 height 45
click at [509, 563] on button "Add Criteria" at bounding box center [449, 544] width 227 height 47
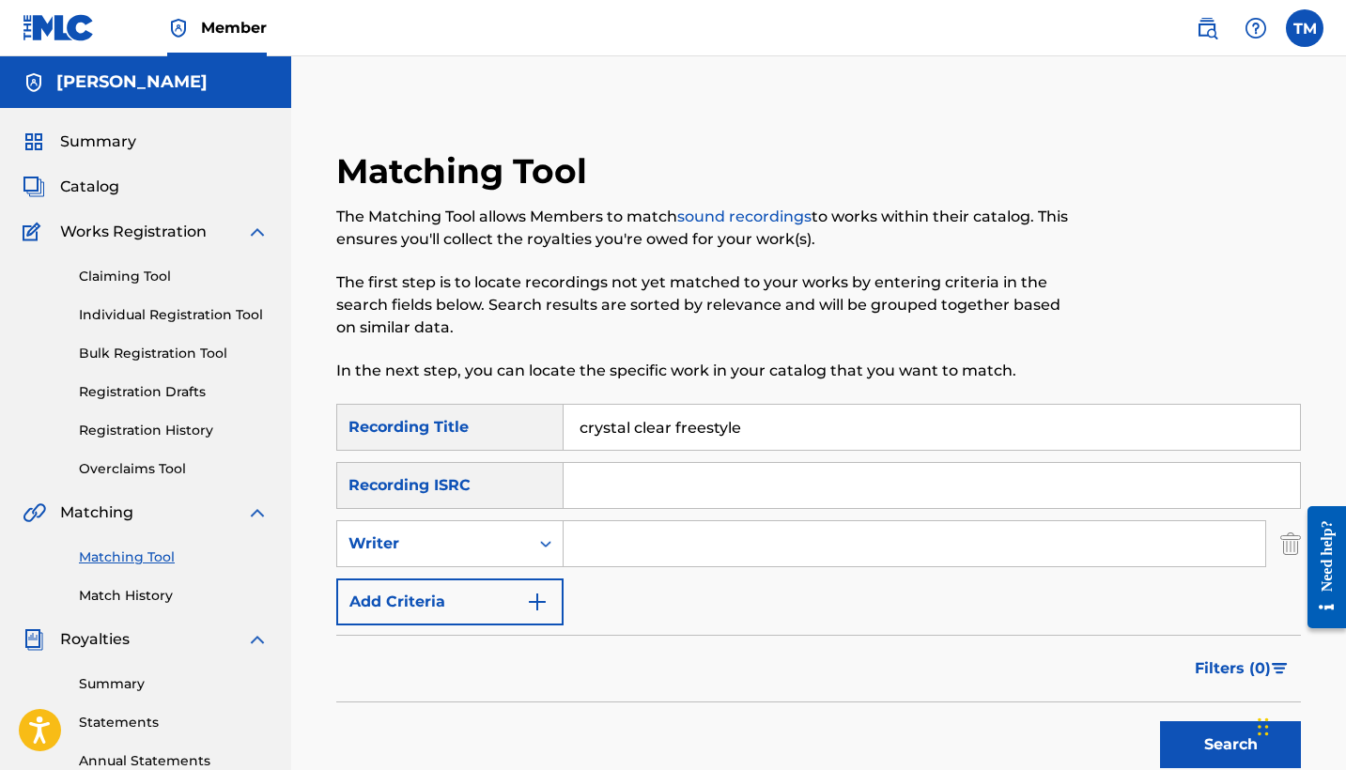
click at [603, 558] on input "Search Form" at bounding box center [915, 543] width 702 height 45
click at [1231, 745] on button "Search" at bounding box center [1230, 745] width 141 height 47
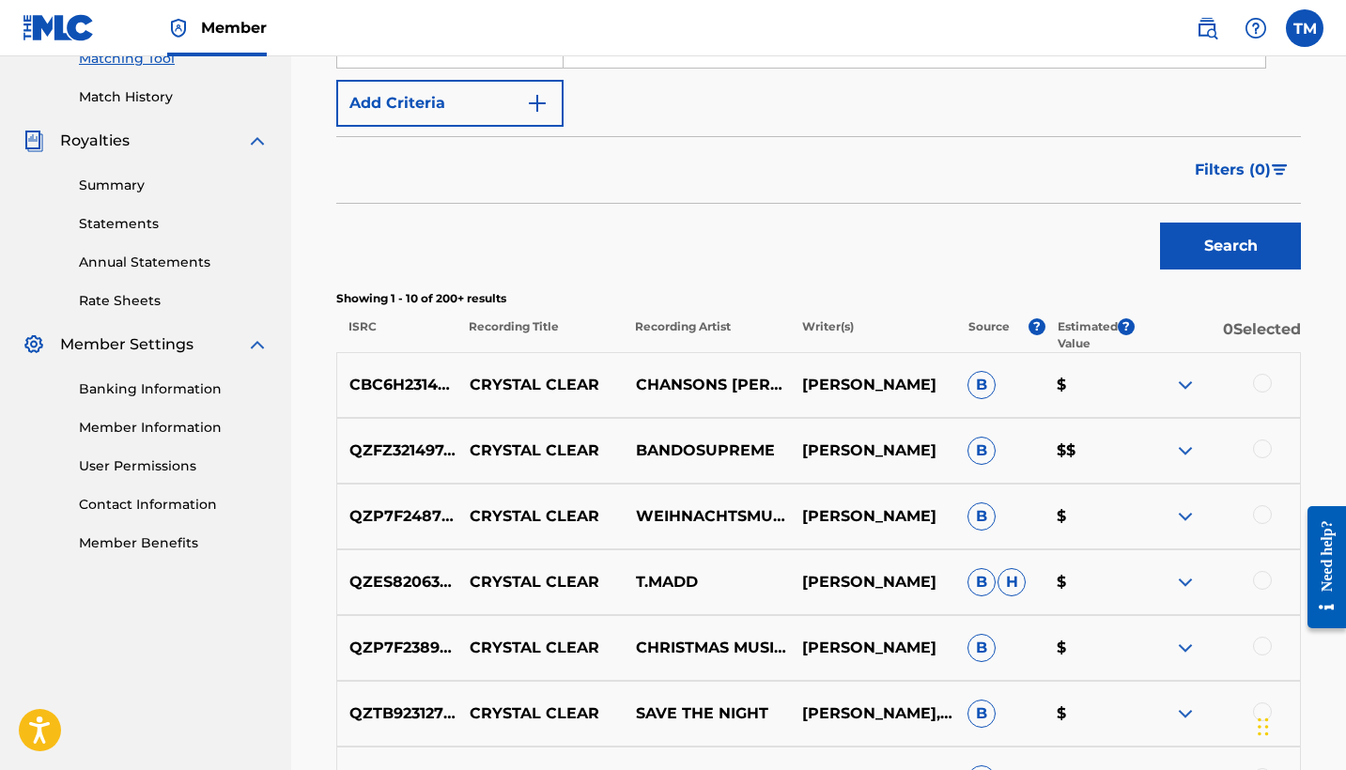
scroll to position [526, 0]
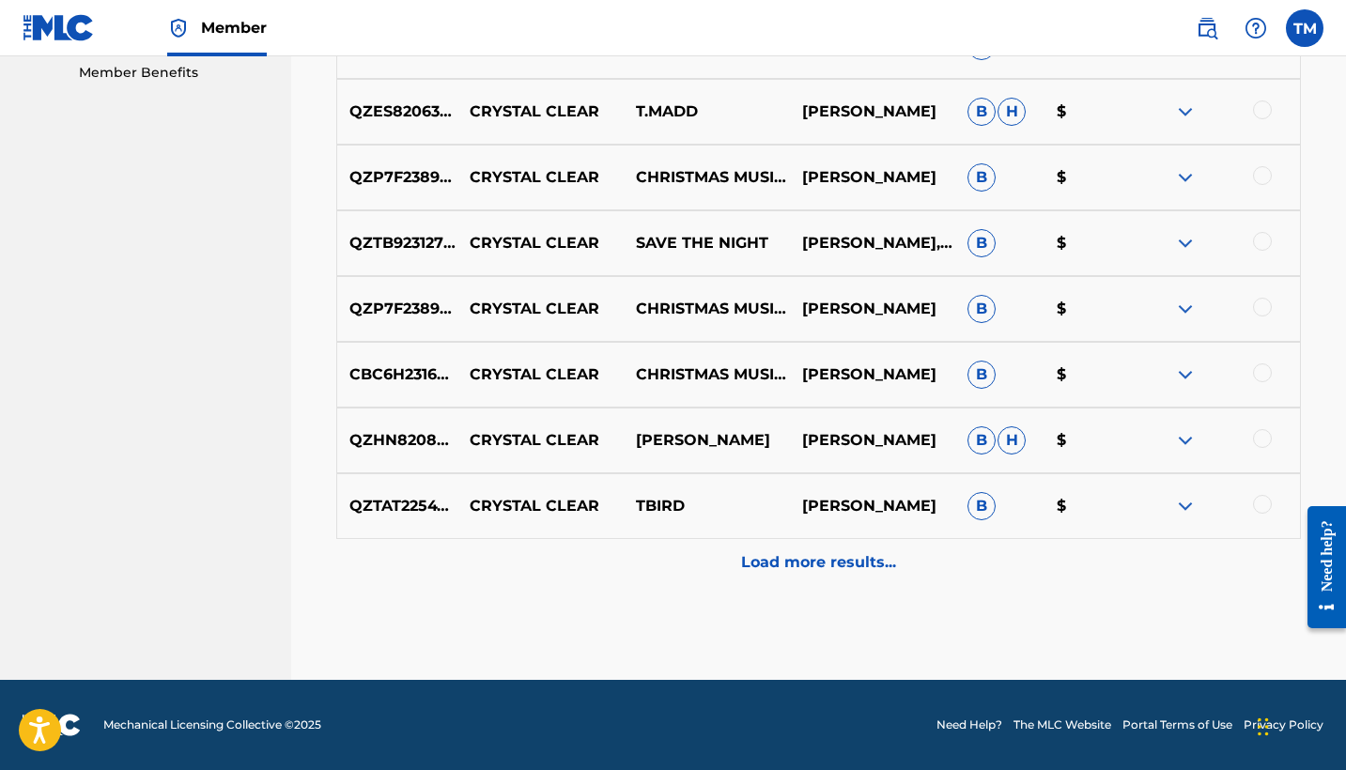
click at [793, 567] on p "Load more results..." at bounding box center [818, 563] width 155 height 23
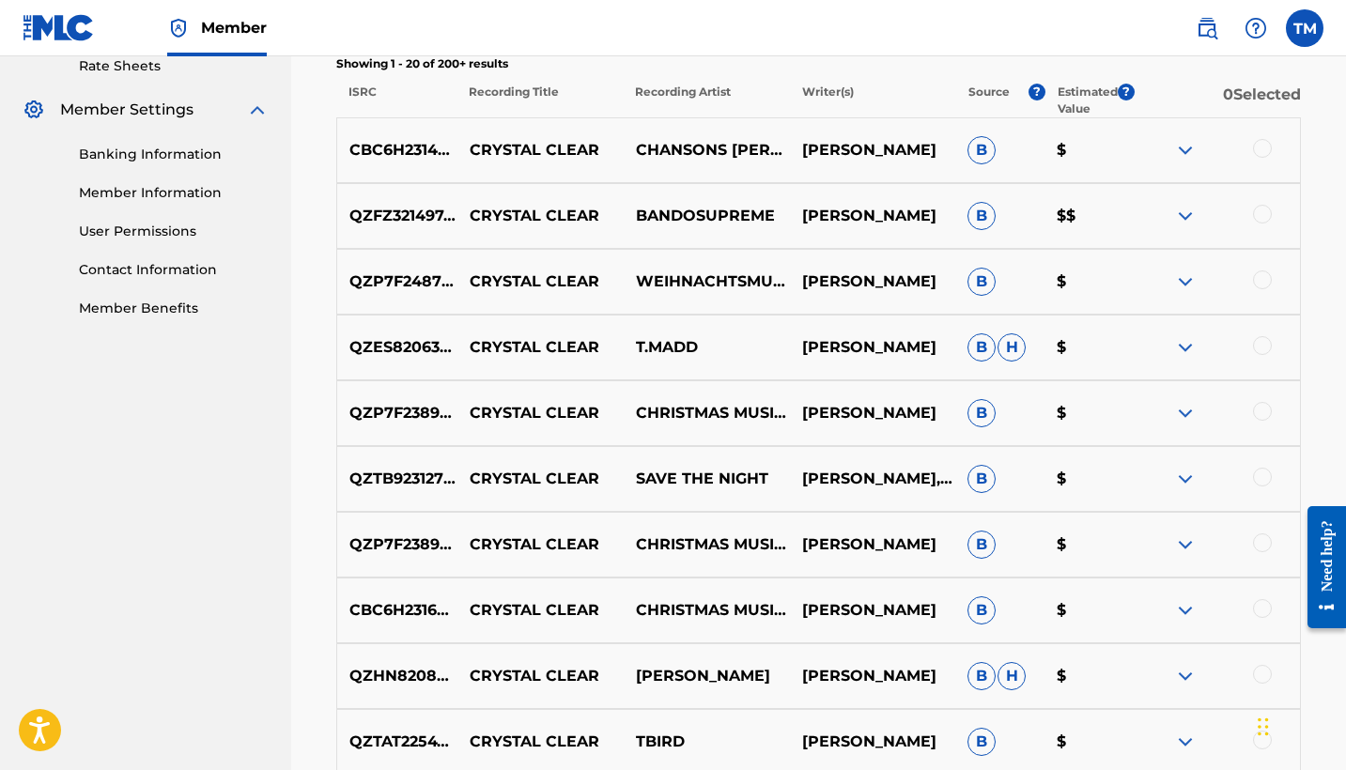
scroll to position [739, 0]
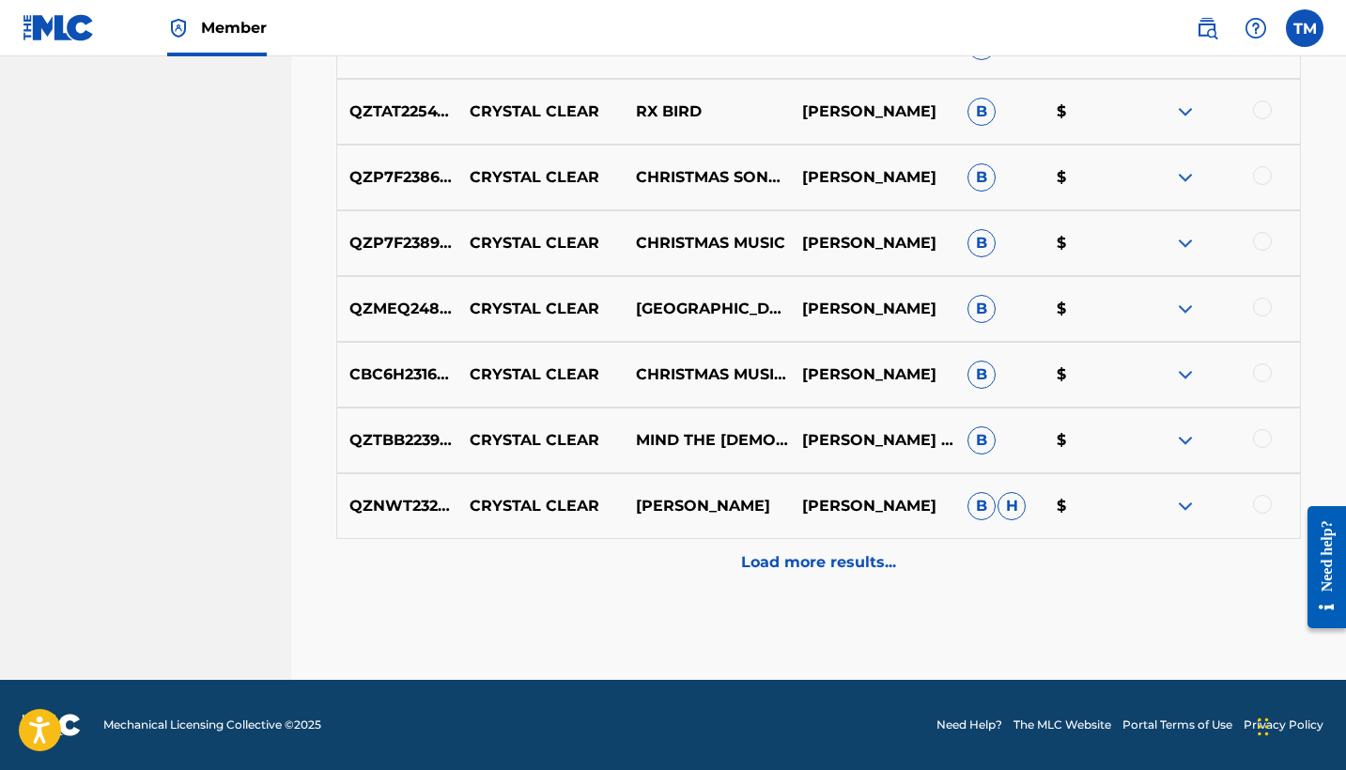
click at [800, 556] on p "Load more results..." at bounding box center [818, 563] width 155 height 23
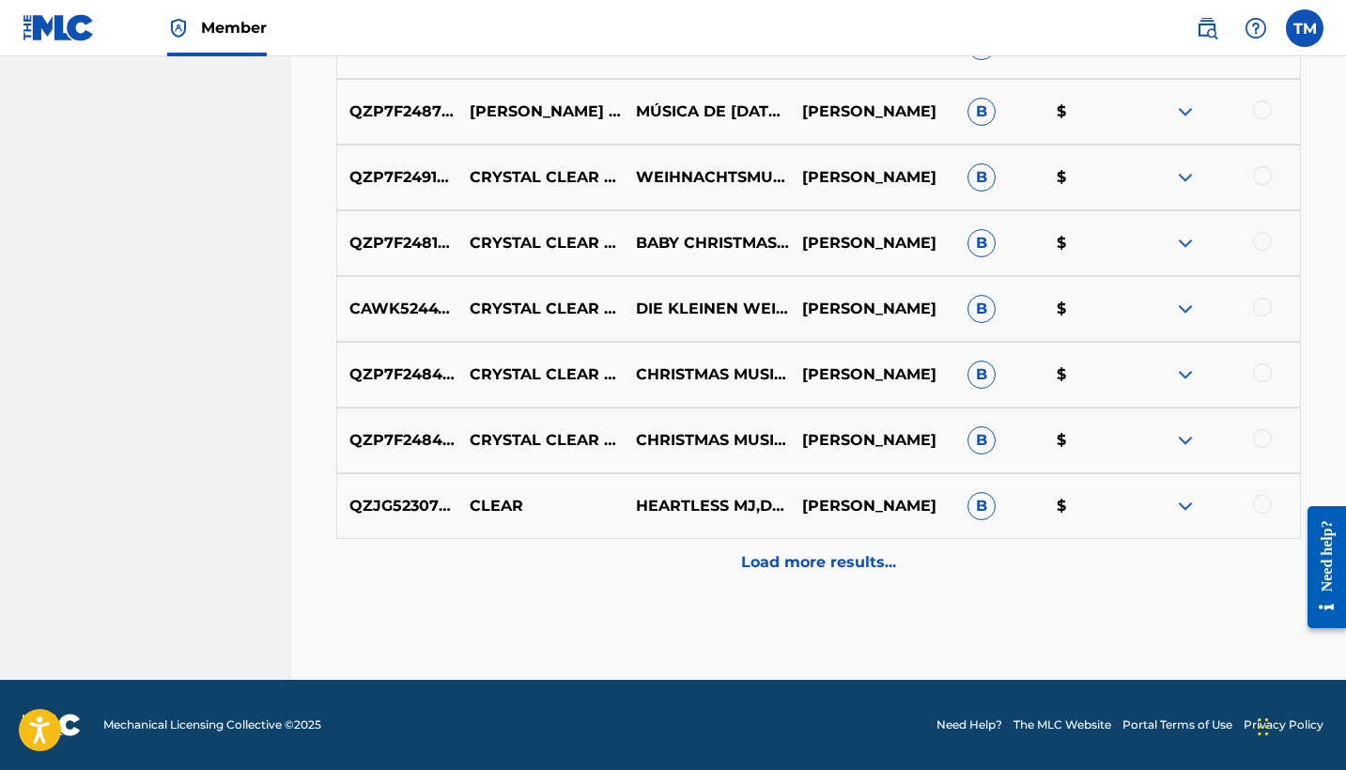
click at [809, 551] on div "Load more results..." at bounding box center [818, 562] width 965 height 47
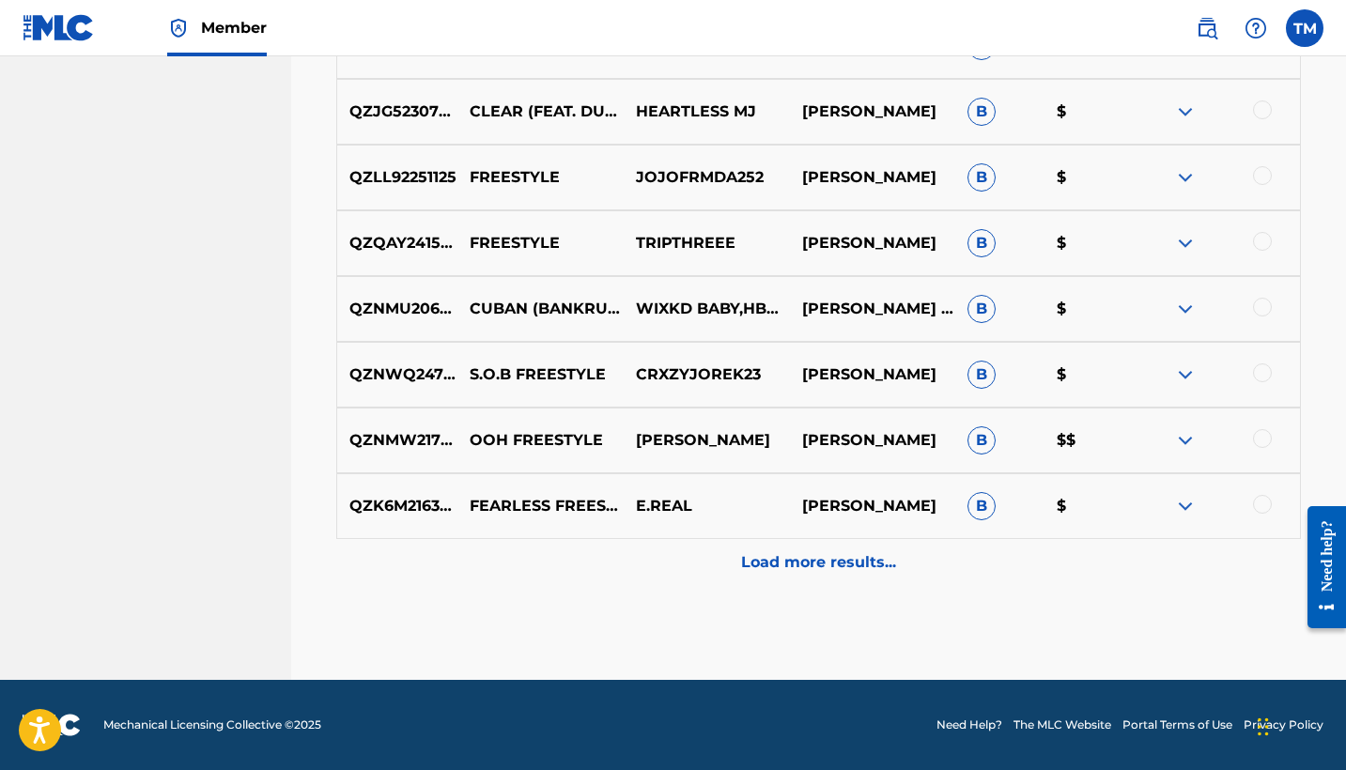
click at [809, 552] on p "Load more results..." at bounding box center [818, 563] width 155 height 23
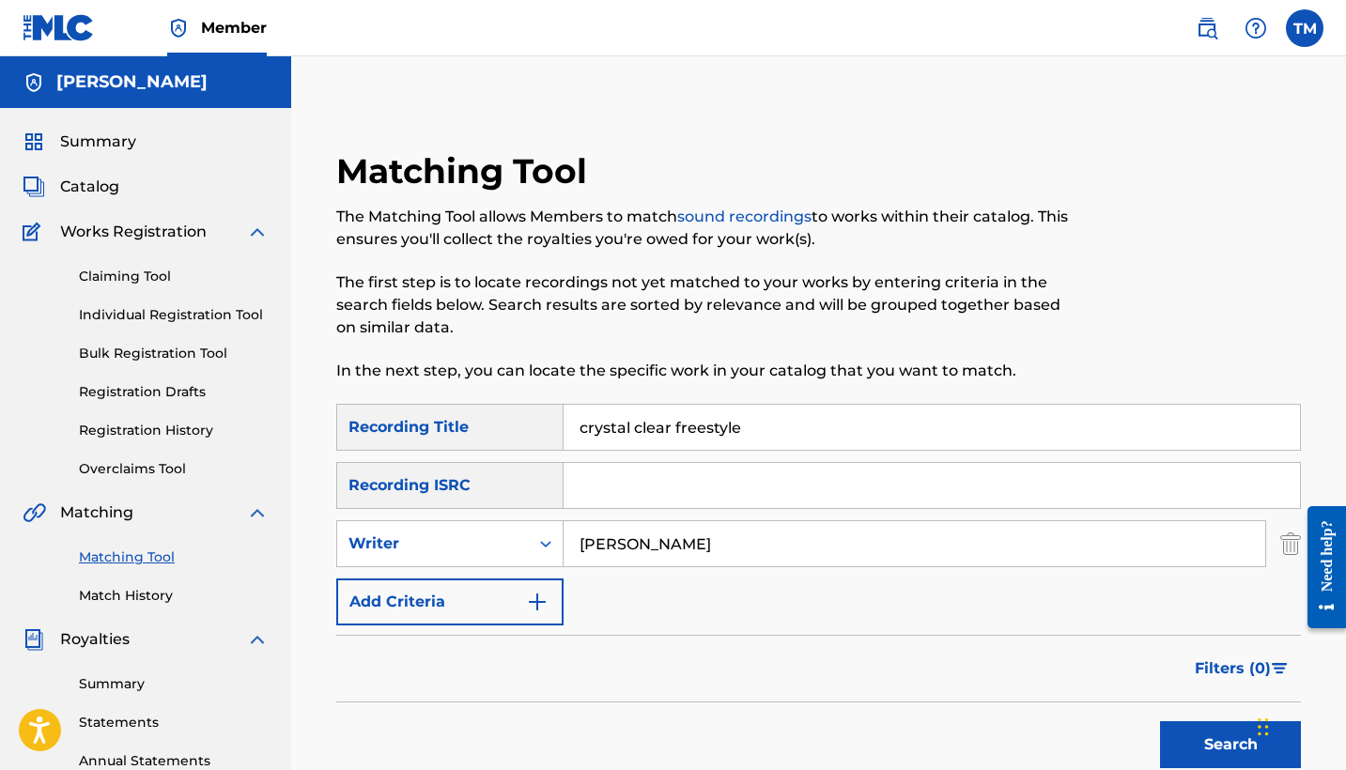
scroll to position [0, 0]
click at [702, 549] on input "[PERSON_NAME]" at bounding box center [915, 543] width 702 height 45
type input "[PERSON_NAME]"
click at [1231, 745] on button "Search" at bounding box center [1230, 745] width 141 height 47
click at [510, 621] on button "Add Criteria" at bounding box center [449, 602] width 227 height 47
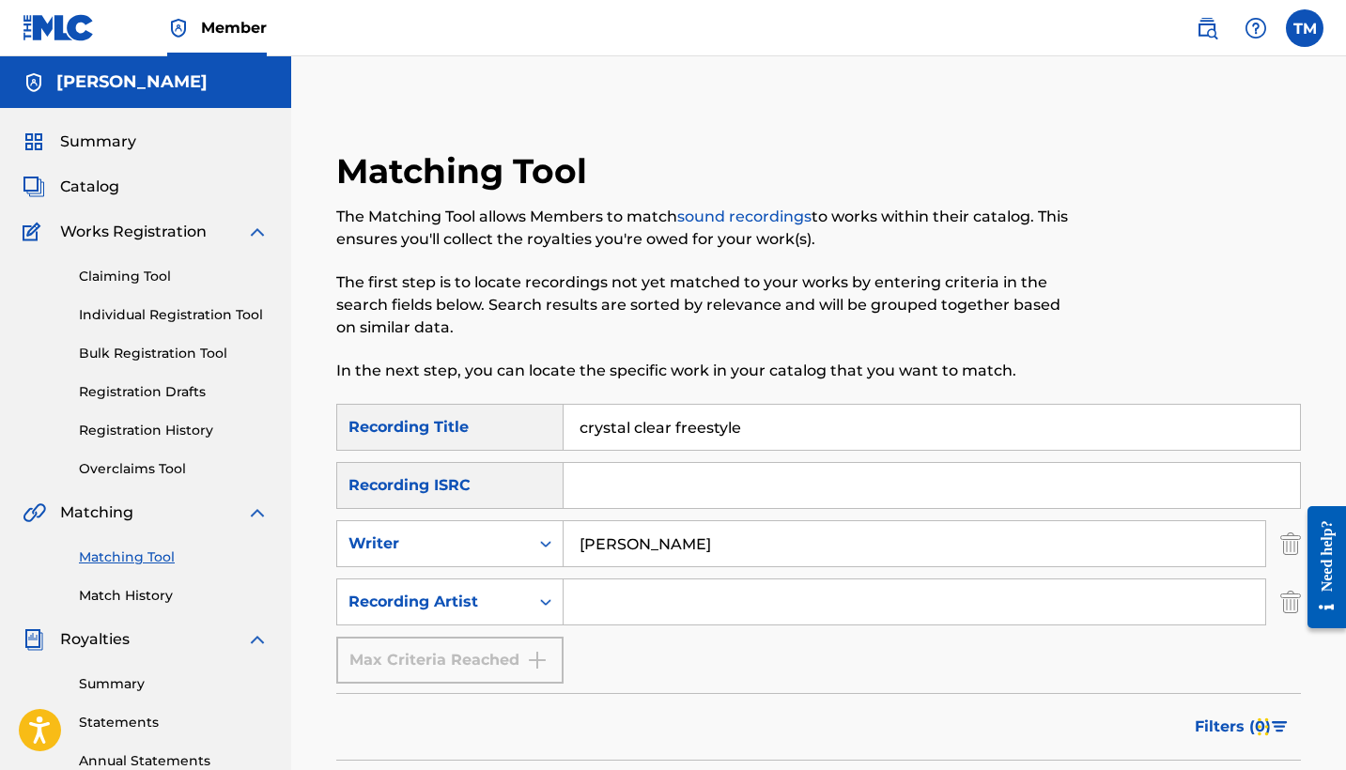
click at [613, 608] on input "Search Form" at bounding box center [915, 602] width 702 height 45
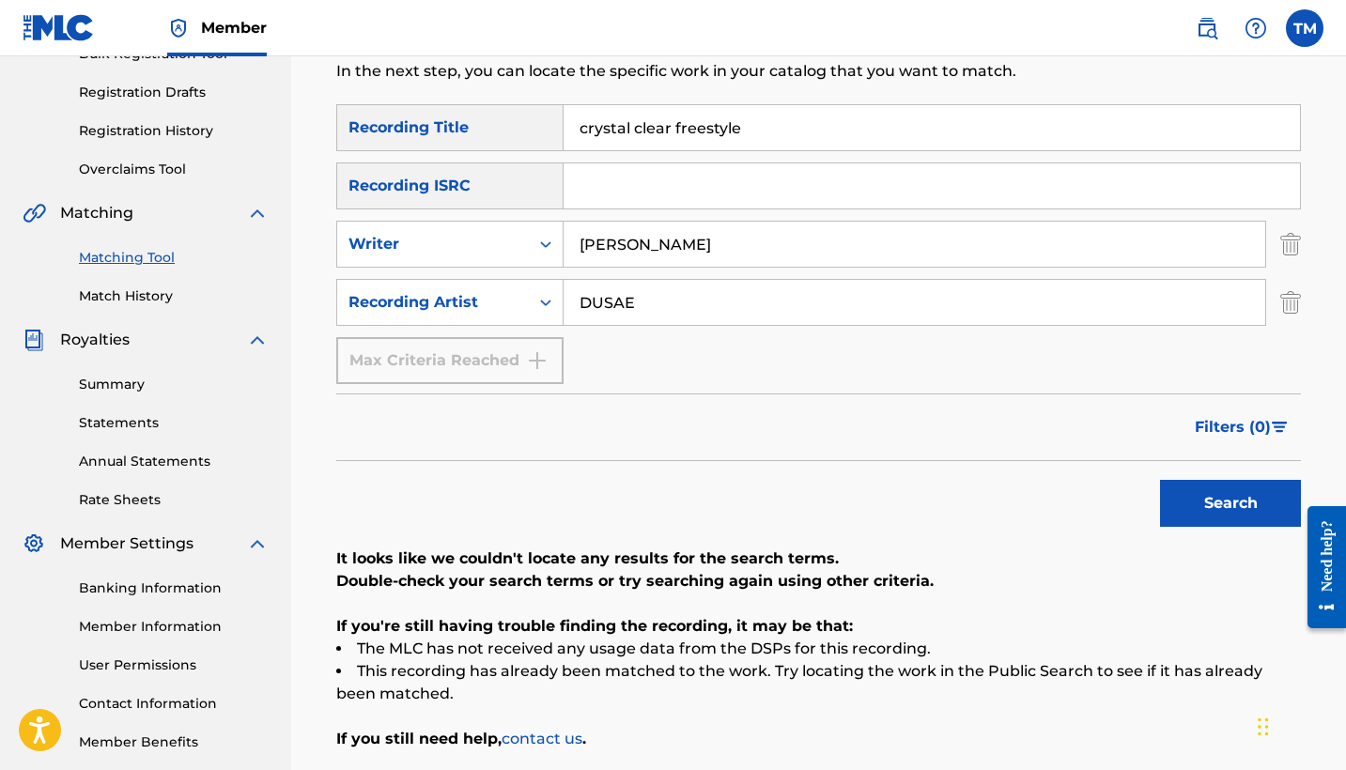
scroll to position [290, 0]
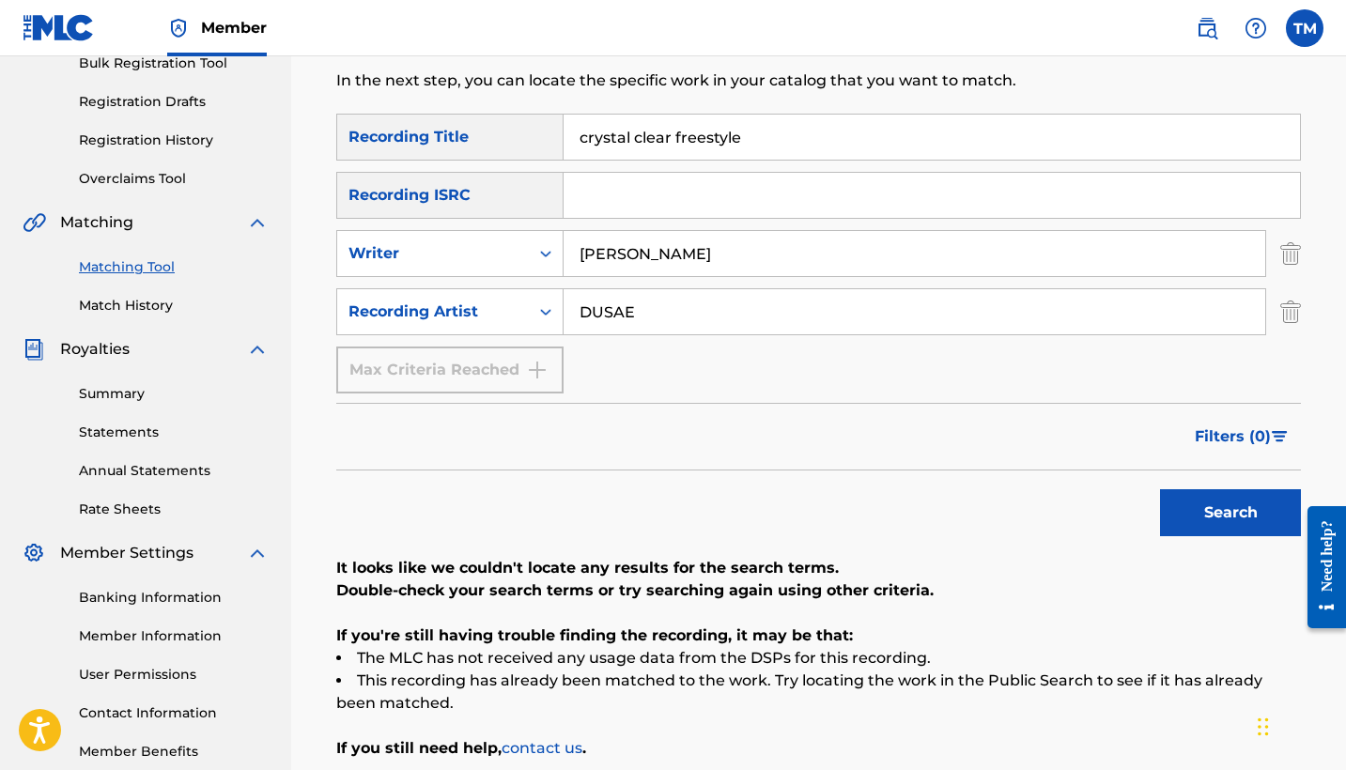
type input "DUSAE"
click at [666, 260] on input "[PERSON_NAME]" at bounding box center [915, 253] width 702 height 45
click at [1231, 513] on button "Search" at bounding box center [1230, 512] width 141 height 47
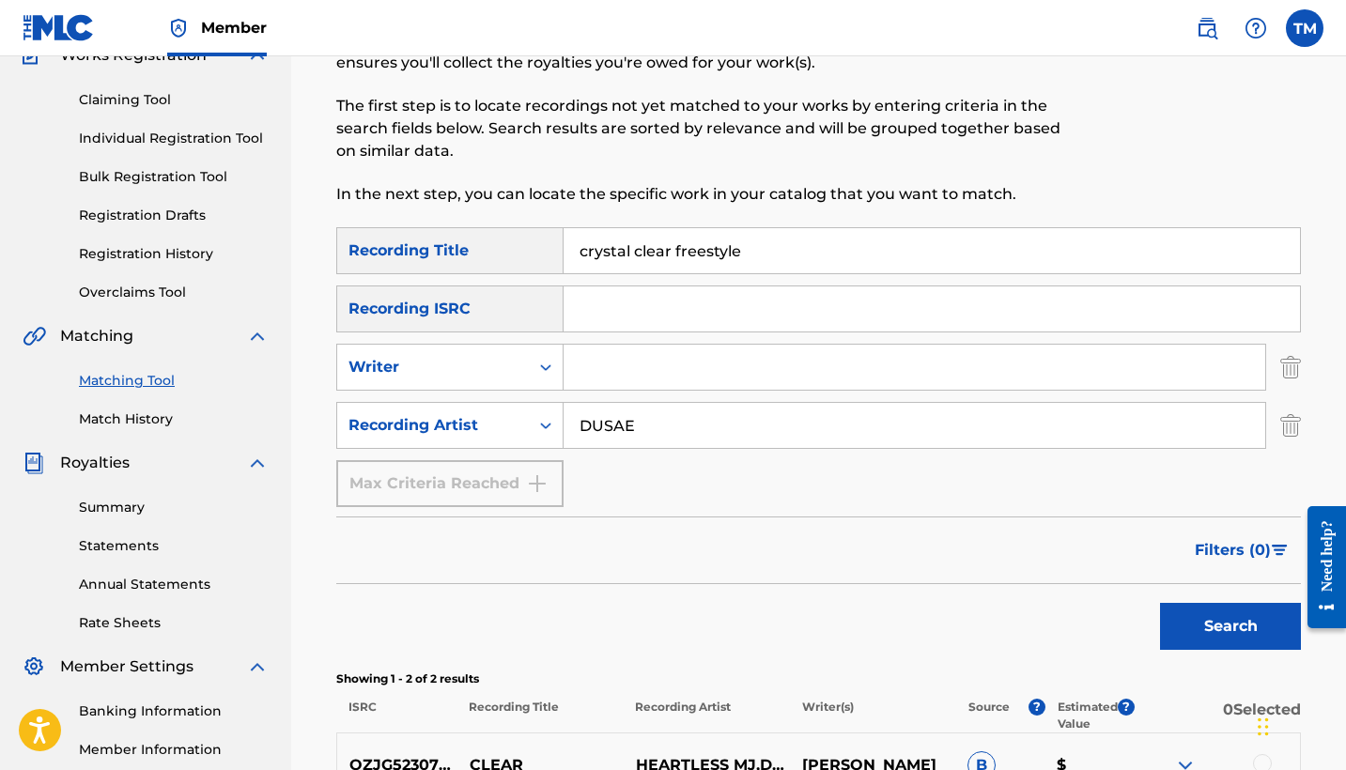
scroll to position [165, 0]
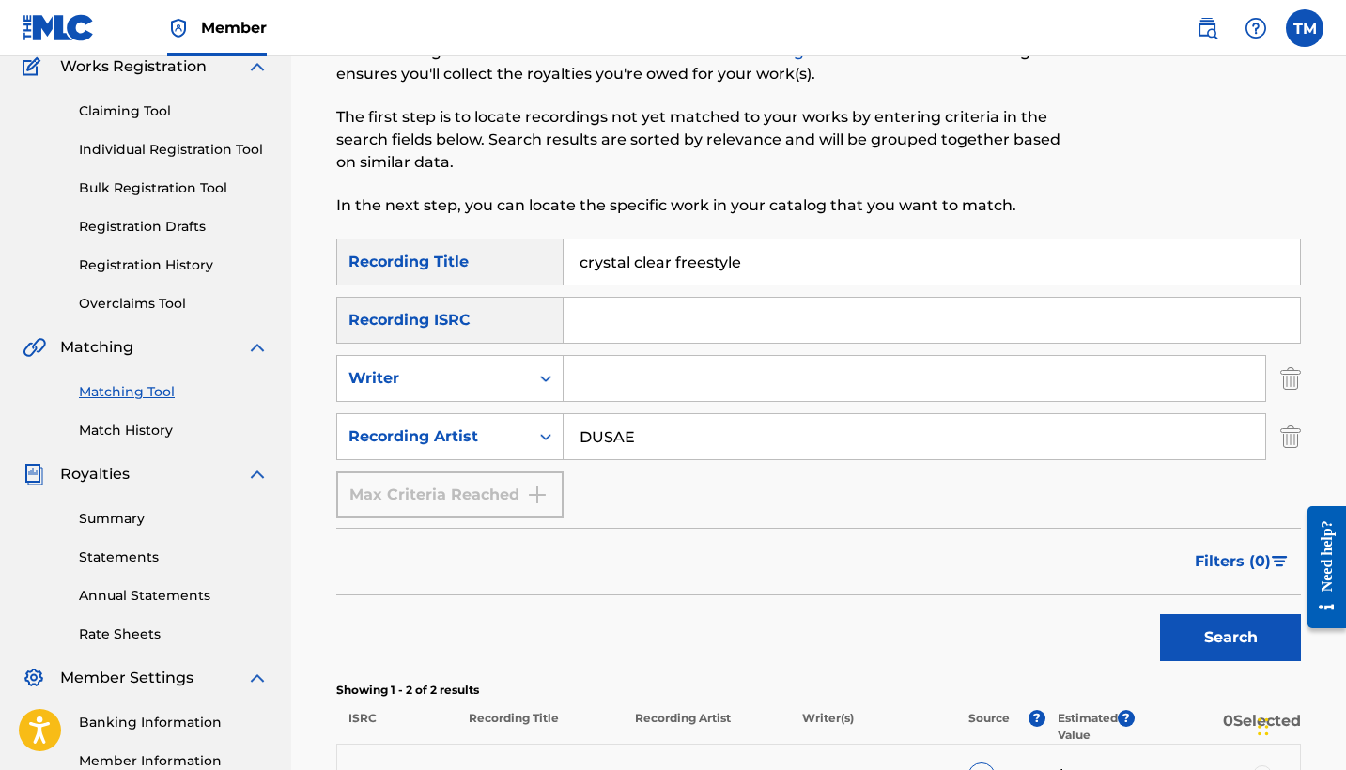
click at [746, 260] on input "crystal clear freestyle" at bounding box center [932, 262] width 737 height 45
type input "crystal clear"
click at [1231, 638] on button "Search" at bounding box center [1230, 637] width 141 height 47
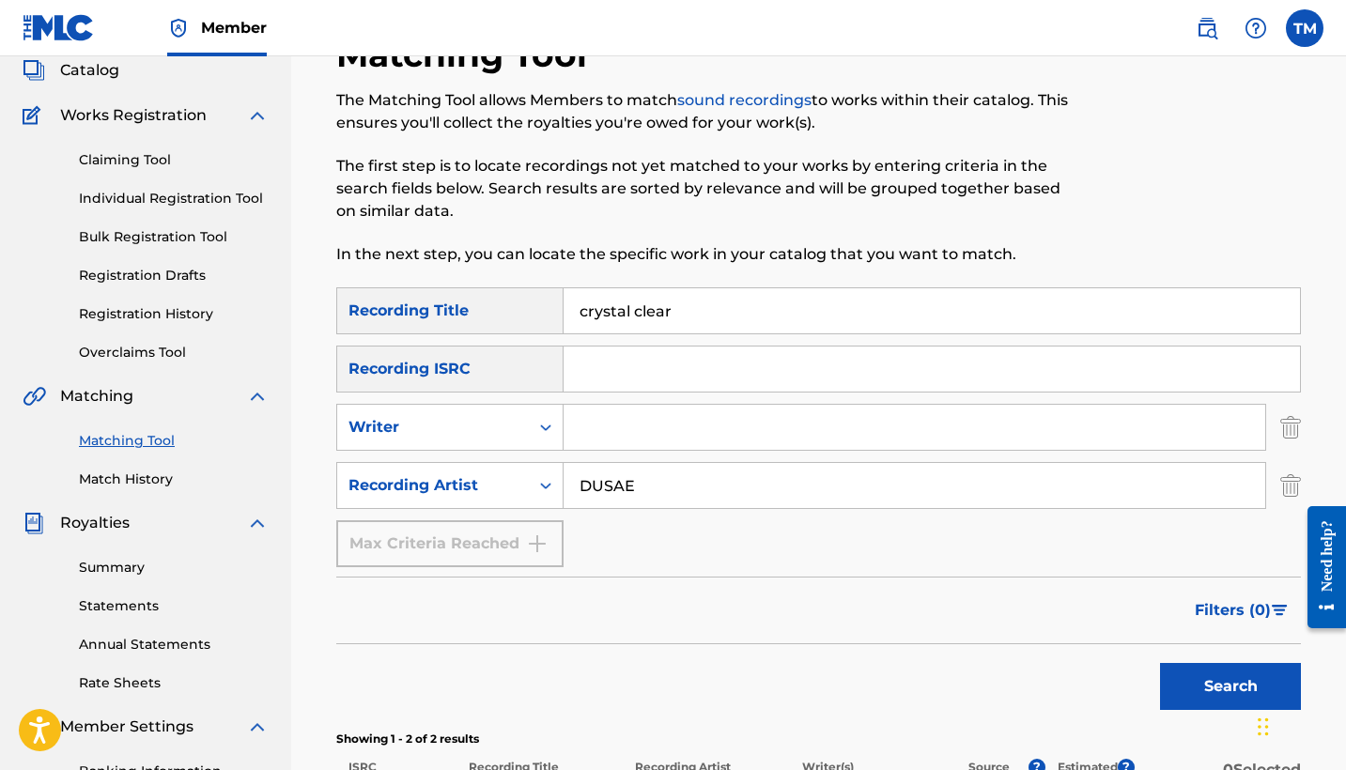
scroll to position [115, 0]
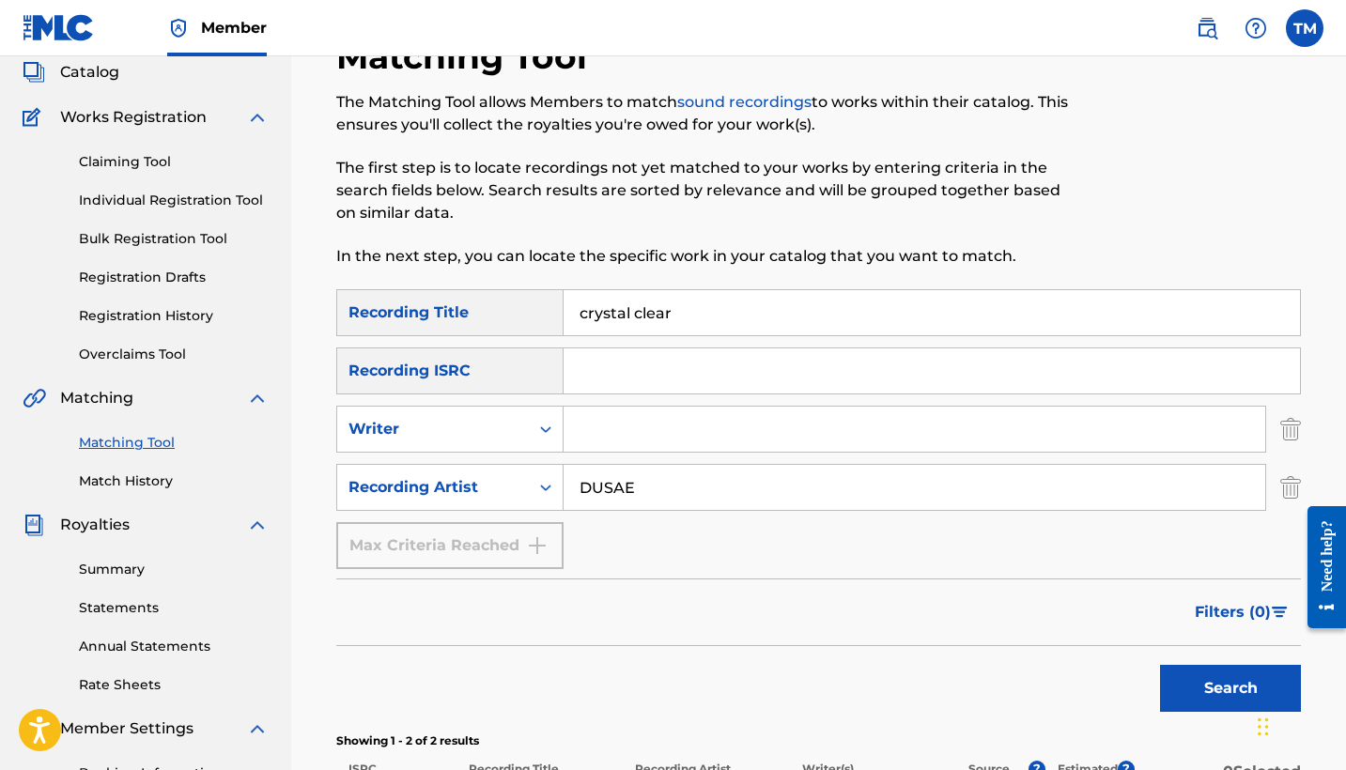
click at [156, 157] on link "Claiming Tool" at bounding box center [174, 162] width 190 height 20
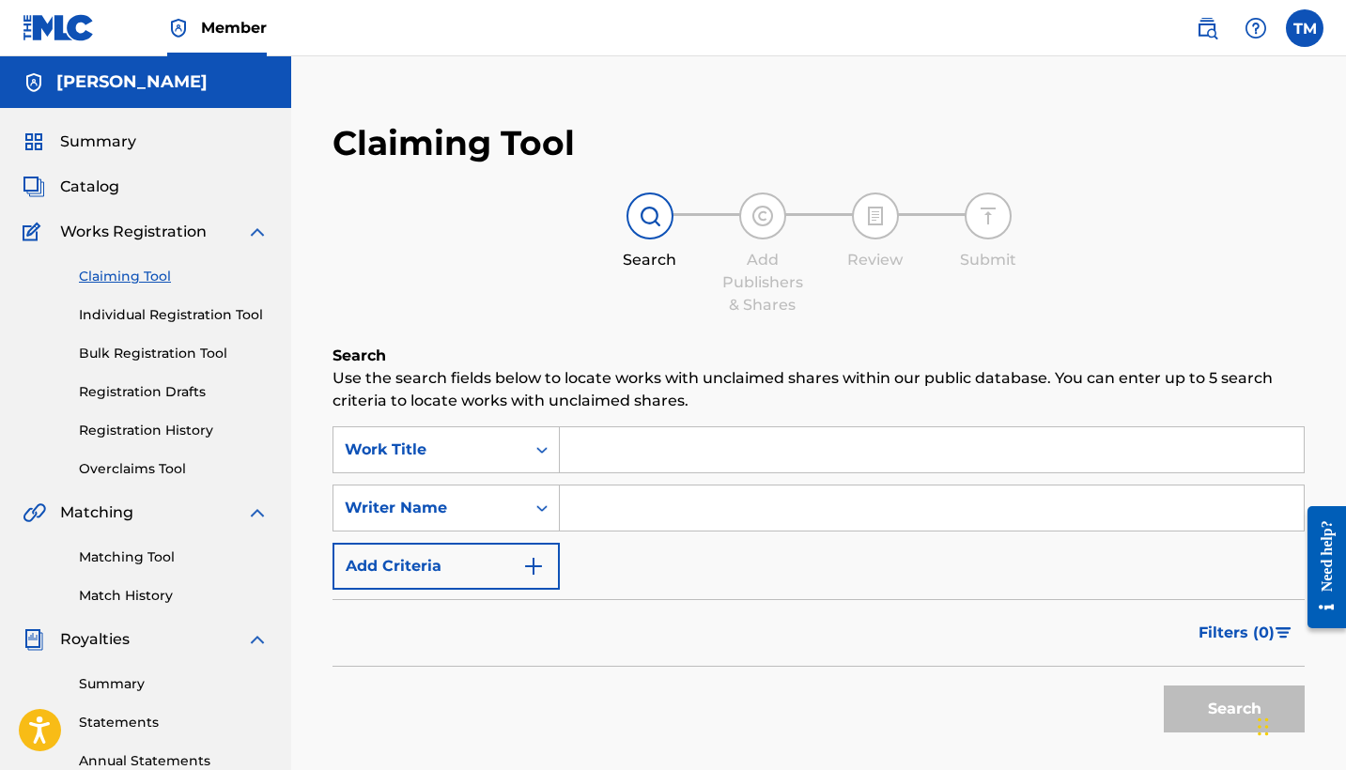
click at [100, 183] on span "Catalog" at bounding box center [89, 187] width 59 height 23
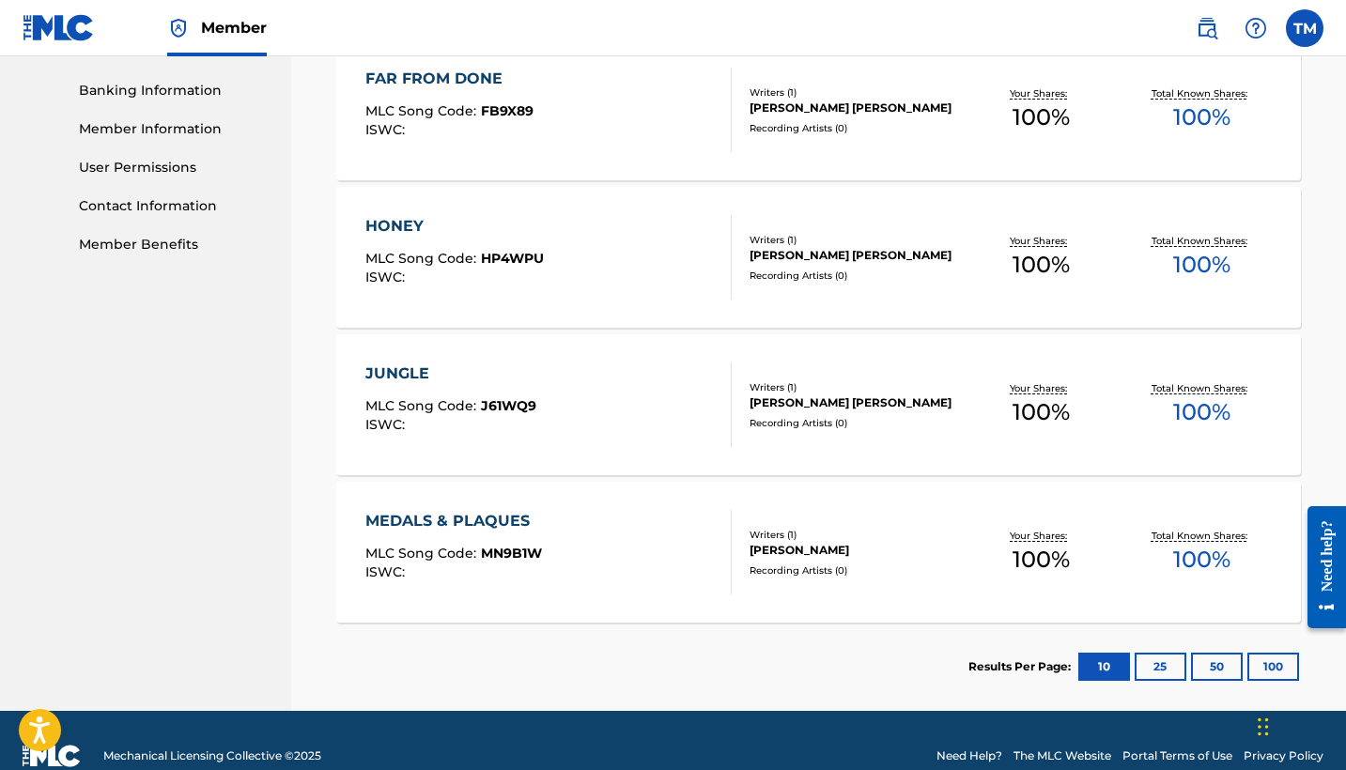
scroll to position [814, 0]
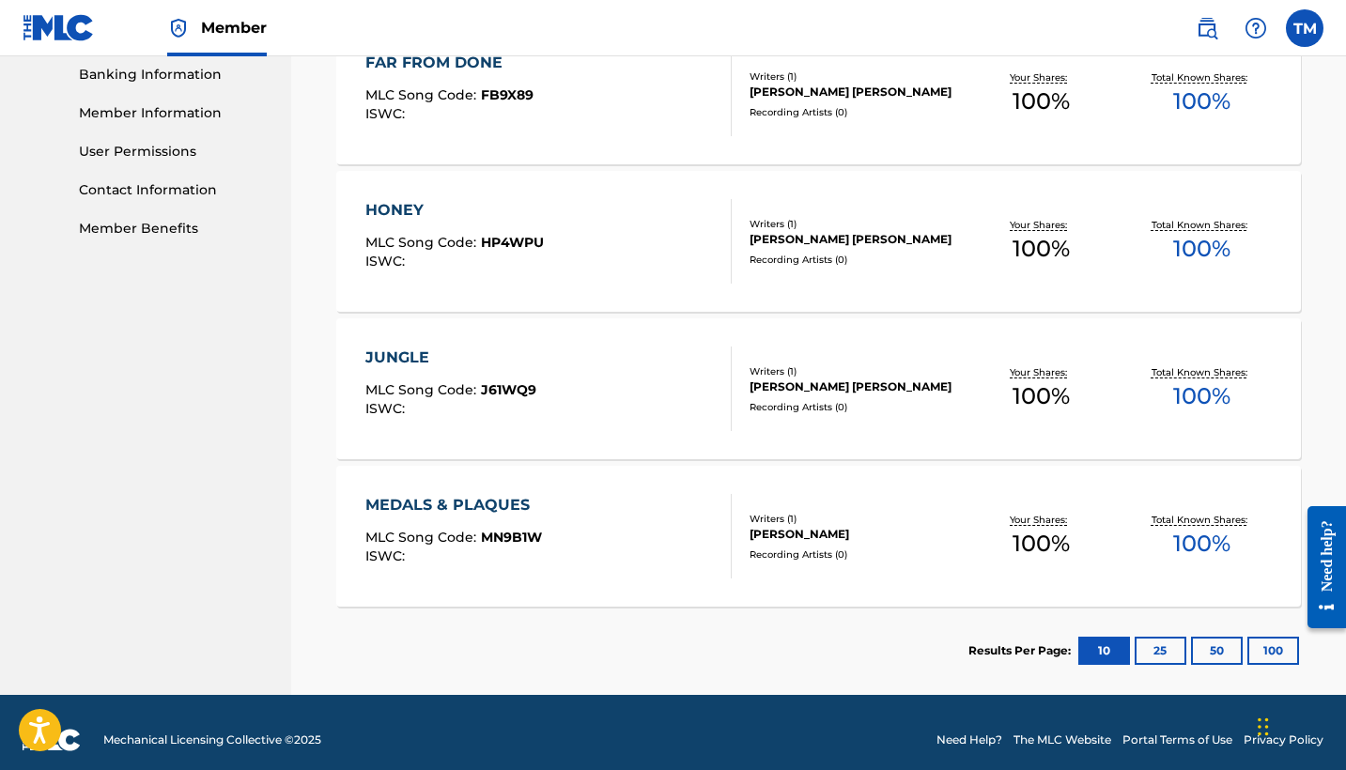
click at [438, 498] on div "MEDALS & PLAQUES" at bounding box center [453, 505] width 177 height 23
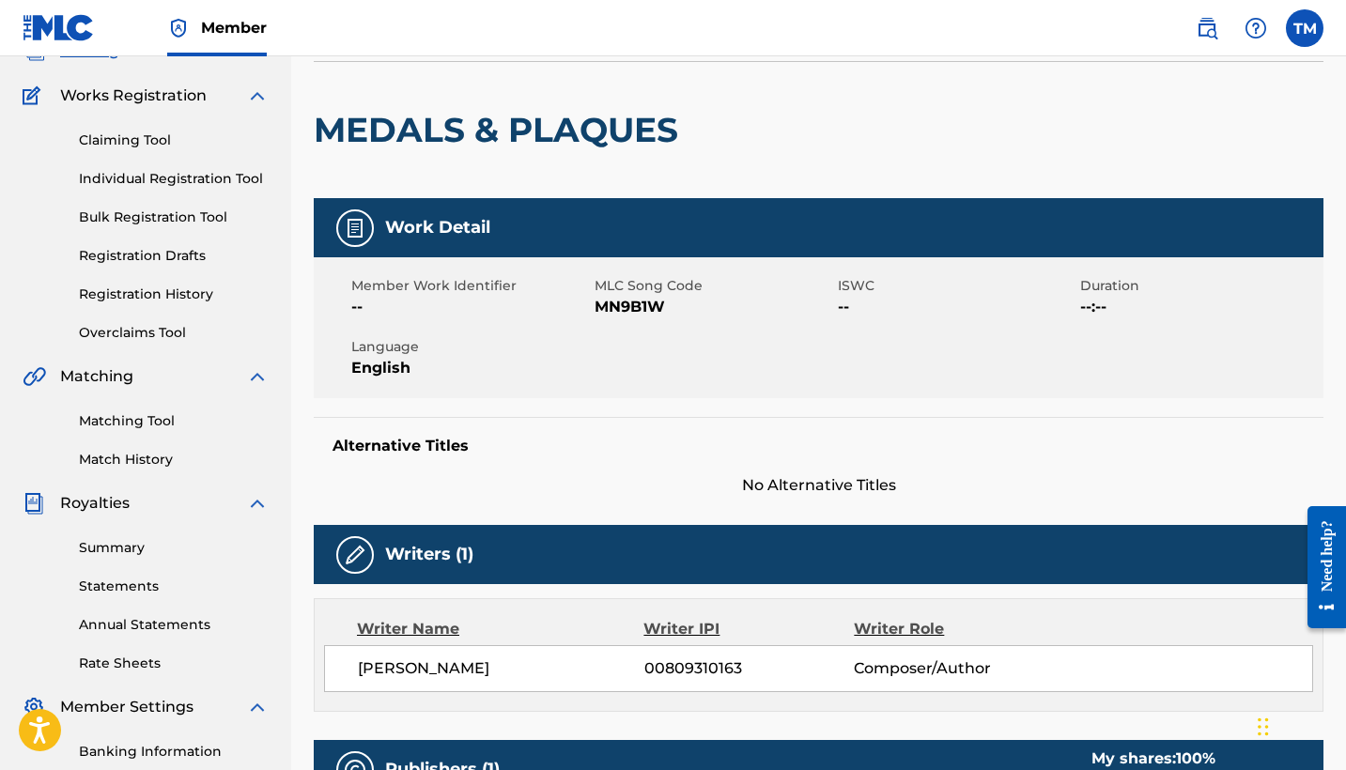
scroll to position [84, 0]
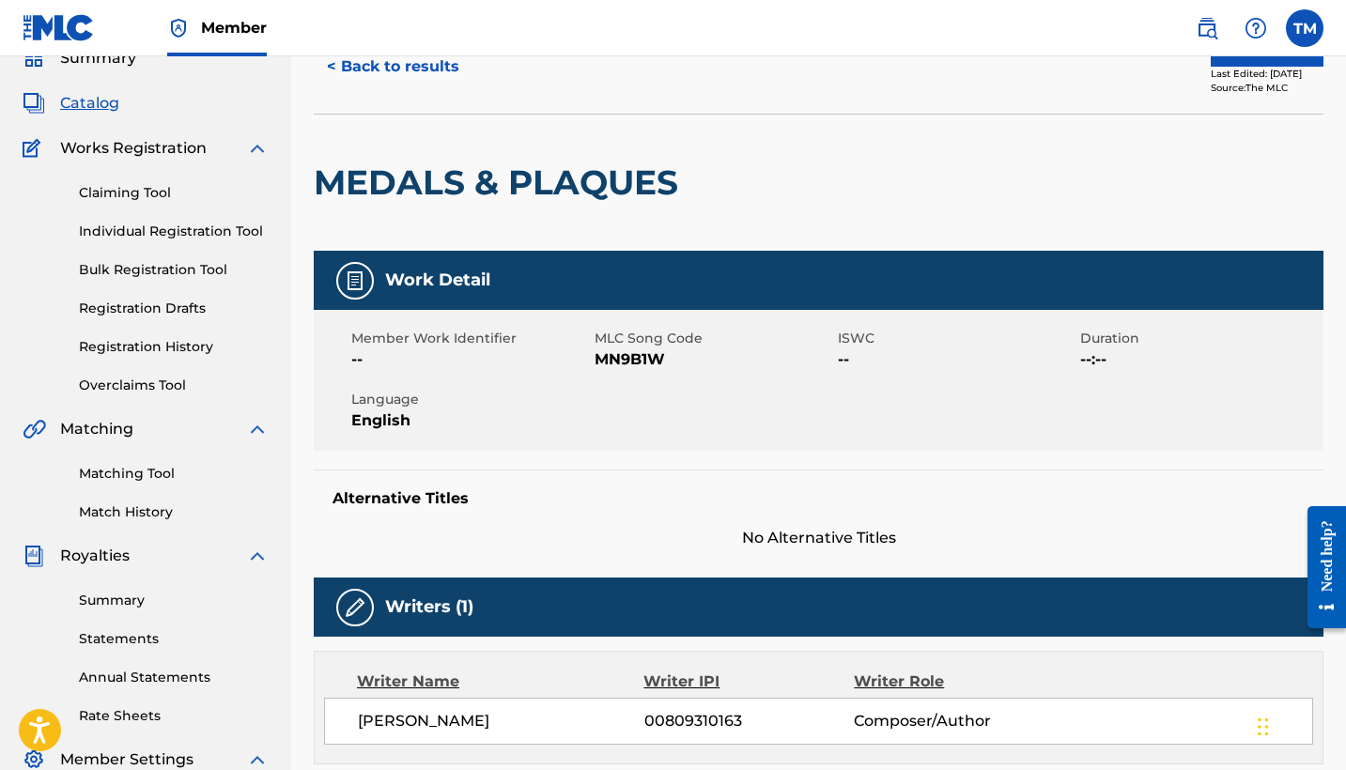
click at [160, 350] on link "Registration History" at bounding box center [174, 347] width 190 height 20
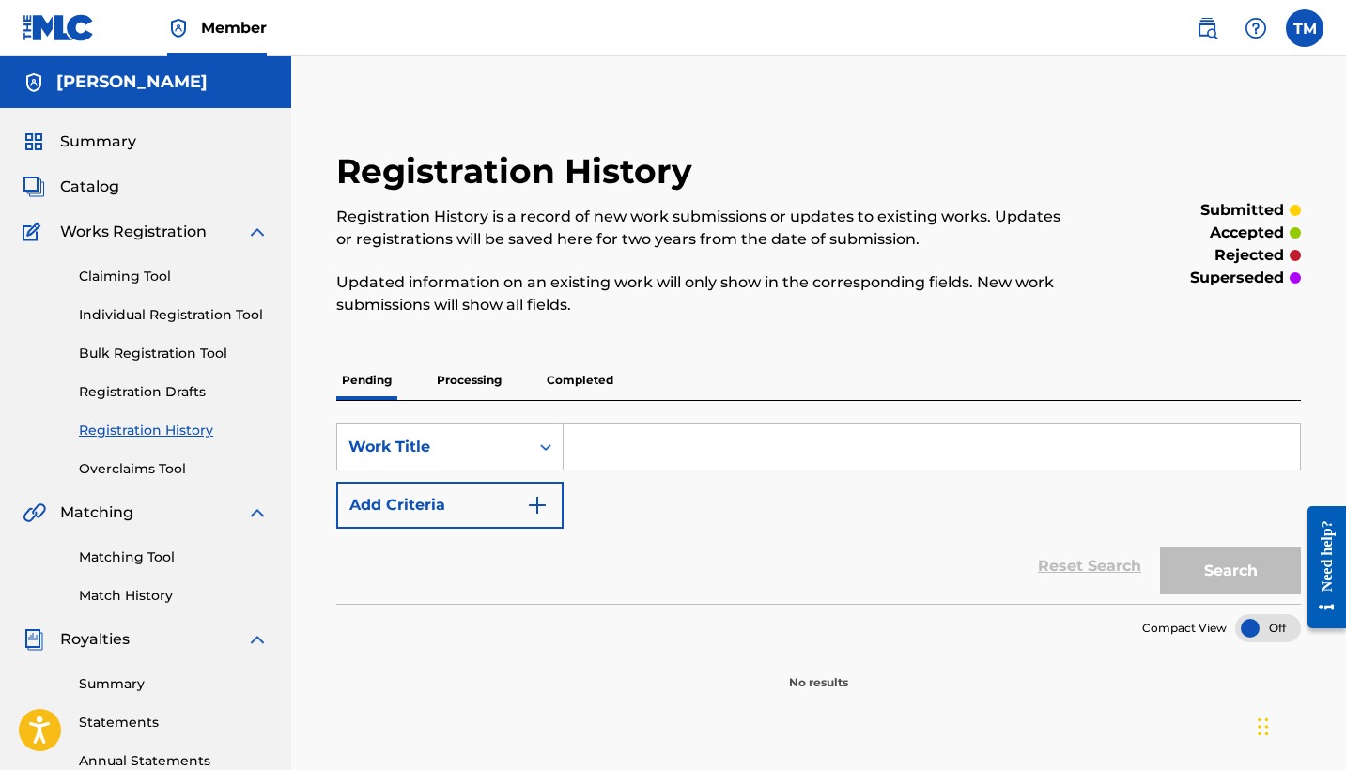
click at [560, 376] on p "Completed" at bounding box center [580, 380] width 78 height 39
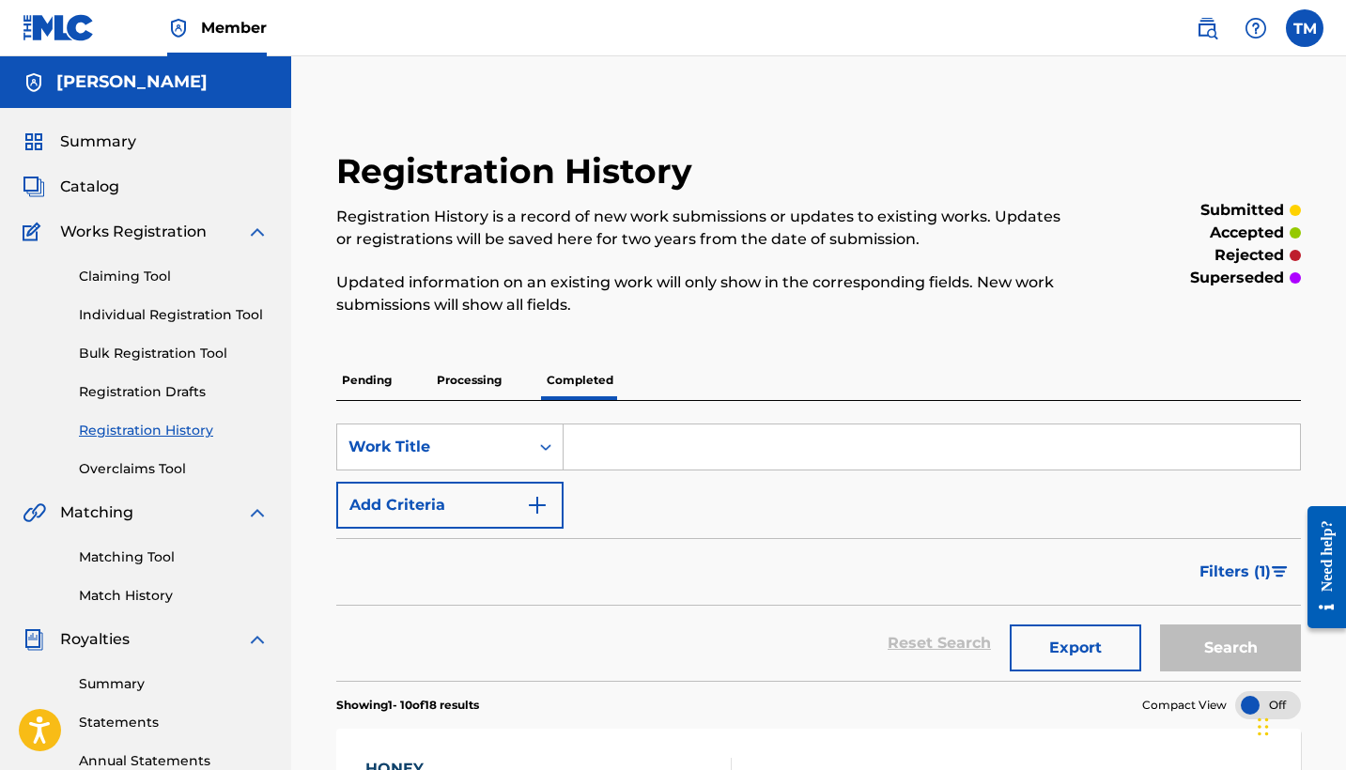
click at [137, 281] on link "Claiming Tool" at bounding box center [174, 277] width 190 height 20
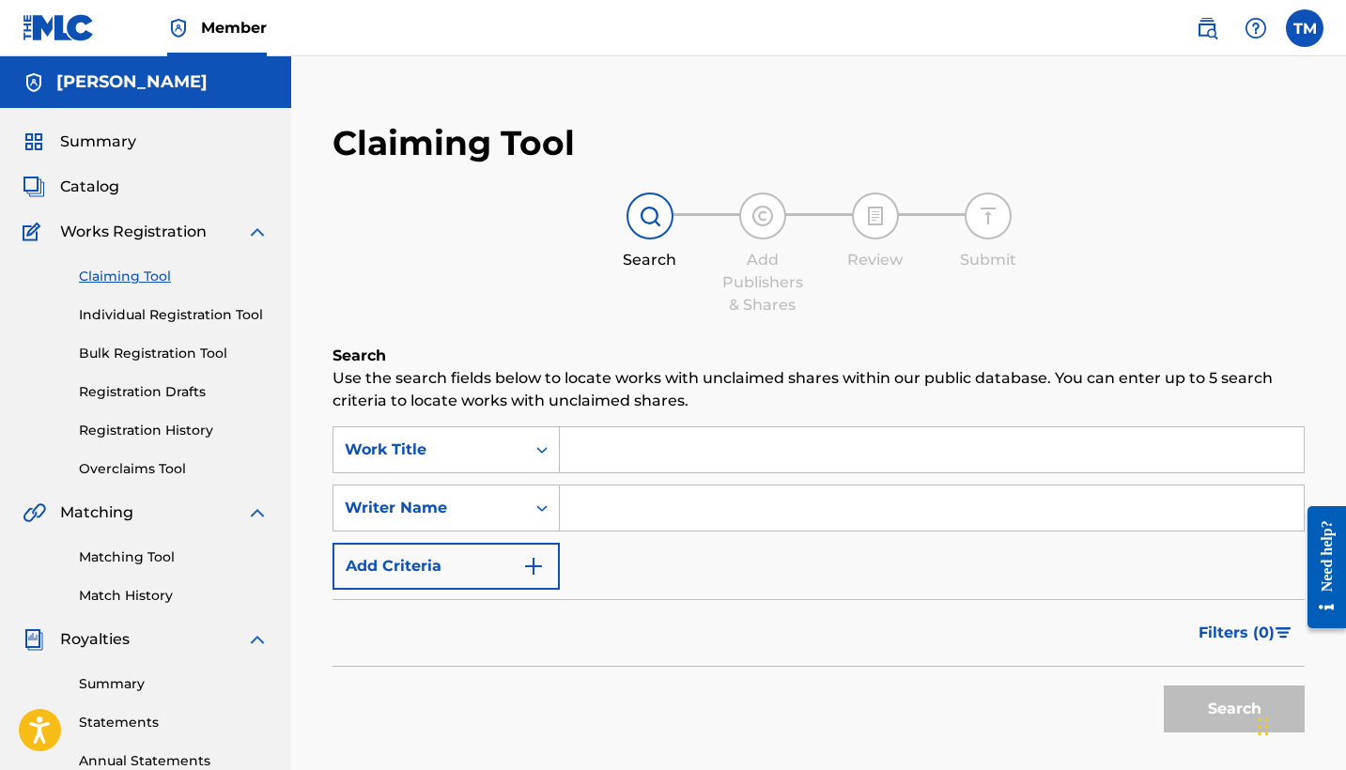
click at [132, 545] on div "Matching Tool Match History" at bounding box center [146, 565] width 246 height 82
click at [132, 564] on link "Matching Tool" at bounding box center [174, 558] width 190 height 20
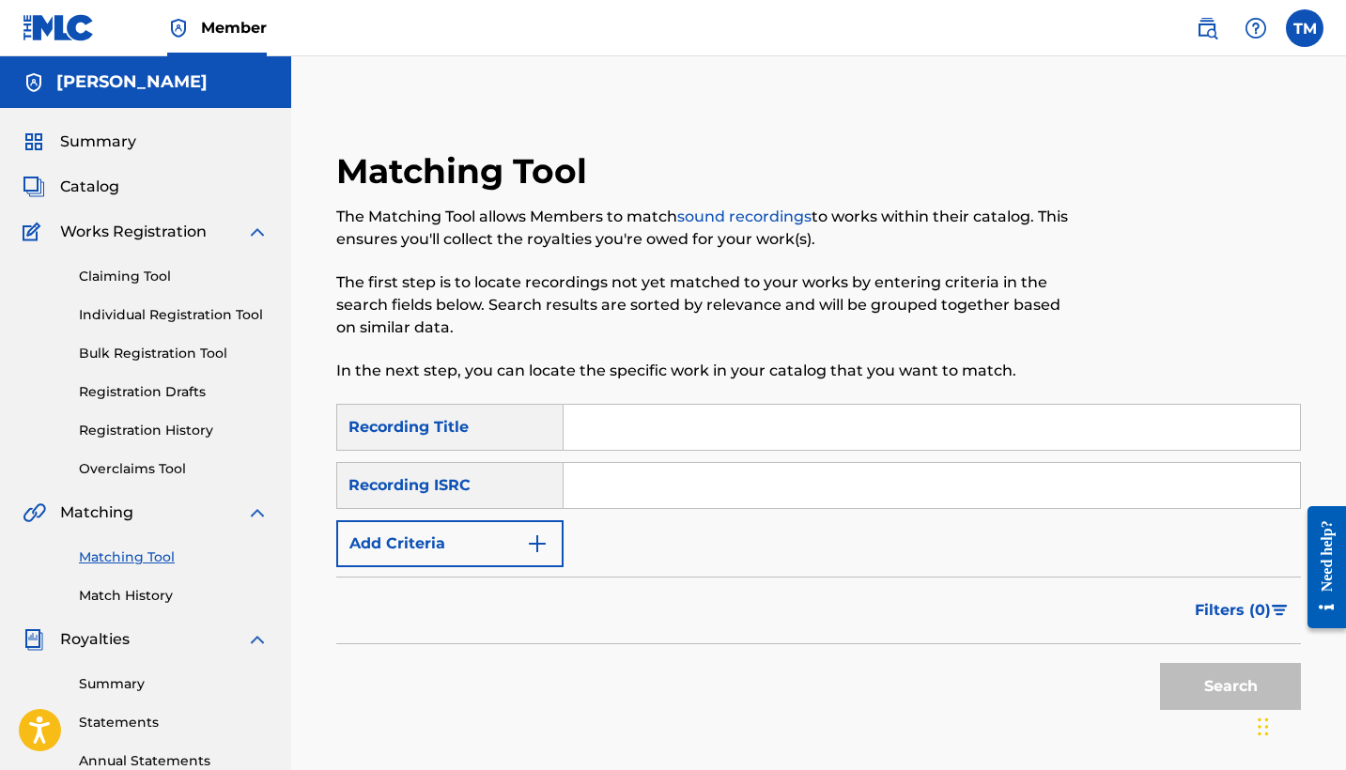
click at [160, 286] on link "Claiming Tool" at bounding box center [174, 277] width 190 height 20
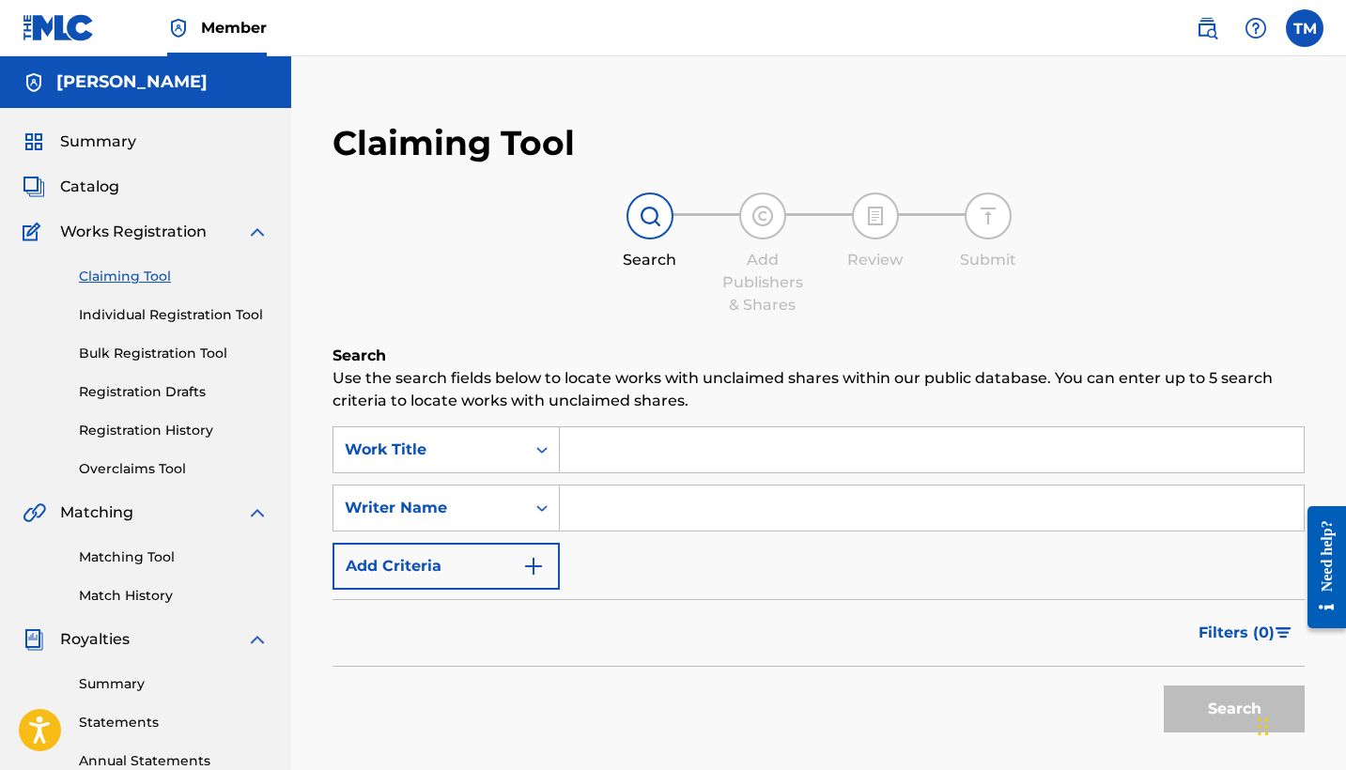
click at [189, 417] on div "Claiming Tool Individual Registration Tool Bulk Registration Tool Registration …" at bounding box center [146, 361] width 246 height 236
click at [189, 419] on div "Claiming Tool Individual Registration Tool Bulk Registration Tool Registration …" at bounding box center [146, 361] width 246 height 236
click at [189, 439] on link "Registration History" at bounding box center [174, 431] width 190 height 20
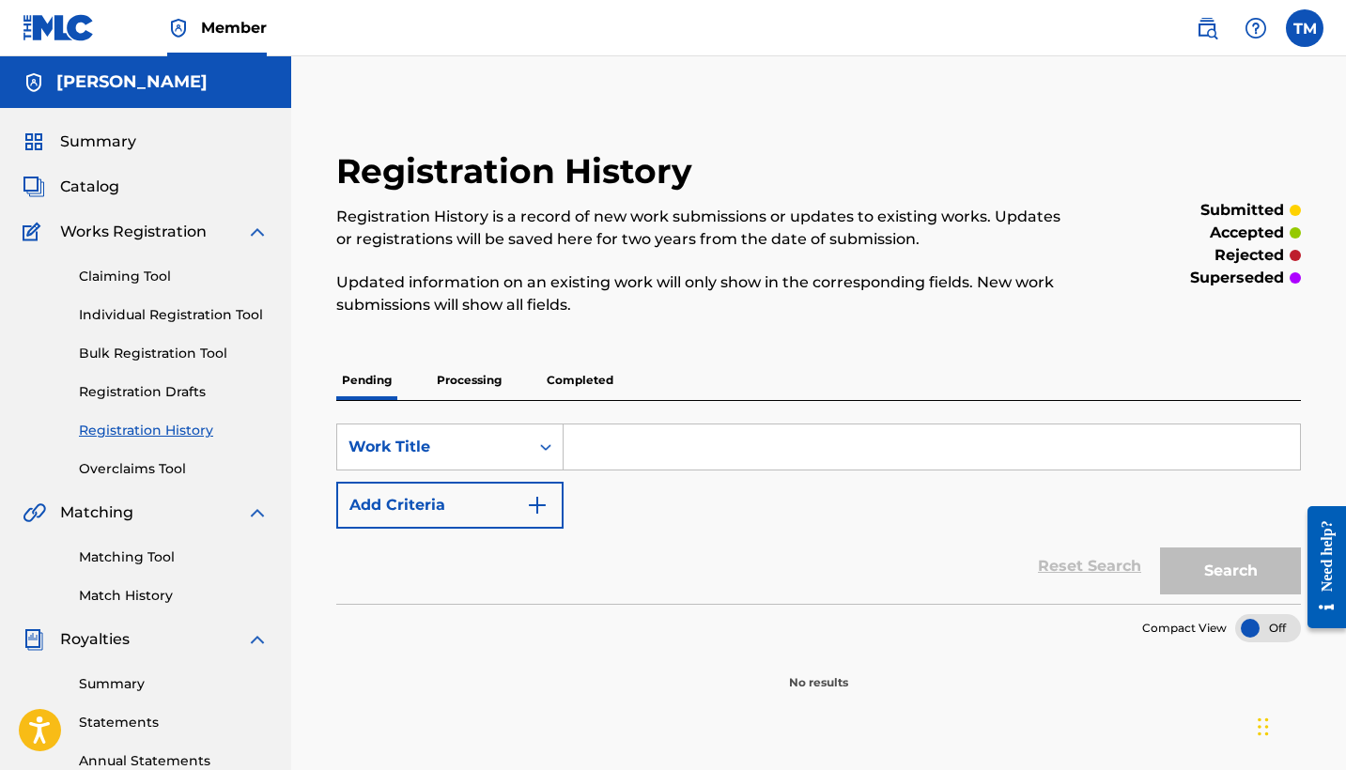
click at [579, 381] on p "Completed" at bounding box center [580, 380] width 78 height 39
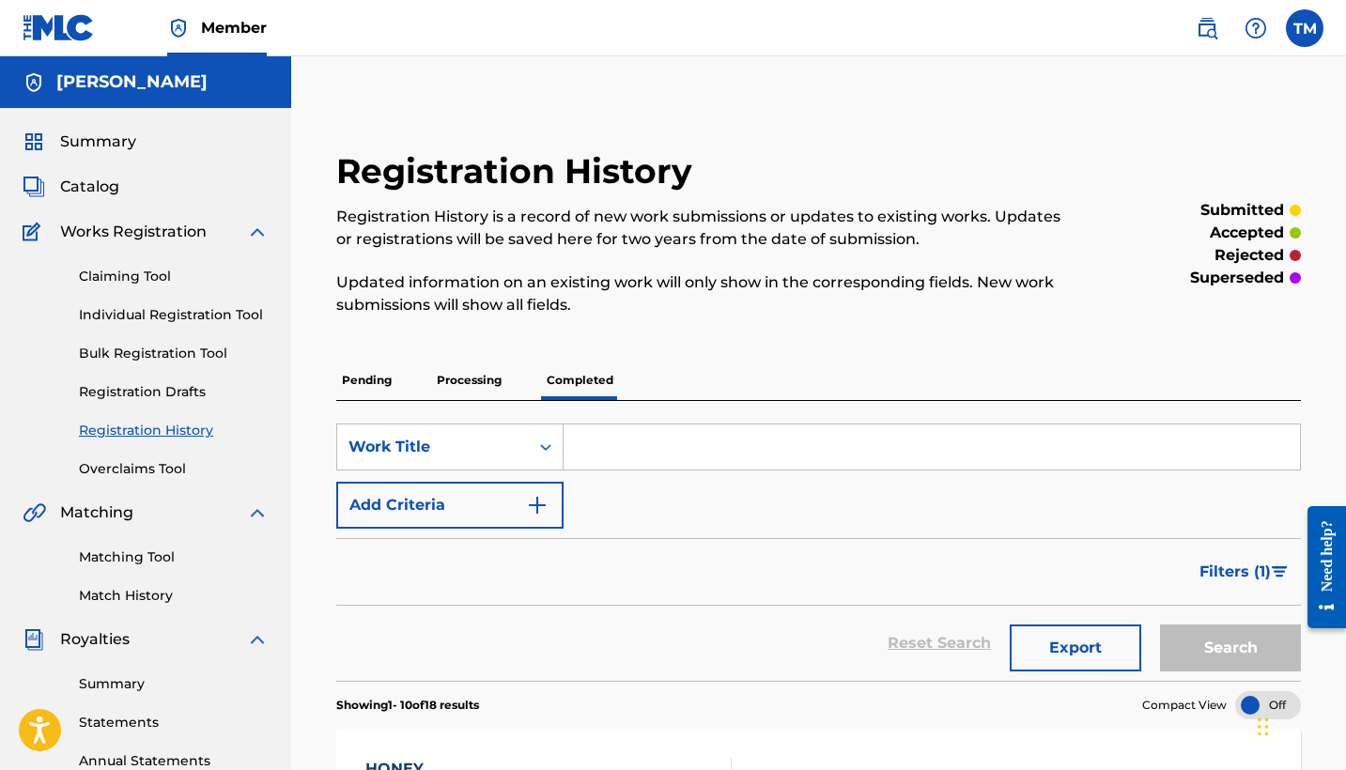
click at [124, 182] on div "Catalog" at bounding box center [146, 187] width 246 height 23
click at [92, 185] on span "Catalog" at bounding box center [89, 187] width 59 height 23
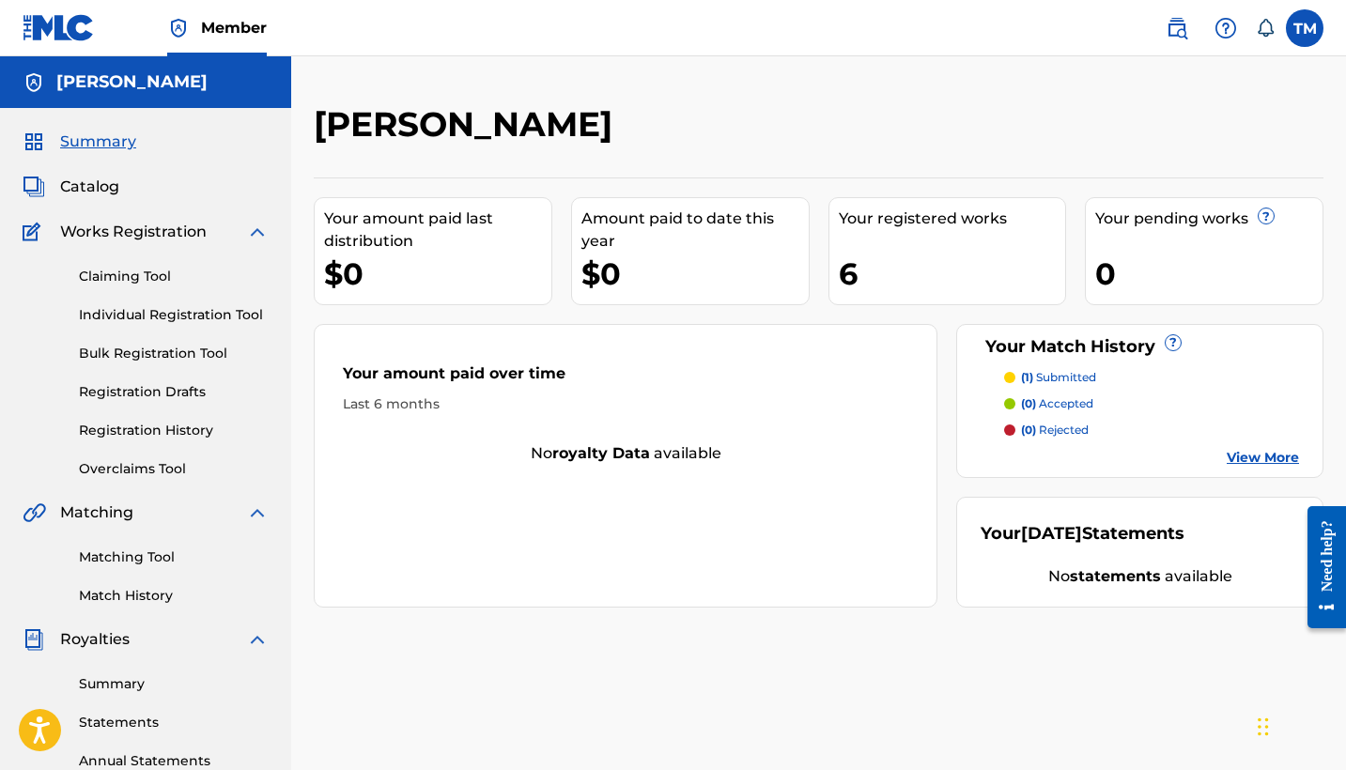
click at [73, 192] on span "Catalog" at bounding box center [89, 187] width 59 height 23
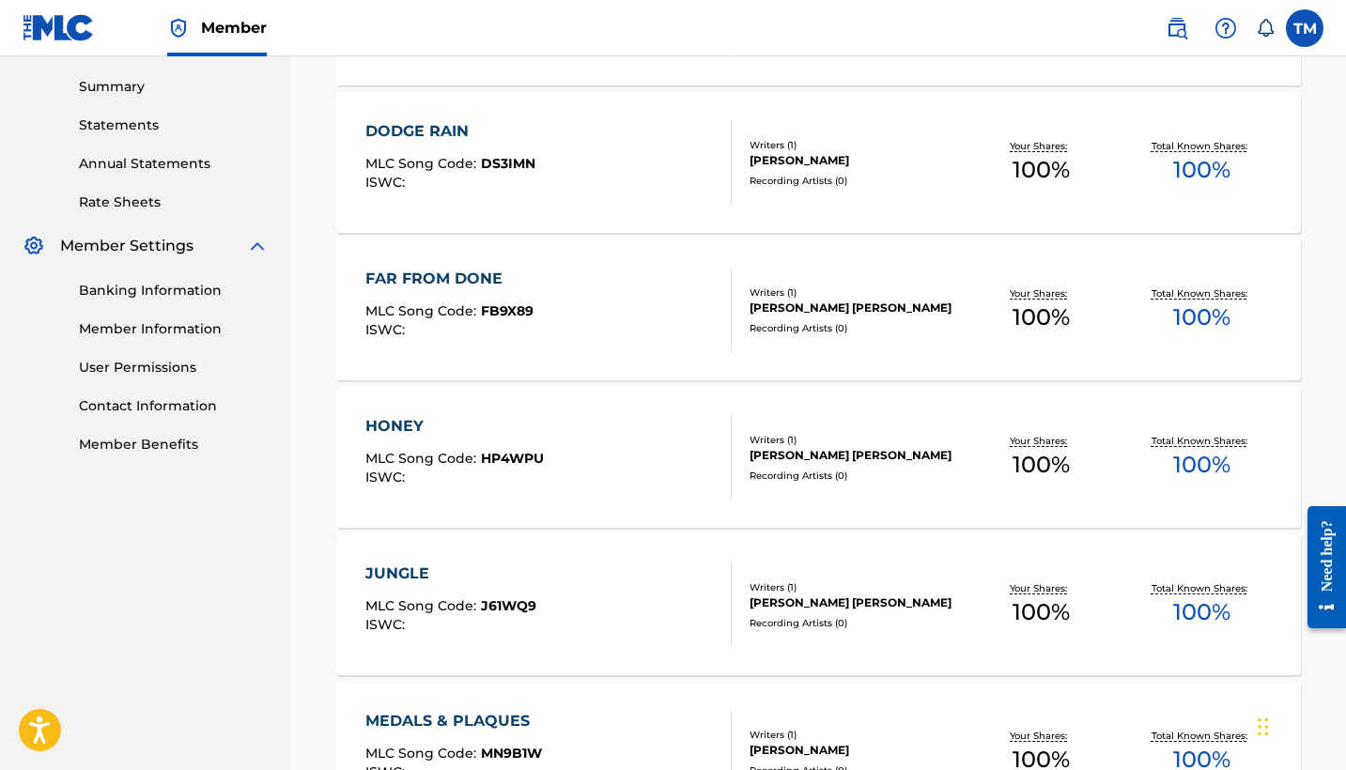
scroll to position [575, 0]
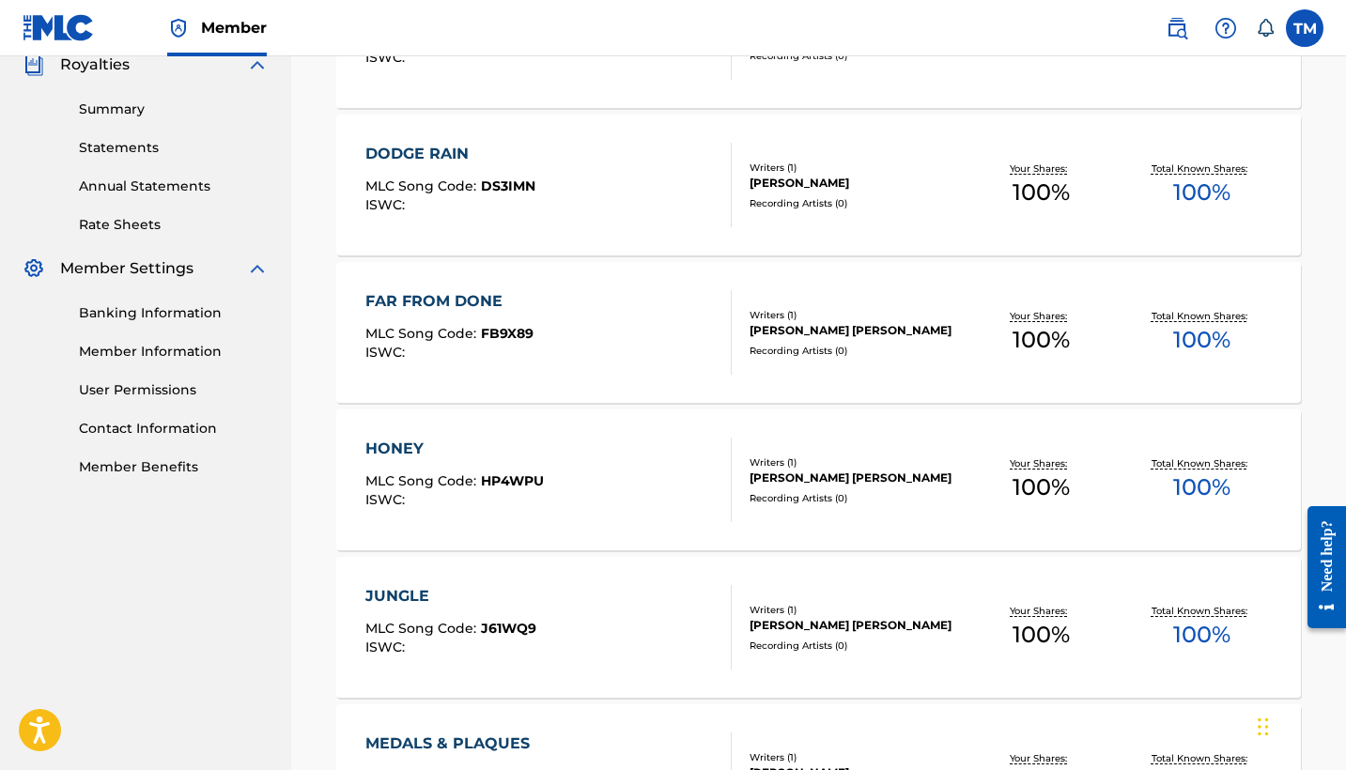
click at [204, 343] on link "Member Information" at bounding box center [174, 352] width 190 height 20
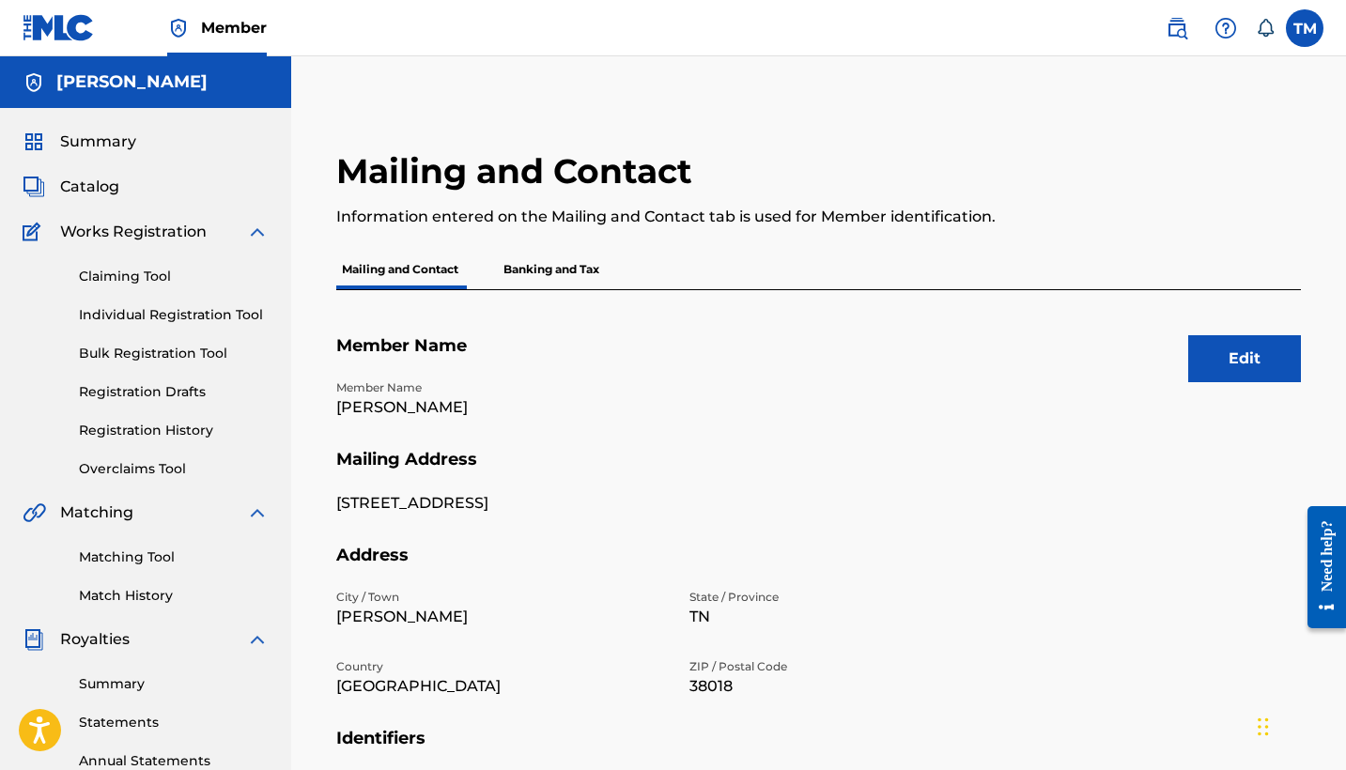
click at [1228, 350] on button "Edit" at bounding box center [1245, 358] width 113 height 47
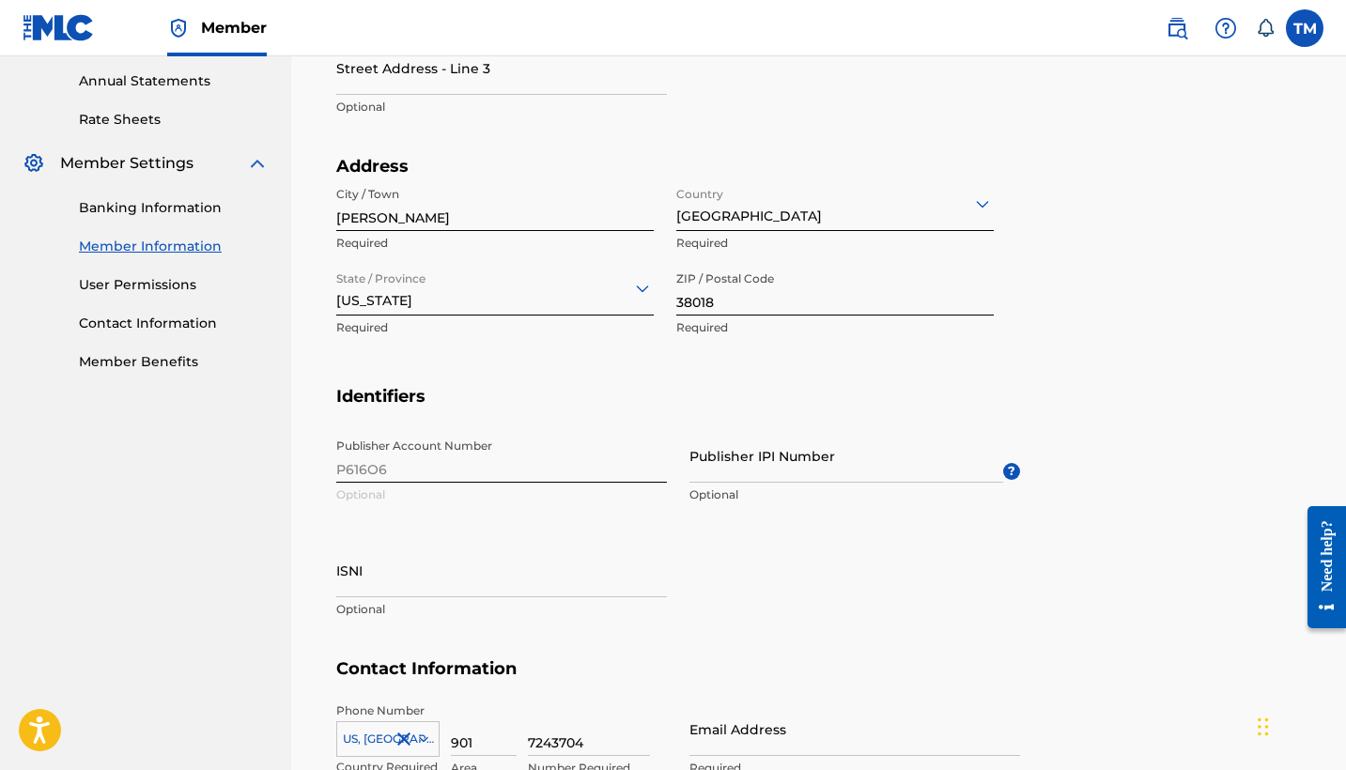
scroll to position [685, 0]
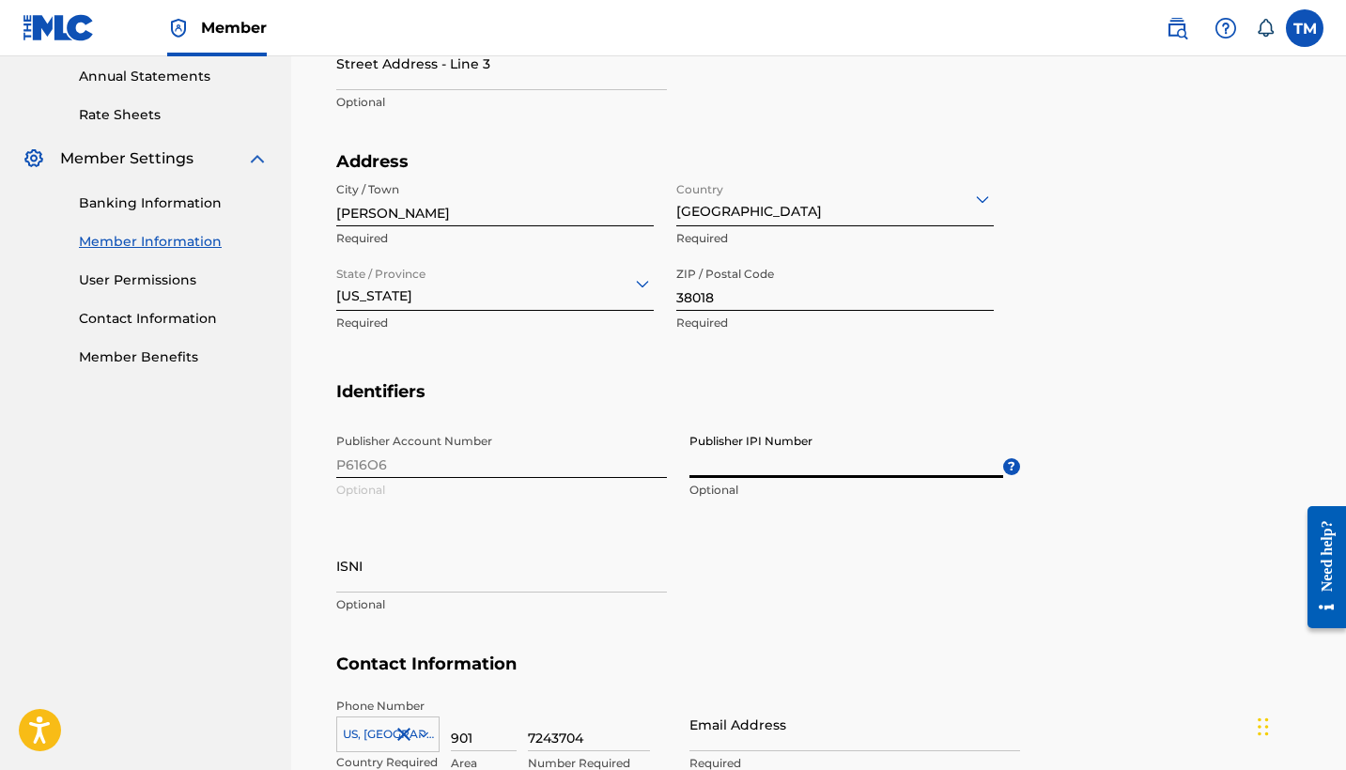
click at [760, 469] on input "Publisher IPI Number" at bounding box center [847, 452] width 314 height 54
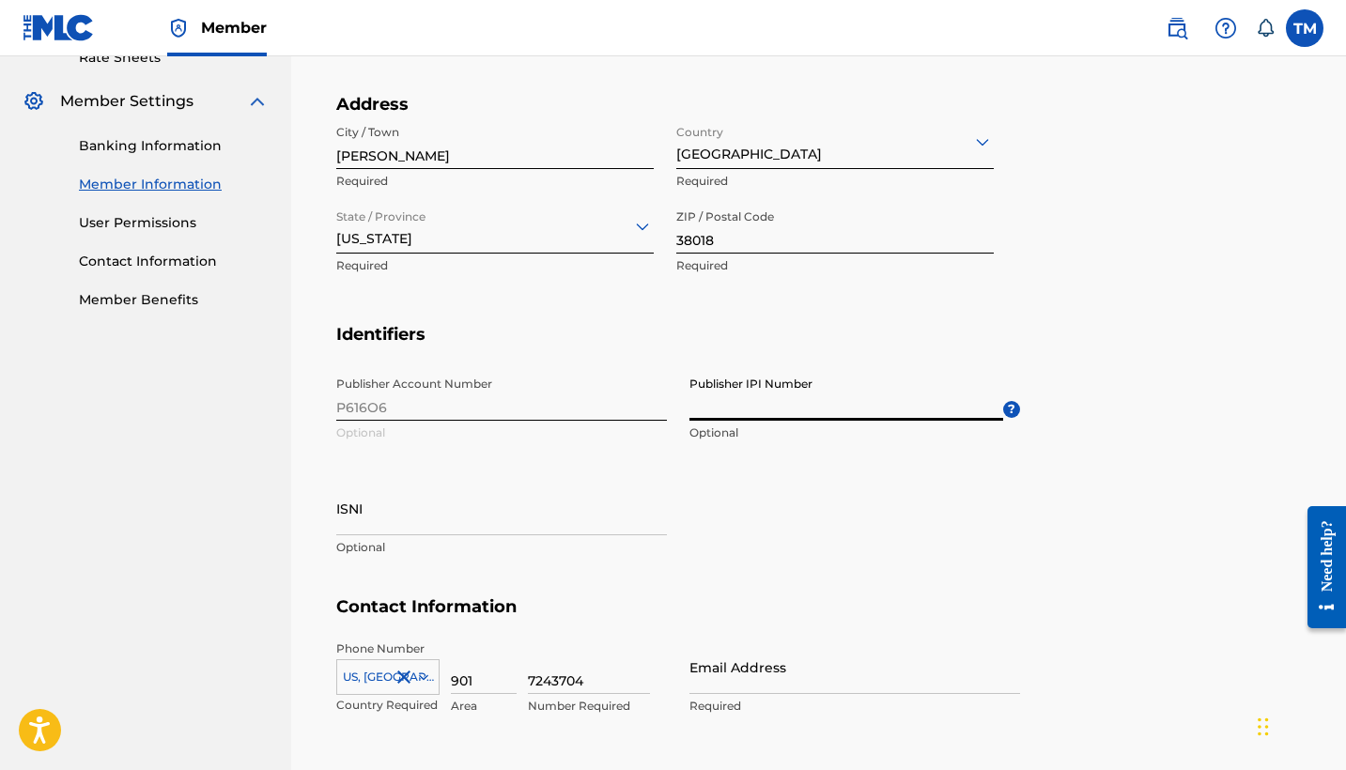
scroll to position [712, 0]
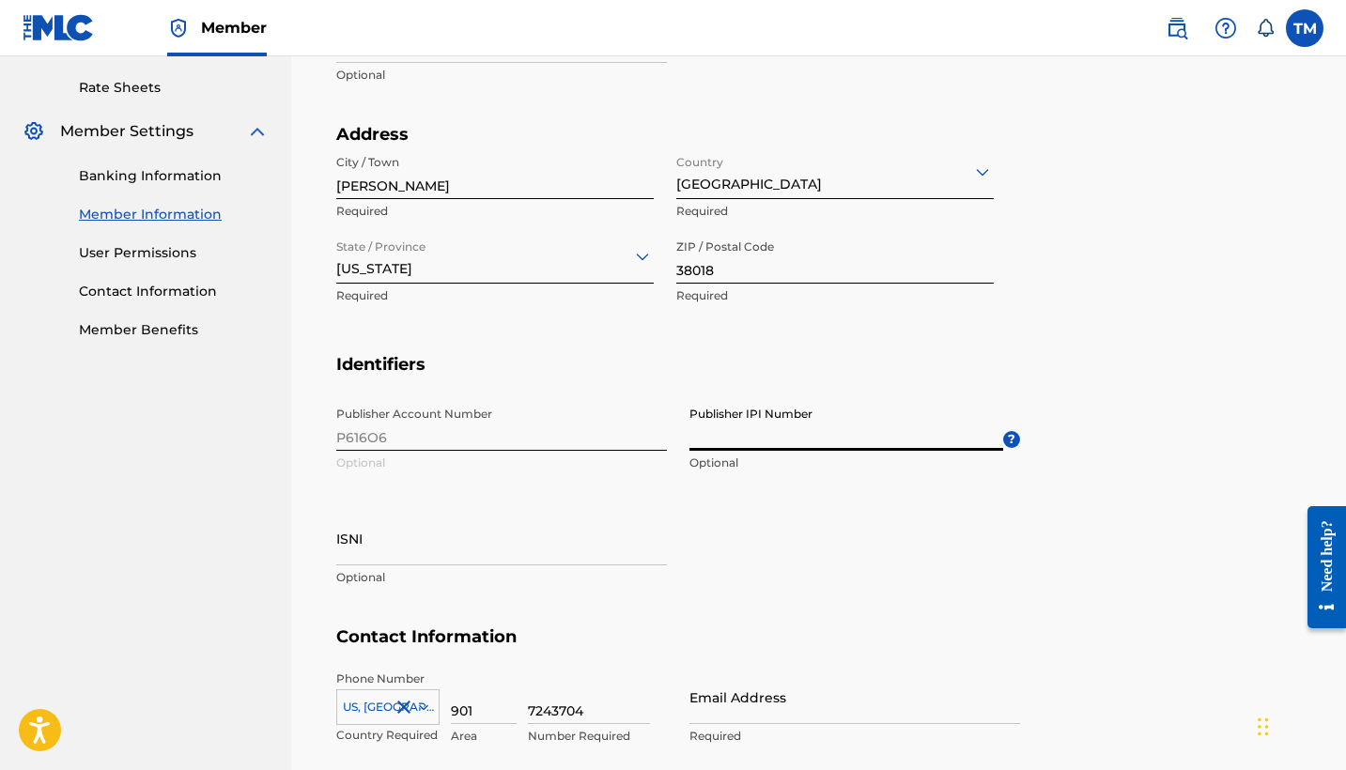
click at [187, 261] on link "User Permissions" at bounding box center [174, 253] width 190 height 20
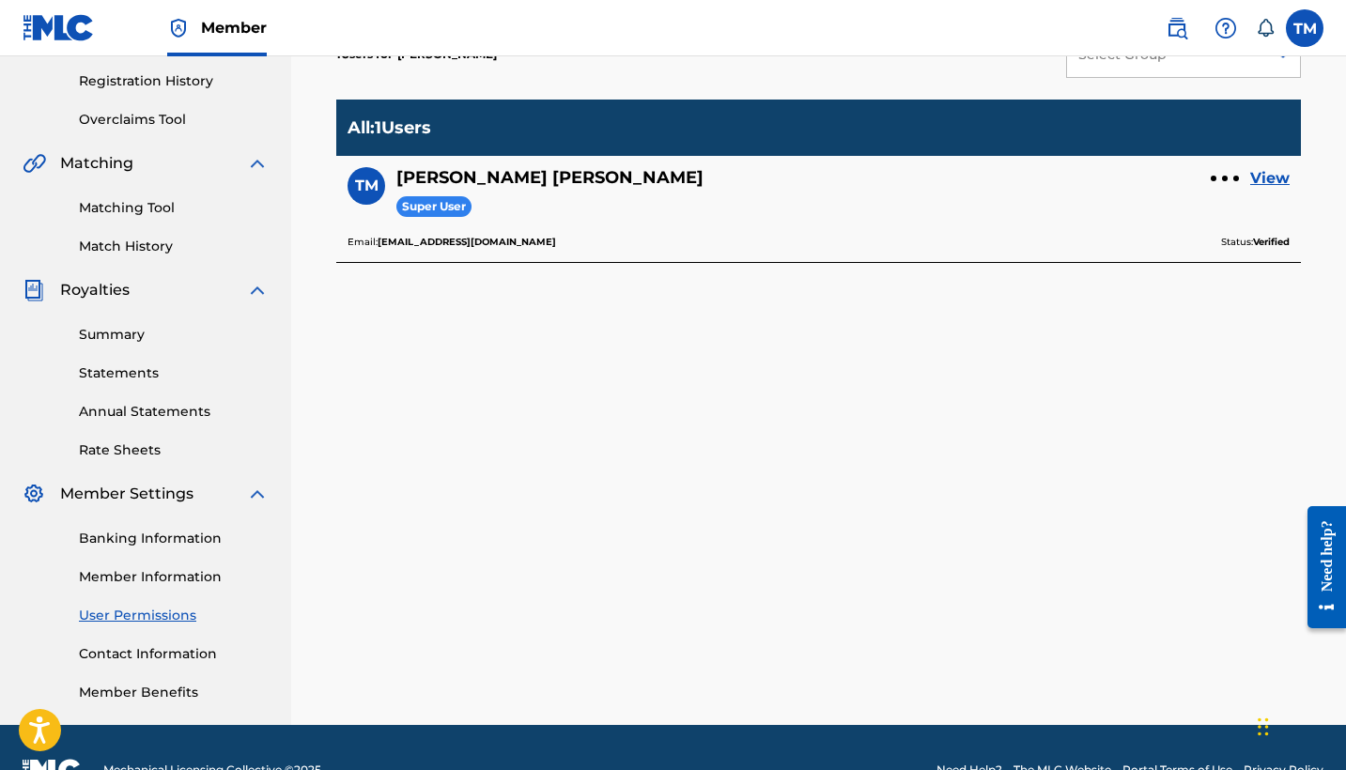
scroll to position [294, 0]
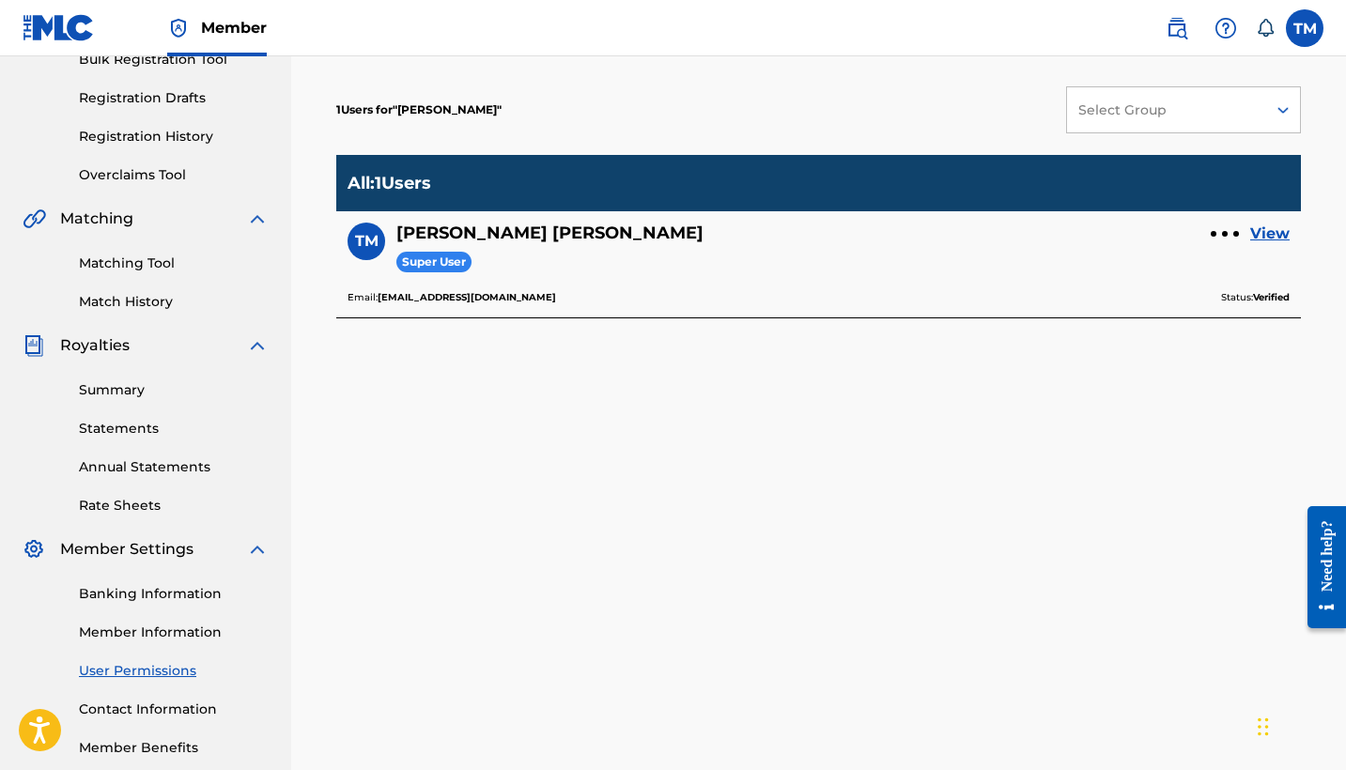
click at [157, 500] on link "Rate Sheets" at bounding box center [174, 506] width 190 height 20
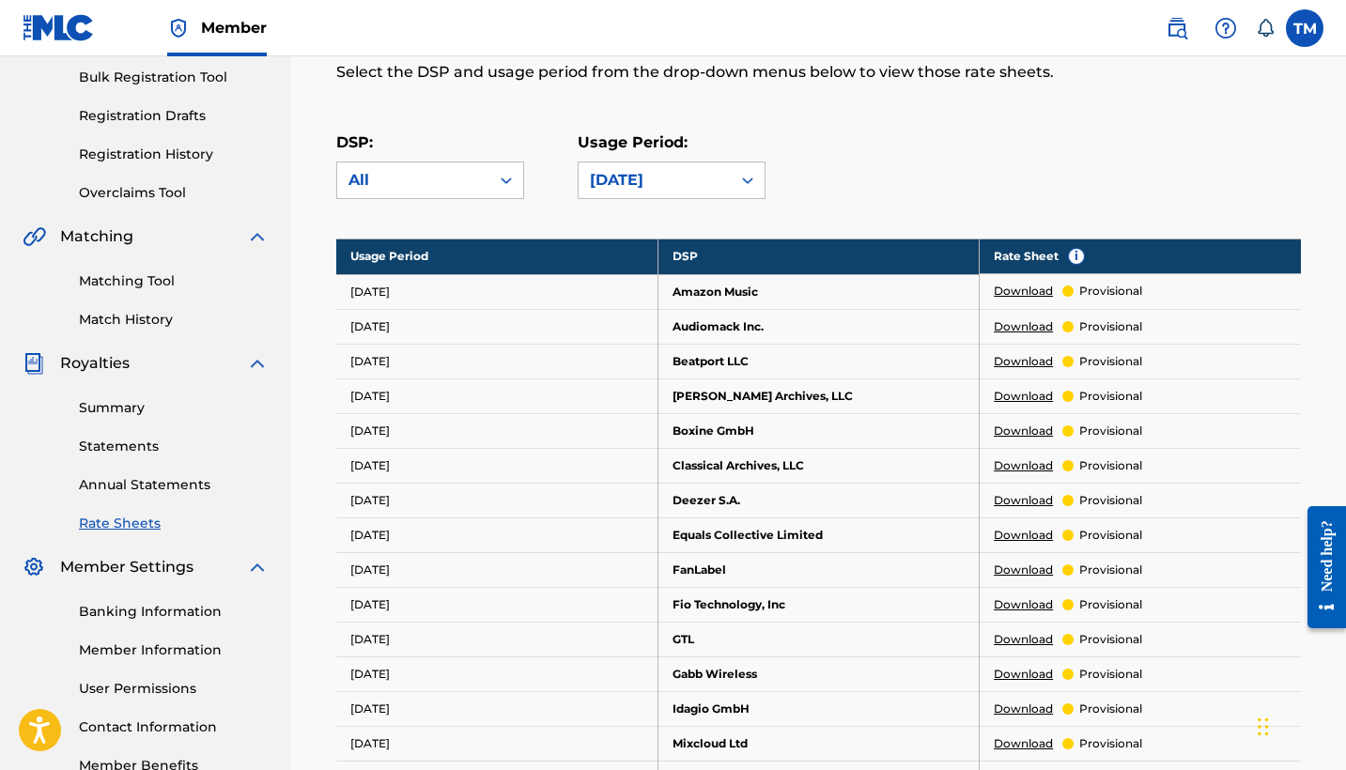
scroll to position [283, 0]
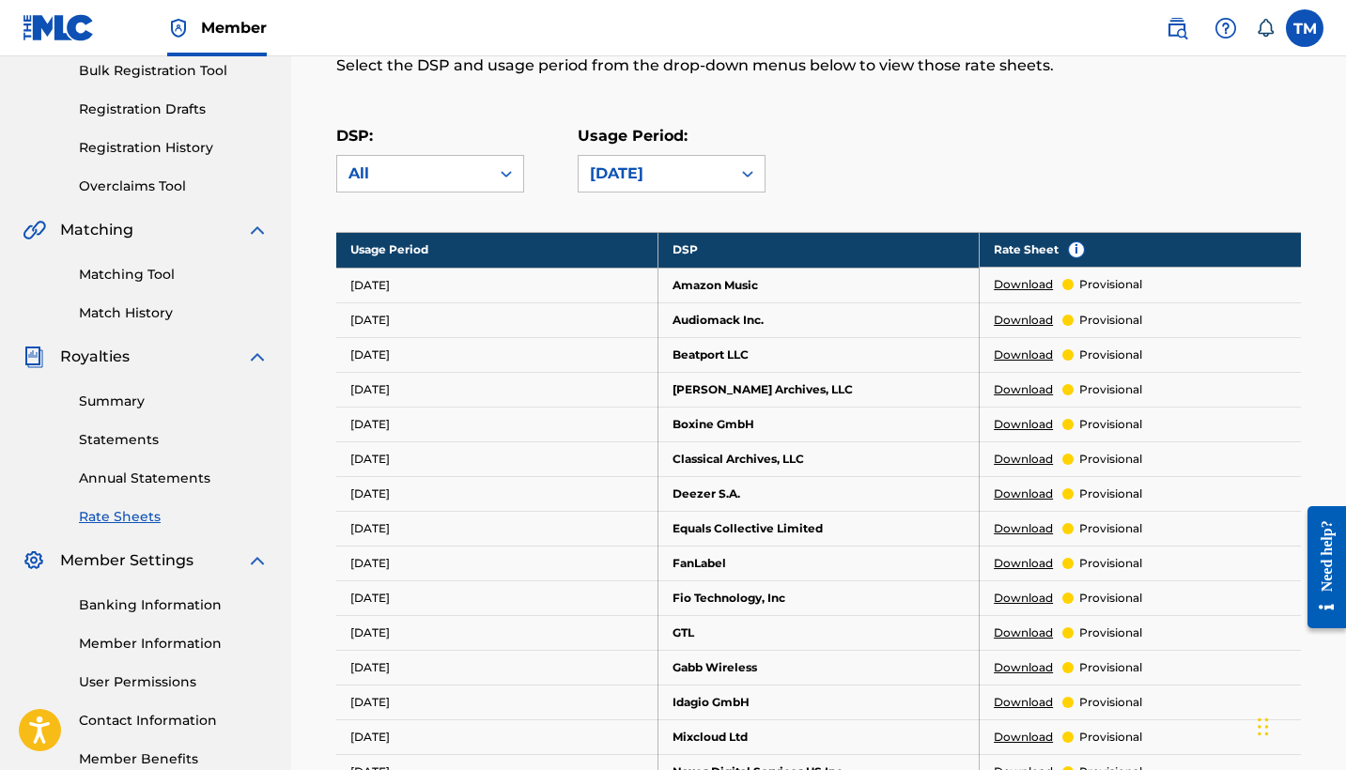
click at [147, 474] on link "Annual Statements" at bounding box center [174, 479] width 190 height 20
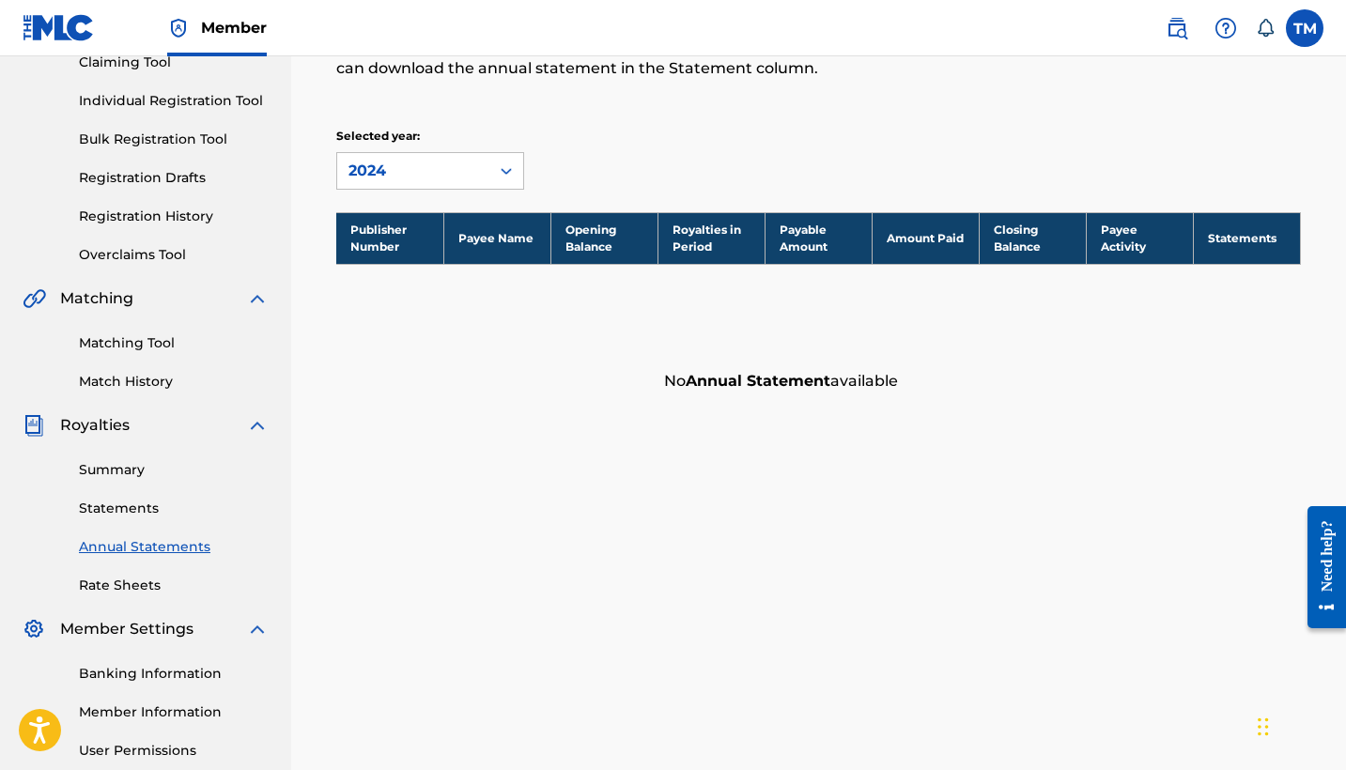
scroll to position [224, 0]
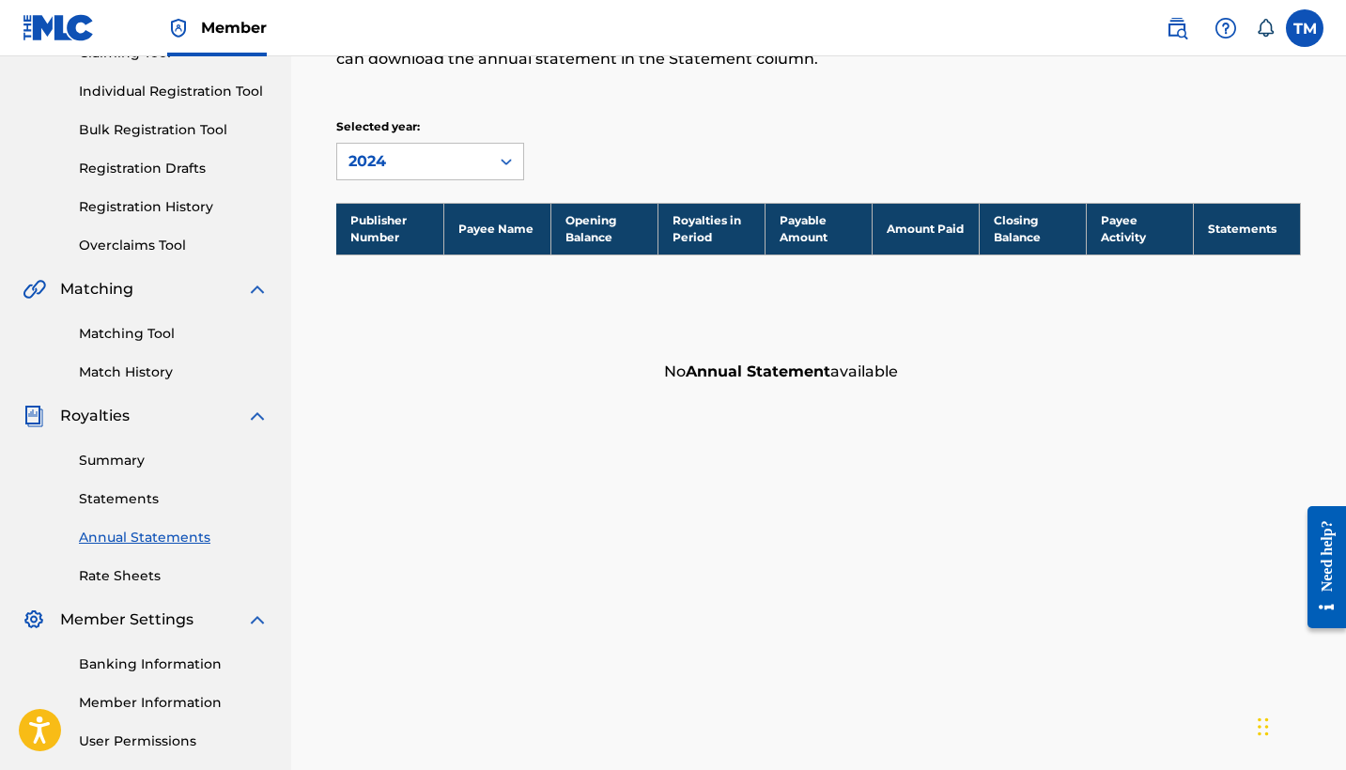
click at [145, 493] on link "Statements" at bounding box center [174, 499] width 190 height 20
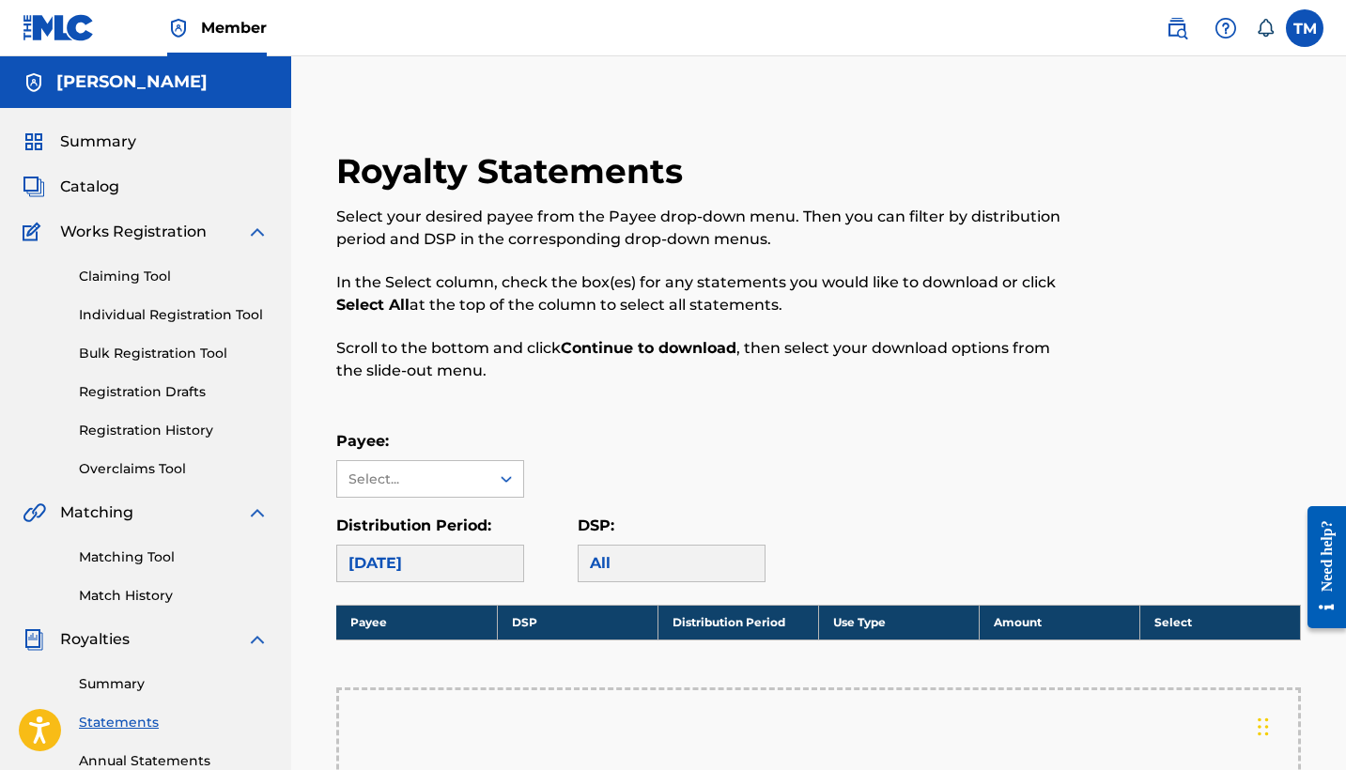
click at [130, 288] on div "Claiming Tool Individual Registration Tool Bulk Registration Tool Registration …" at bounding box center [146, 361] width 246 height 236
click at [130, 281] on link "Claiming Tool" at bounding box center [174, 277] width 190 height 20
